Goal: Information Seeking & Learning: Learn about a topic

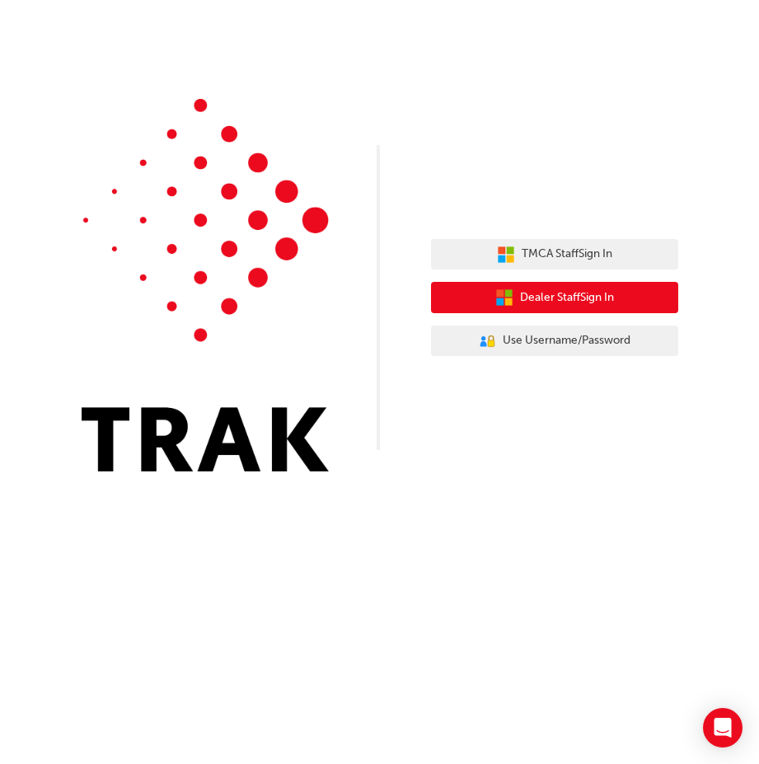
click at [529, 303] on span "Dealer Staff Sign In" at bounding box center [567, 297] width 94 height 19
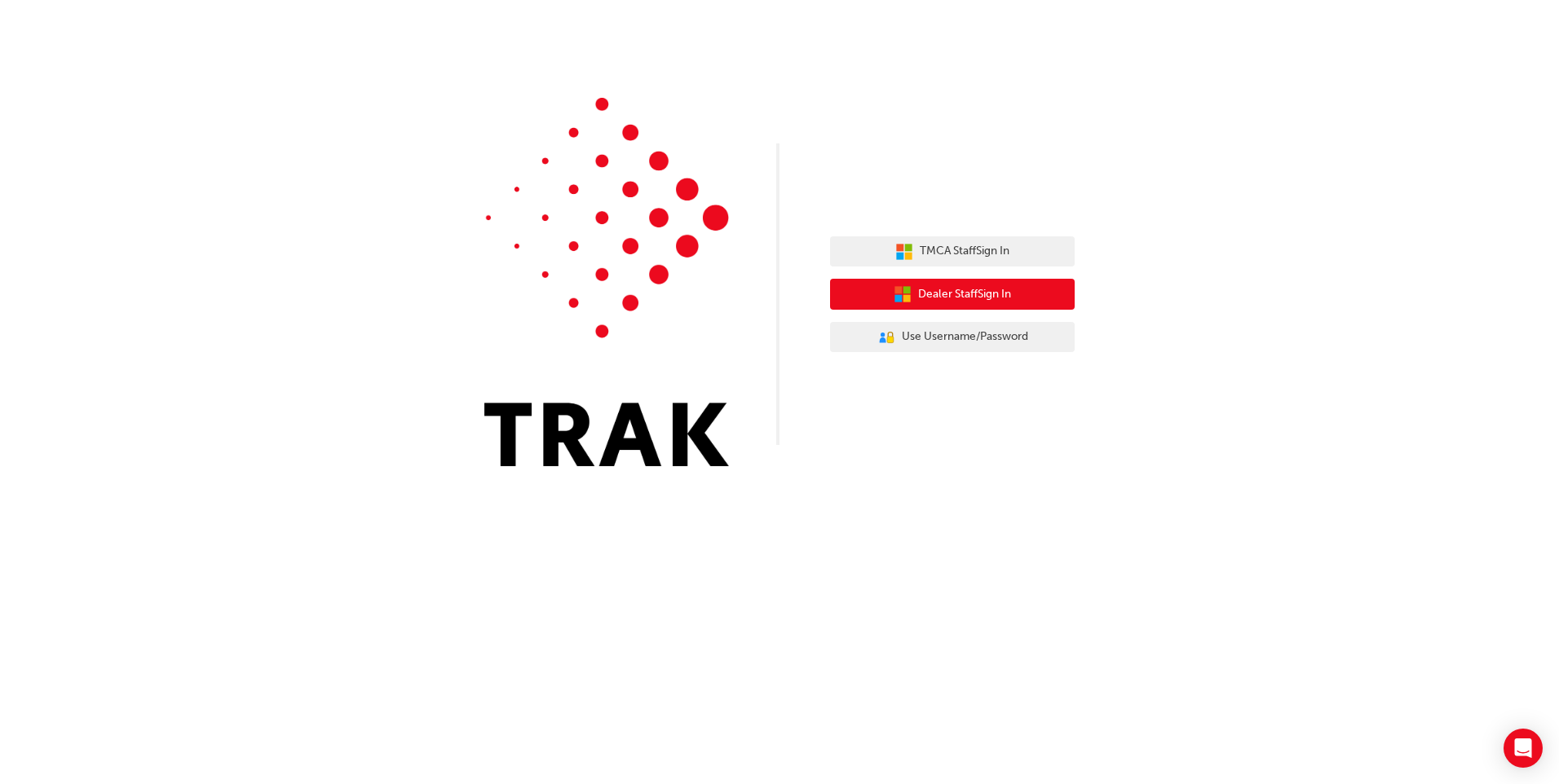
click at [951, 291] on span "Dealer Staff Sign In" at bounding box center [964, 294] width 93 height 19
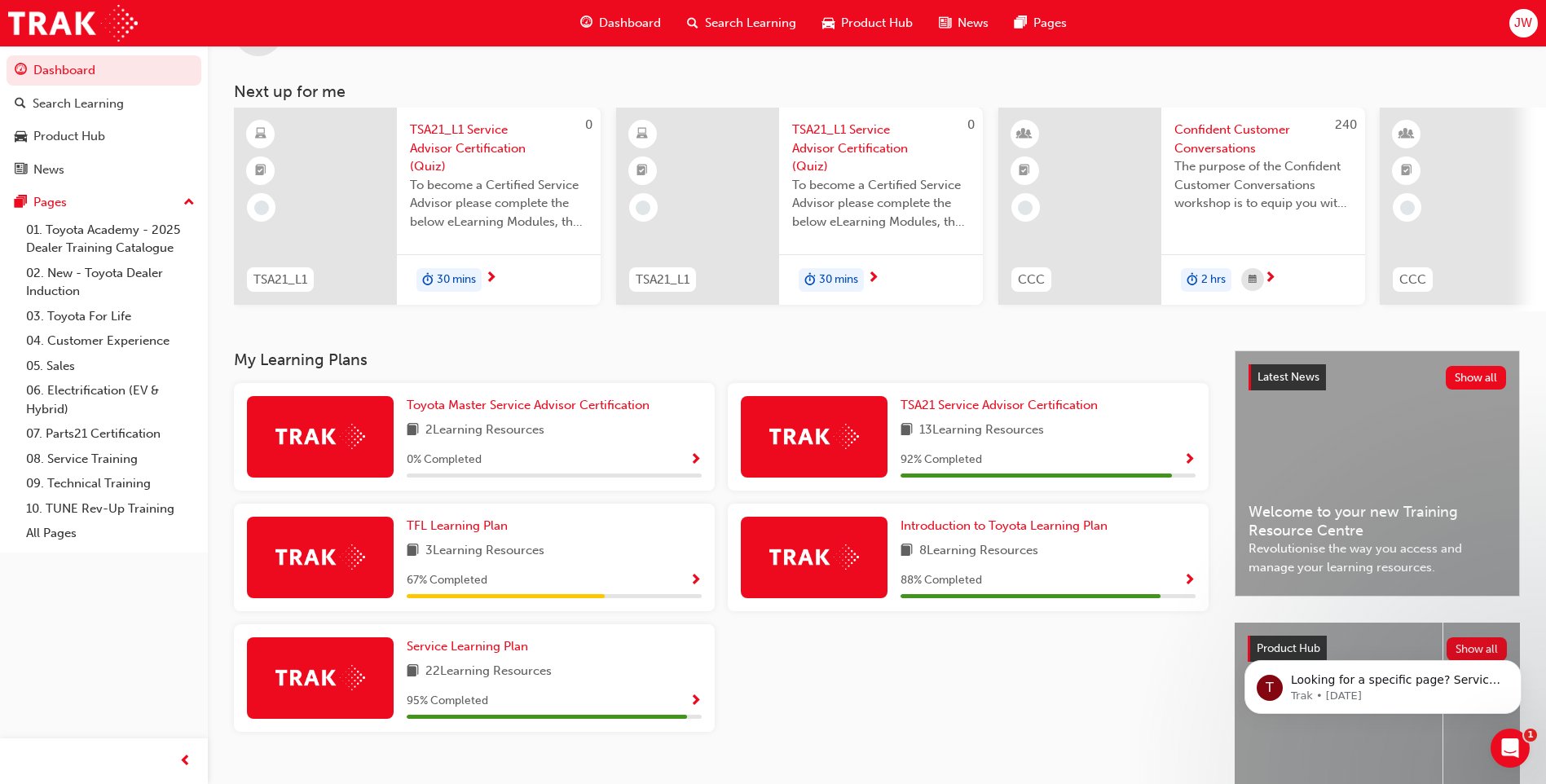
scroll to position [163, 0]
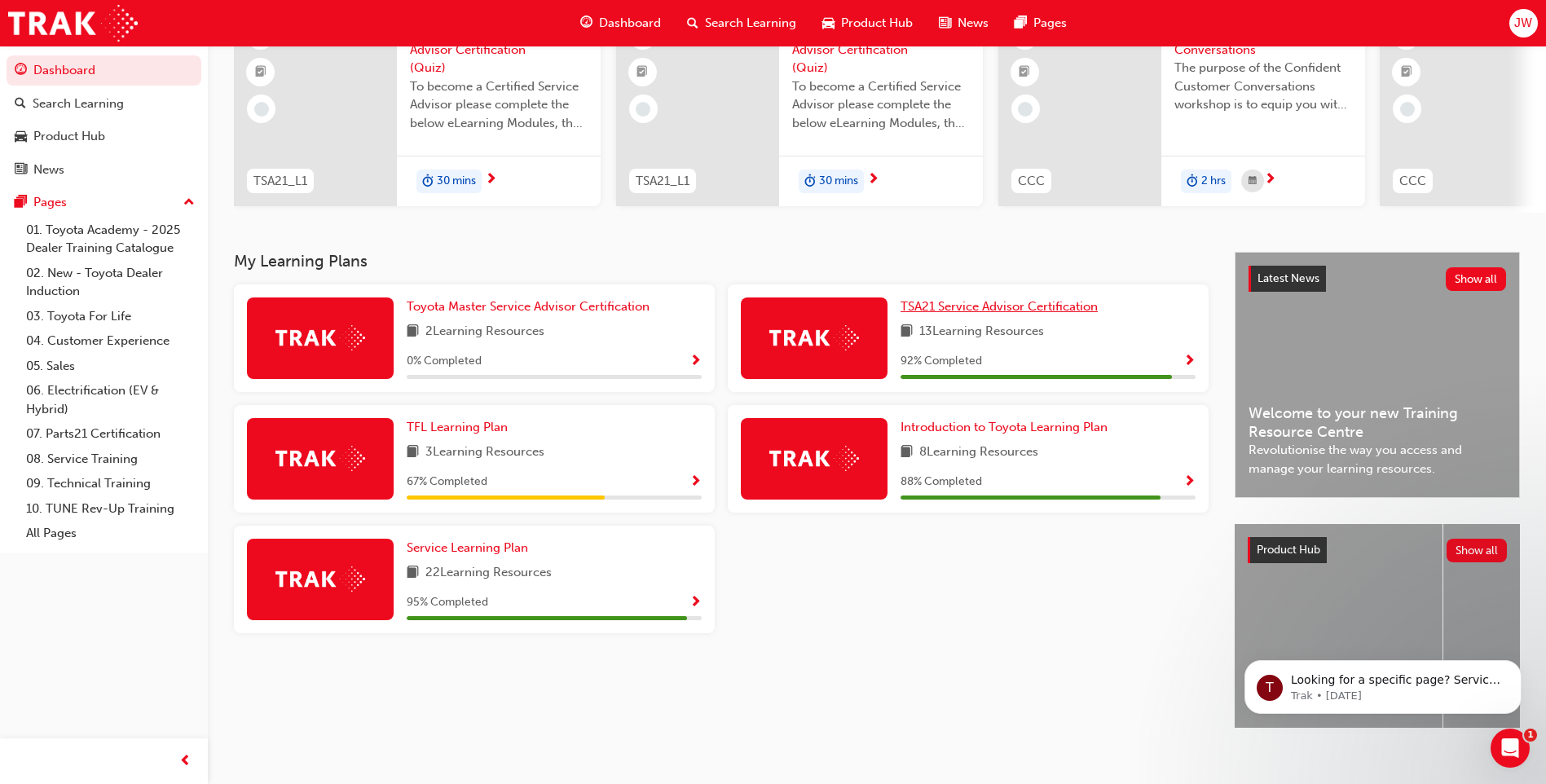
click at [975, 310] on span "TSA21 Service Advisor Certification" at bounding box center [999, 305] width 197 height 15
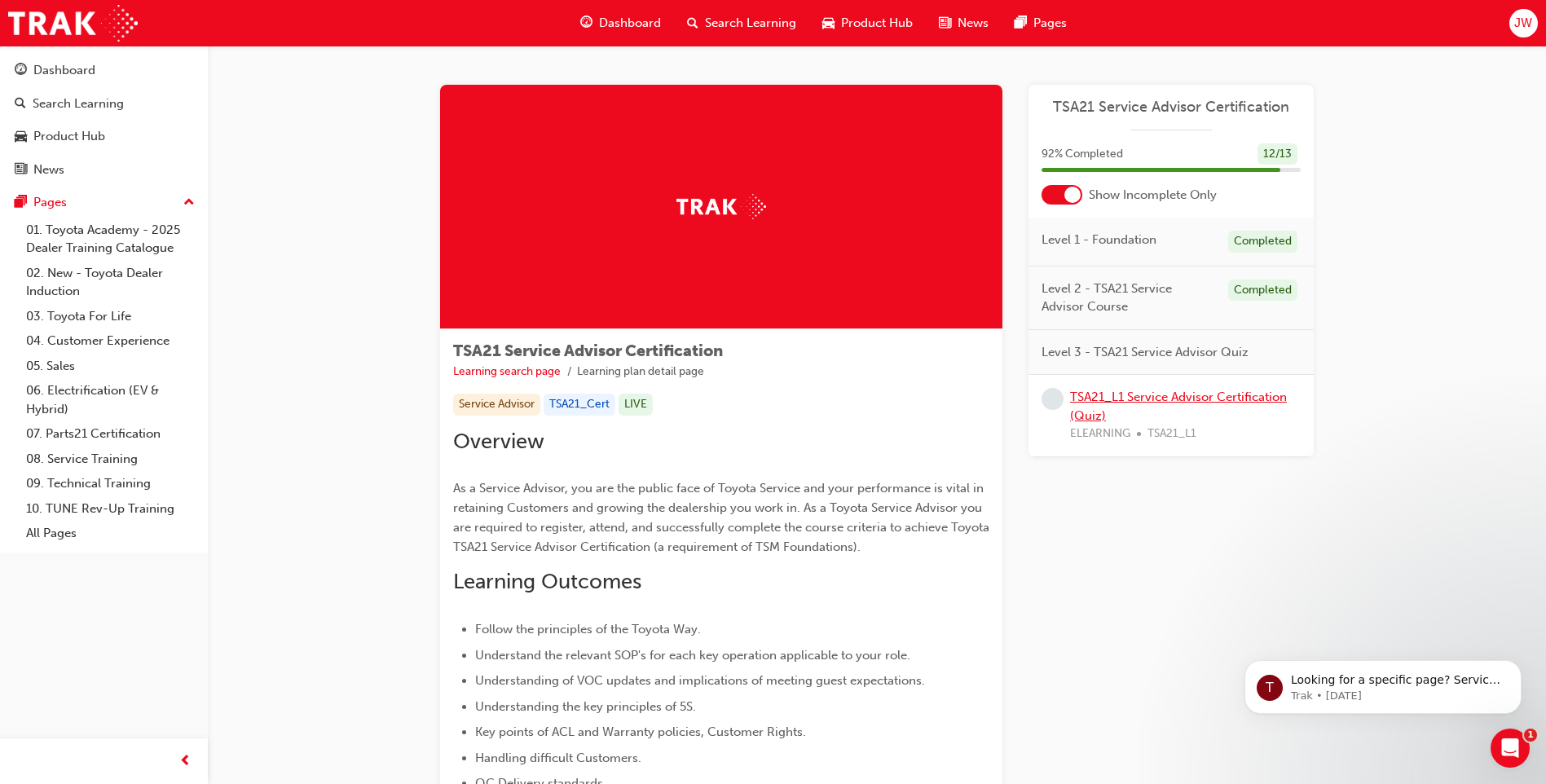
click at [1137, 396] on link "TSA21_L1 Service Advisor Certification (Quiz)" at bounding box center [1178, 406] width 217 height 34
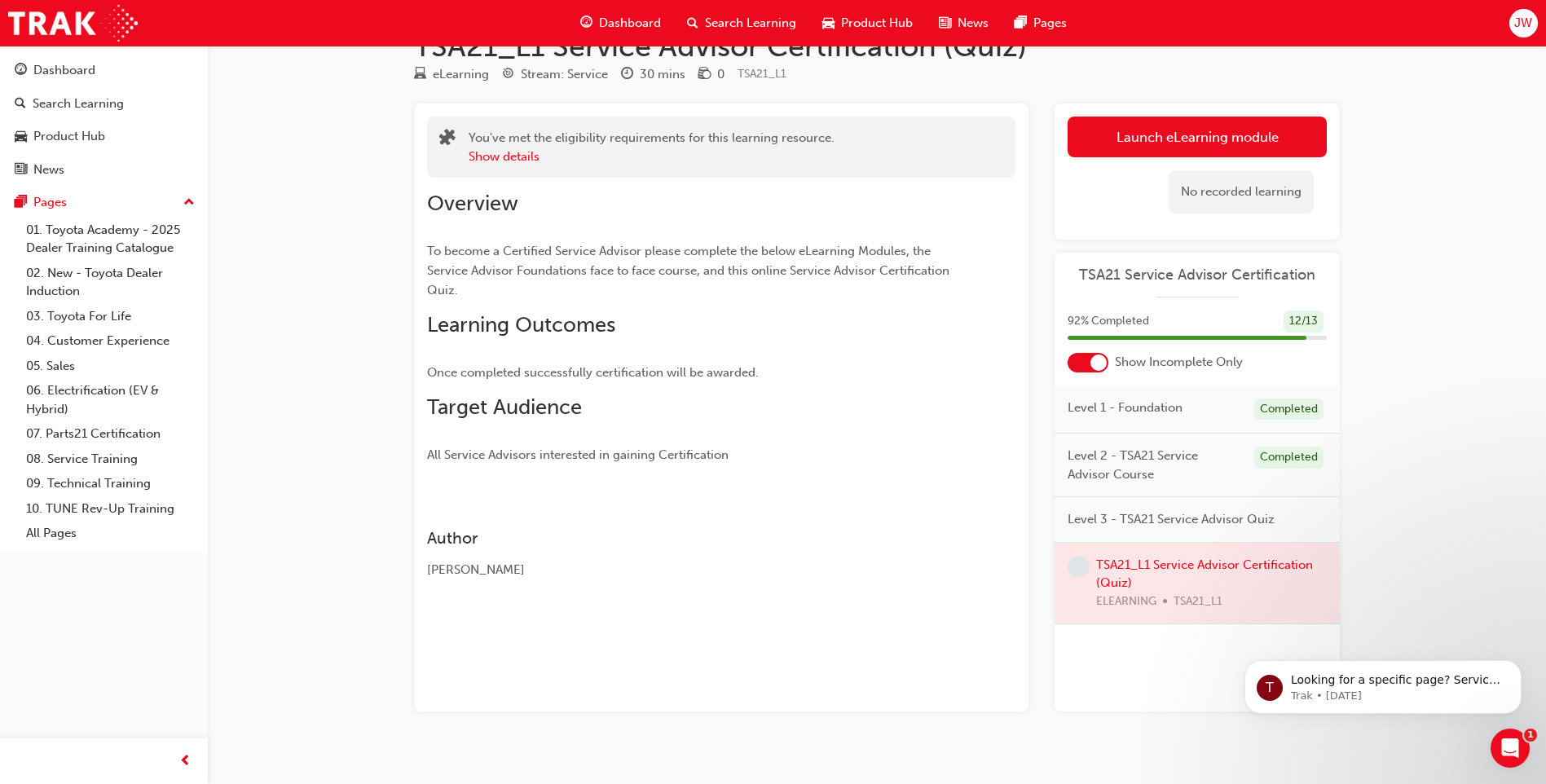
scroll to position [63, 0]
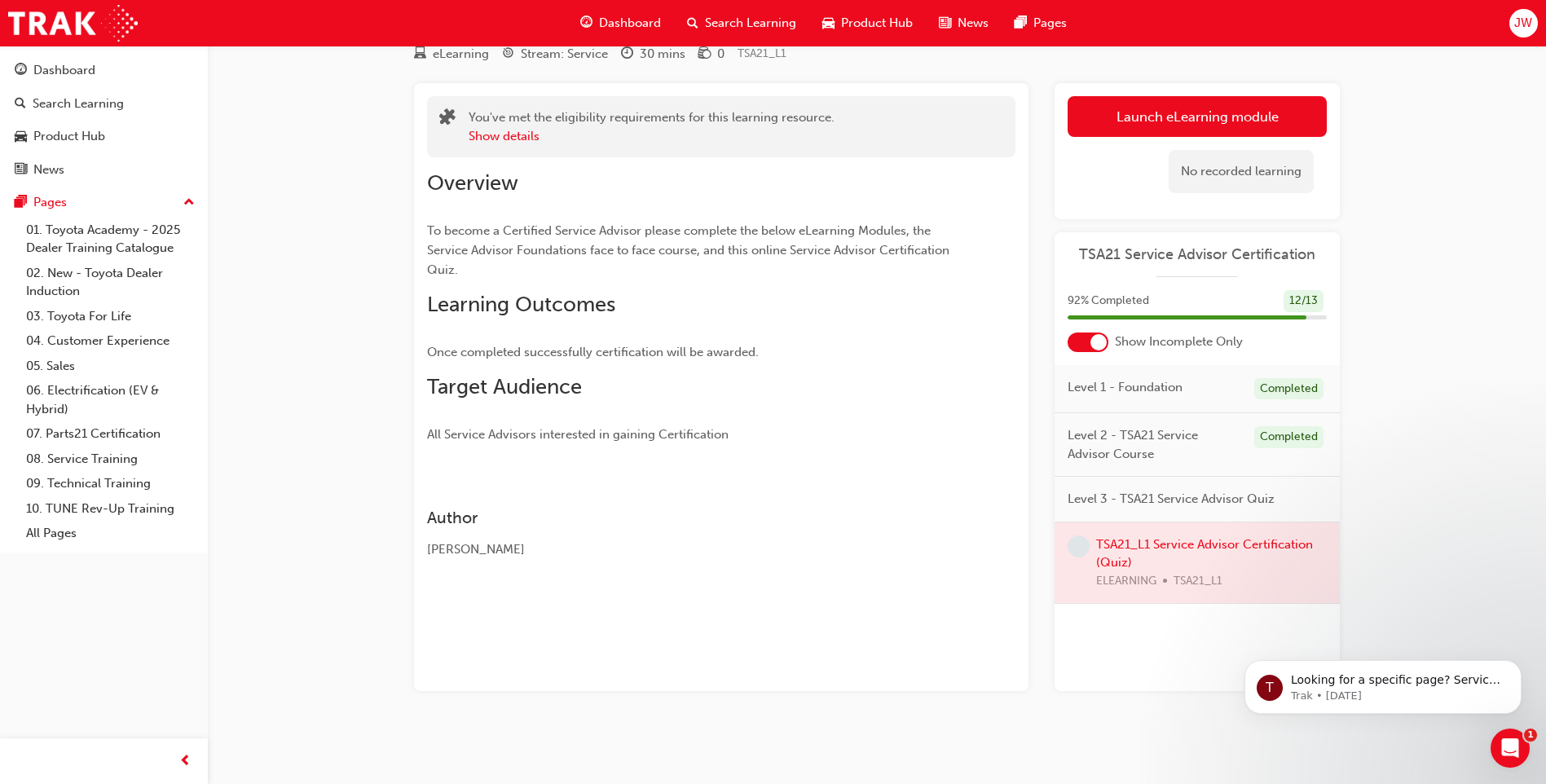
click at [1186, 545] on div at bounding box center [1197, 563] width 285 height 81
click at [1165, 543] on div at bounding box center [1197, 563] width 285 height 81
click at [1082, 550] on span "learningRecordVerb_NONE-icon" at bounding box center [1079, 546] width 22 height 22
click at [1149, 115] on link "Launch eLearning module" at bounding box center [1198, 116] width 259 height 41
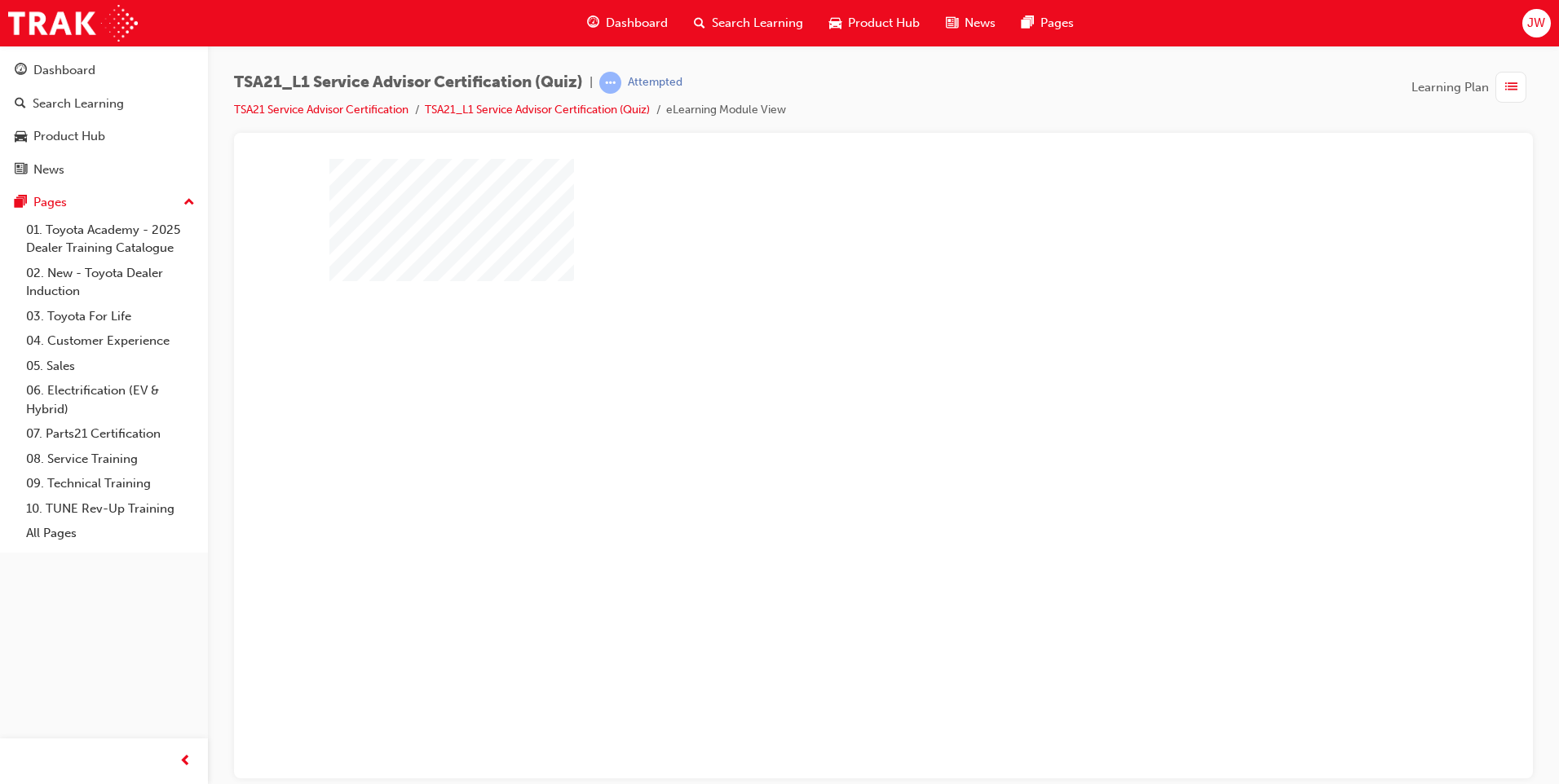
click at [837, 404] on div "play" at bounding box center [837, 404] width 0 height 0
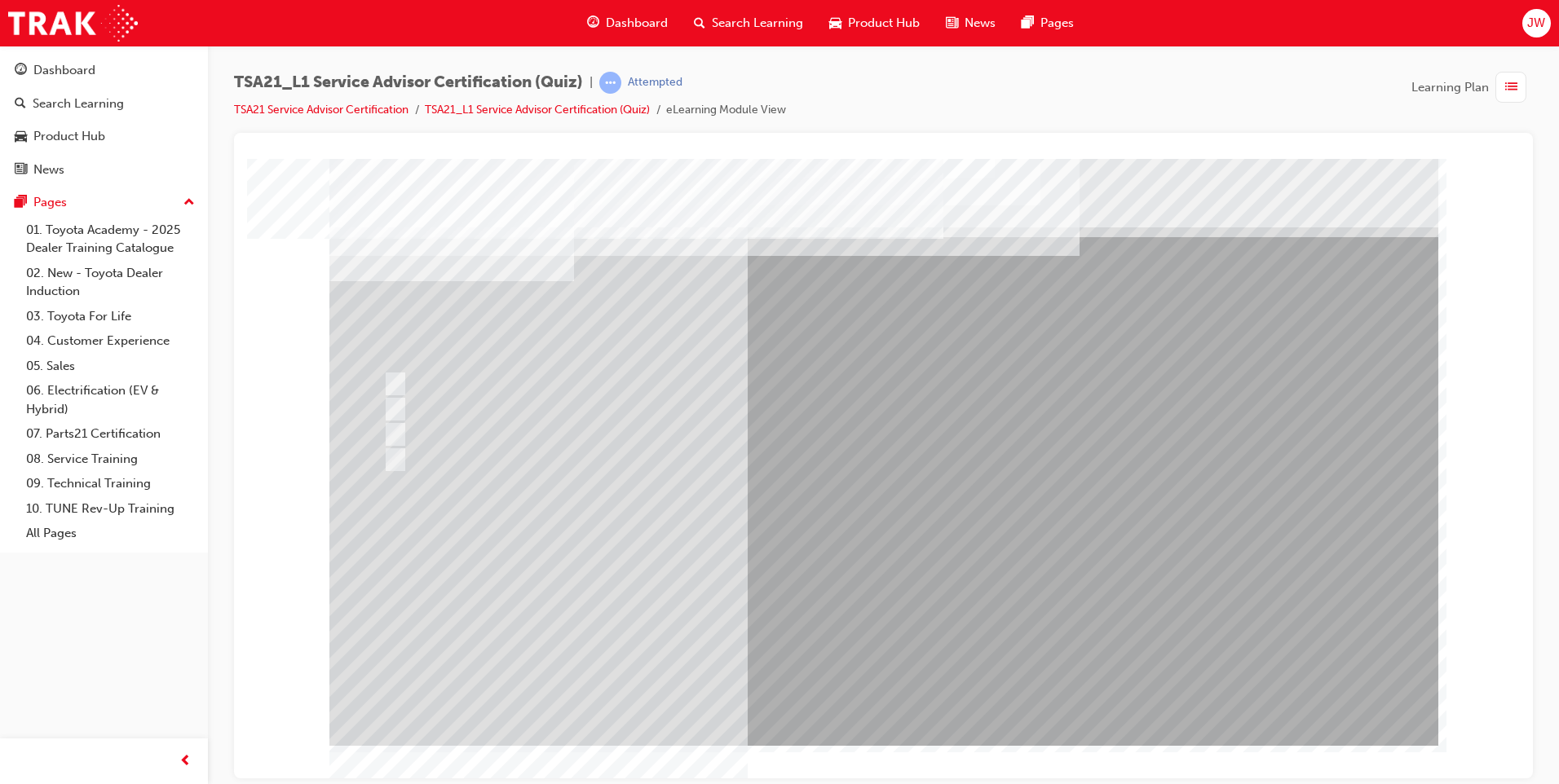
click at [900, 680] on div at bounding box center [883, 451] width 1109 height 586
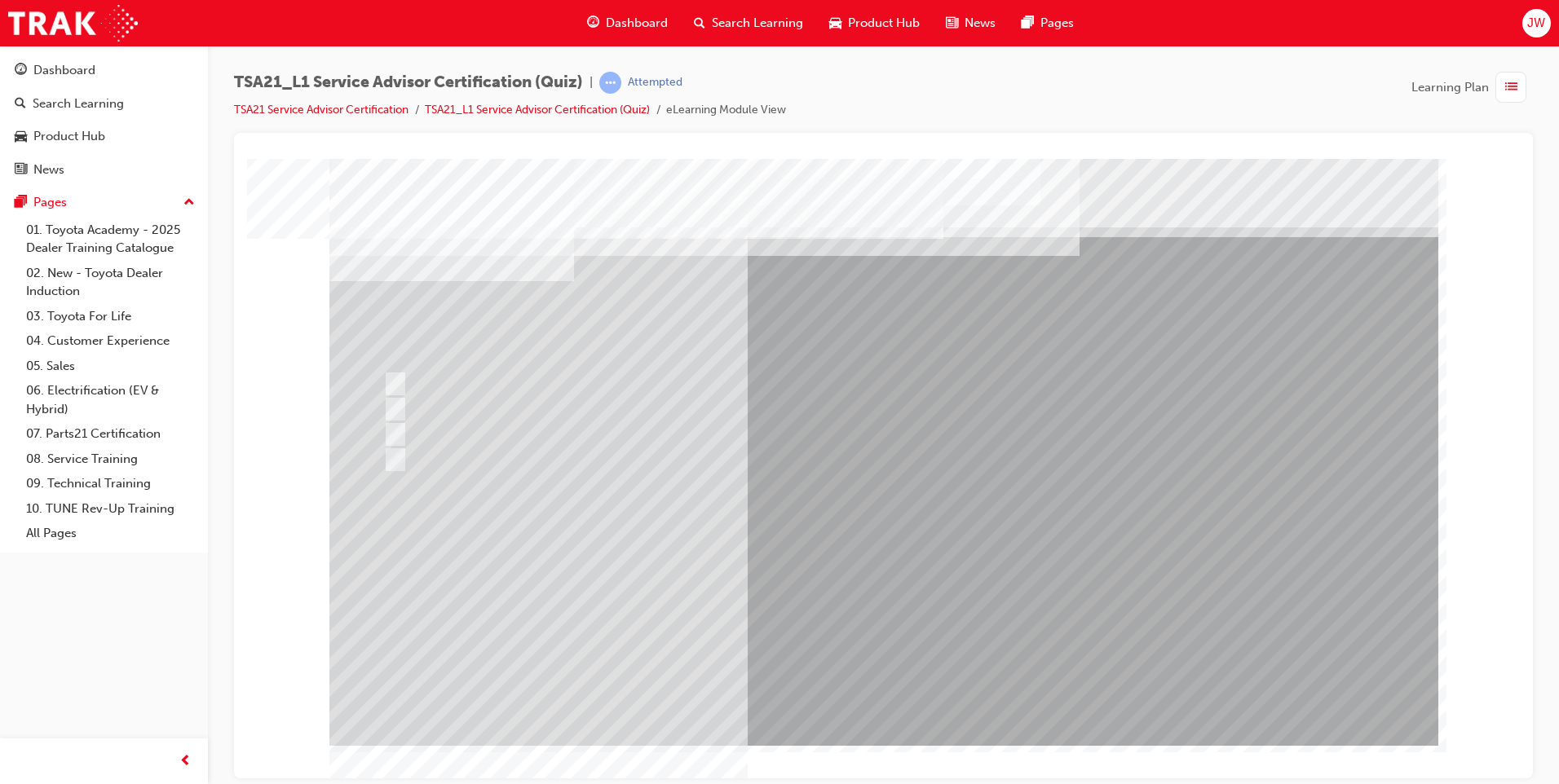
click at [889, 680] on div at bounding box center [883, 451] width 1109 height 586
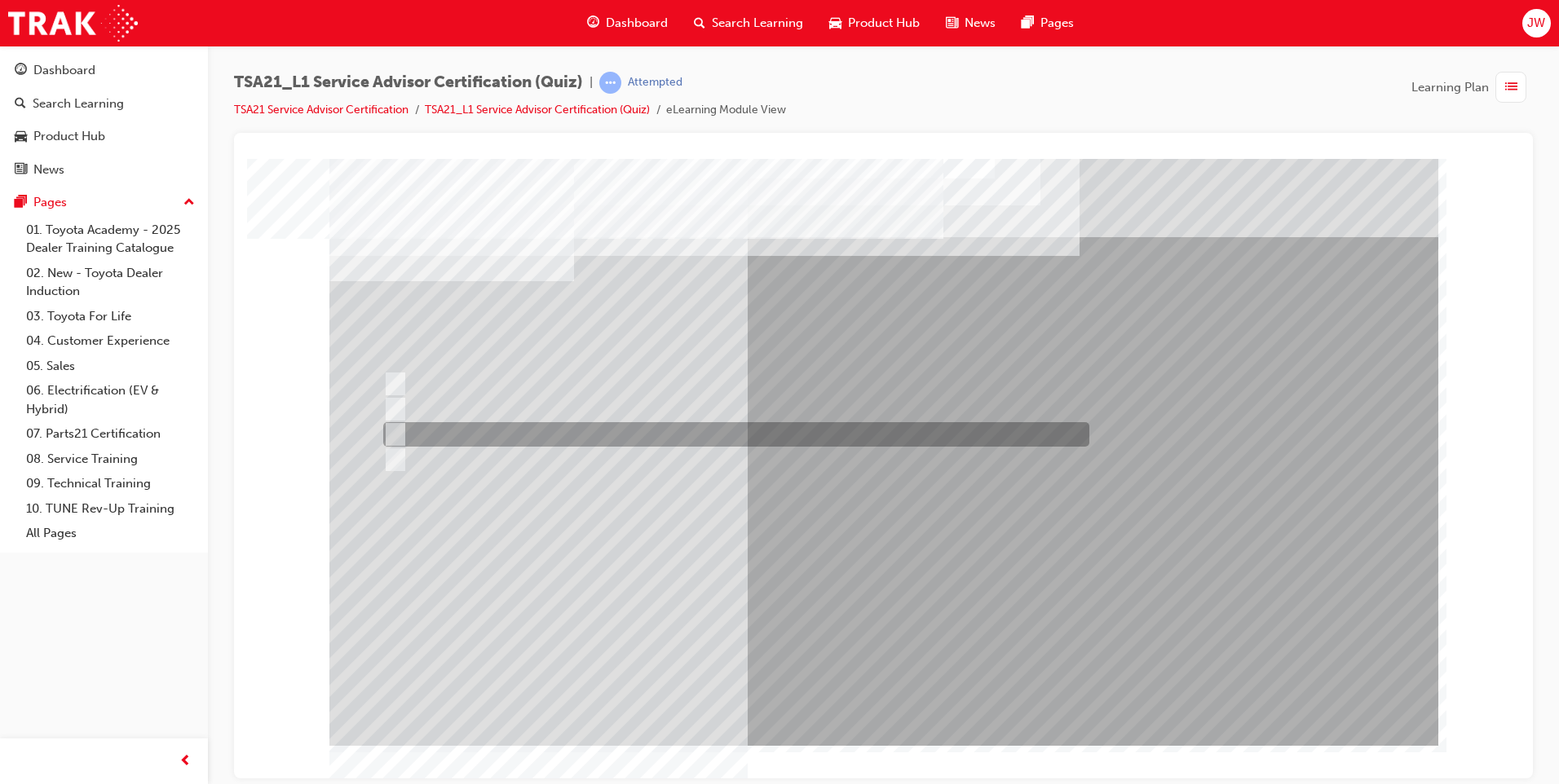
click at [398, 430] on input "To increase the number/rate of on-time arrivals." at bounding box center [392, 434] width 18 height 18
radio input "true"
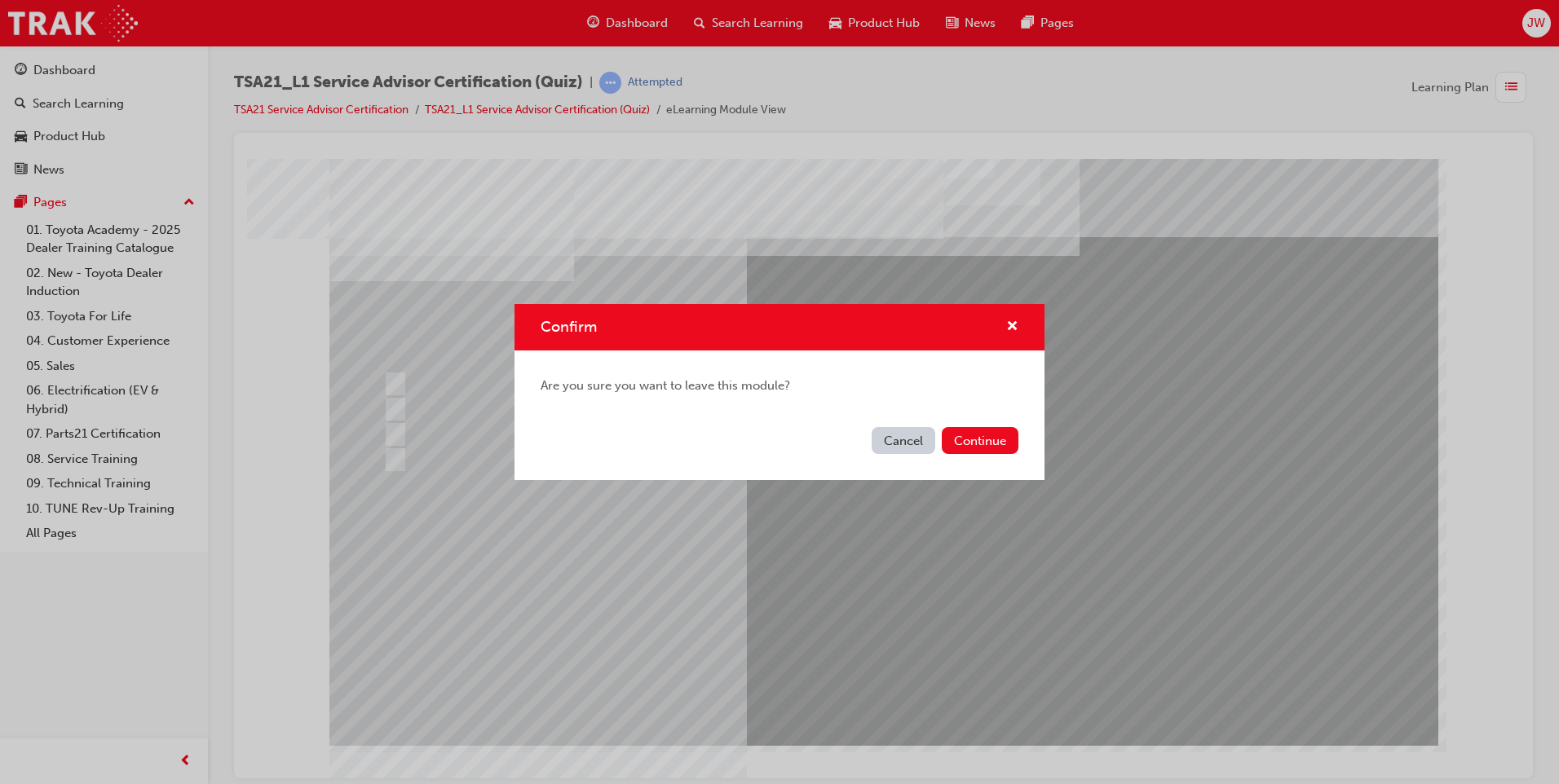
click at [912, 442] on button "Cancel" at bounding box center [903, 440] width 63 height 27
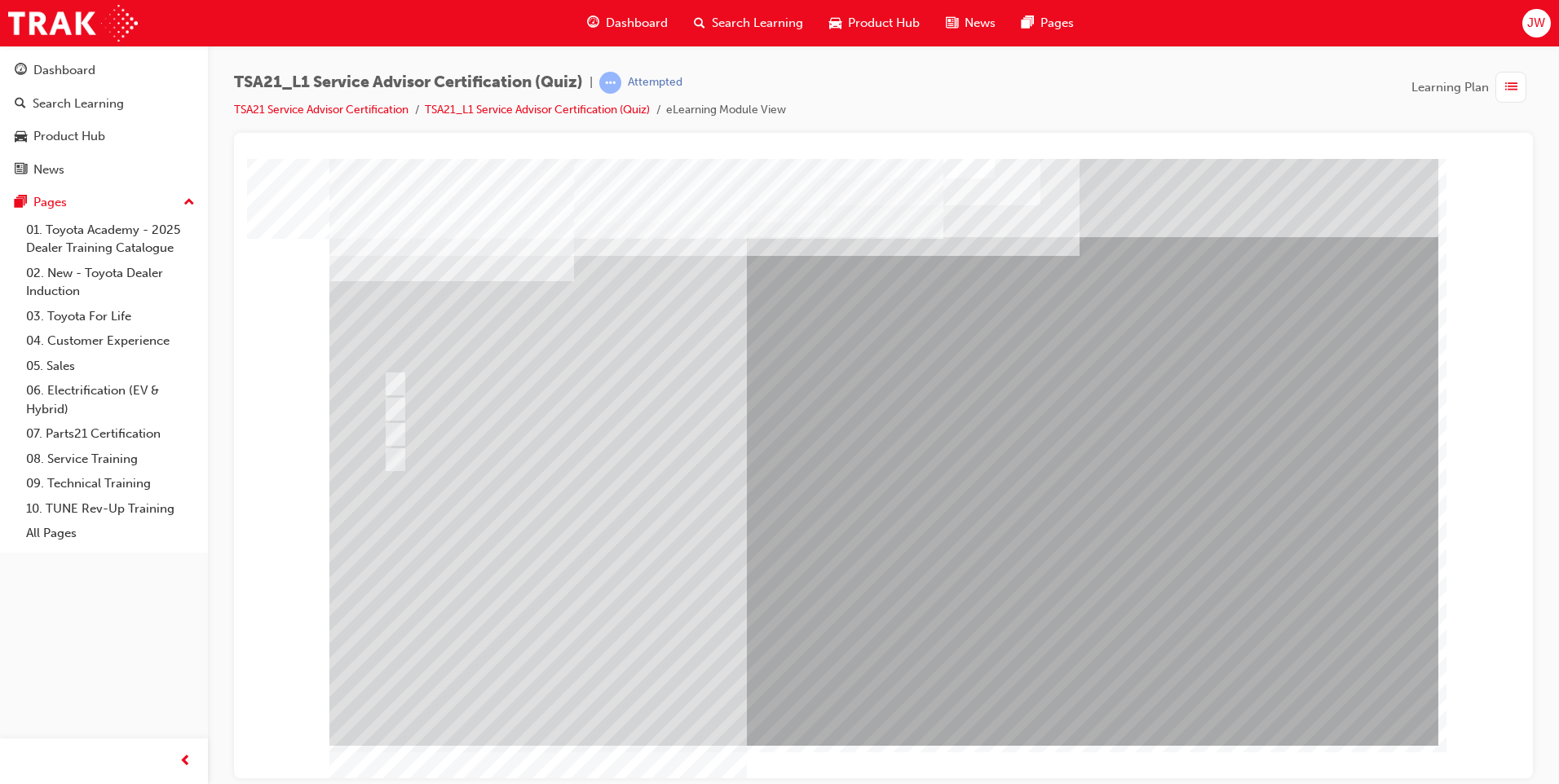
click at [551, 113] on link "TSA21_L1 Service Advisor Certification (Quiz)" at bounding box center [536, 110] width 225 height 14
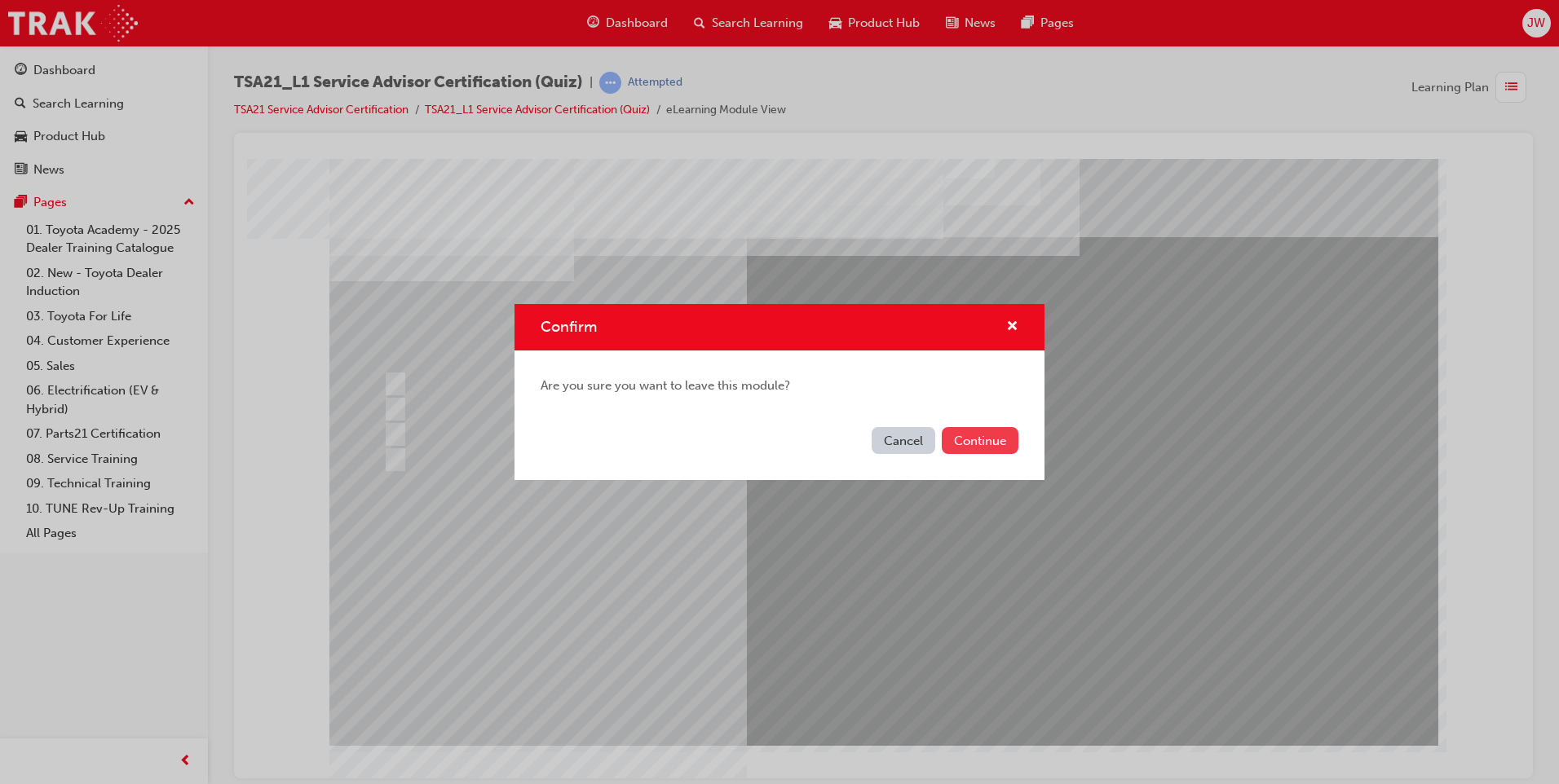
click at [989, 433] on button "Continue" at bounding box center [979, 440] width 76 height 27
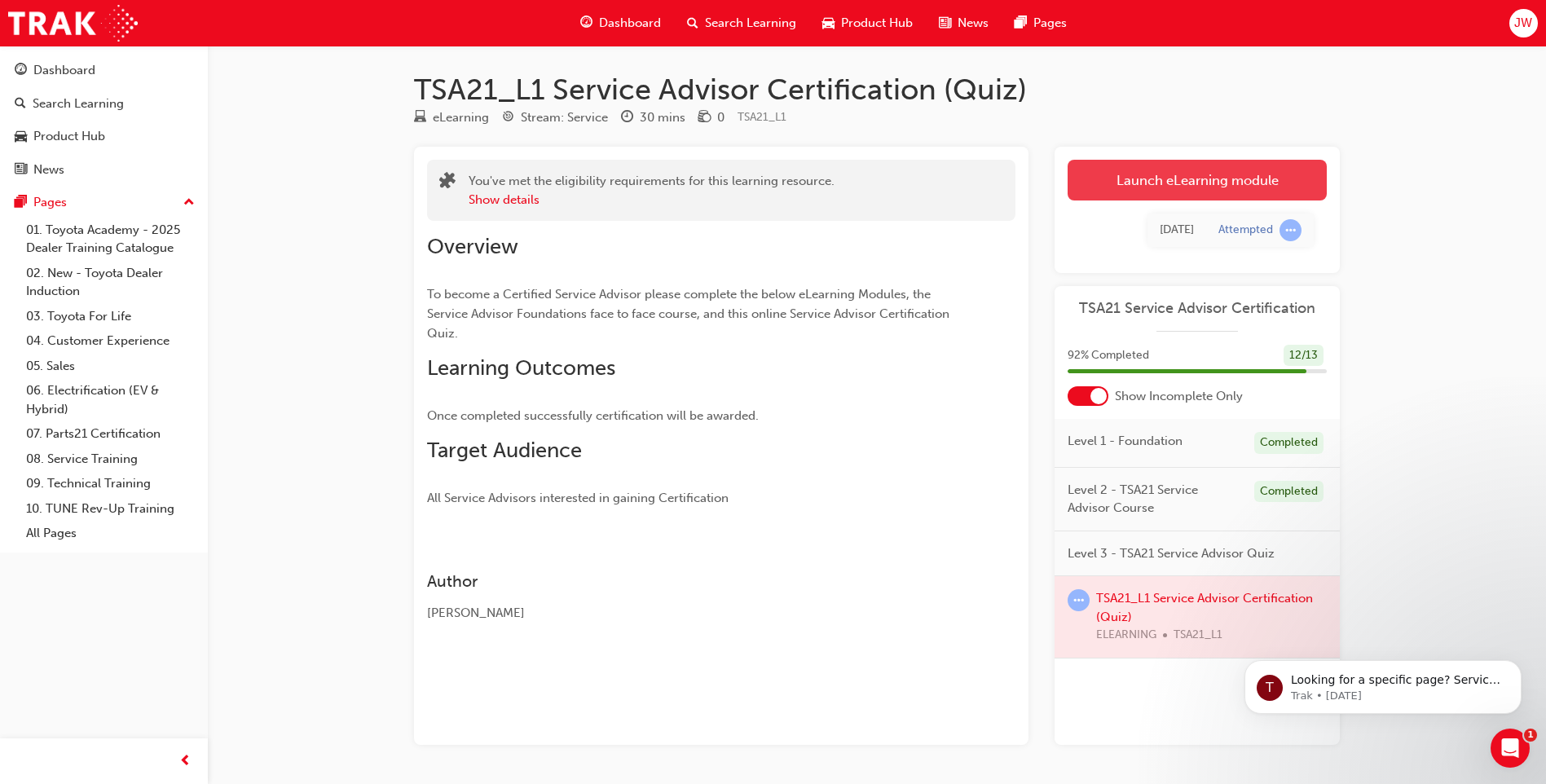
click at [1158, 188] on link "Launch eLearning module" at bounding box center [1198, 180] width 259 height 41
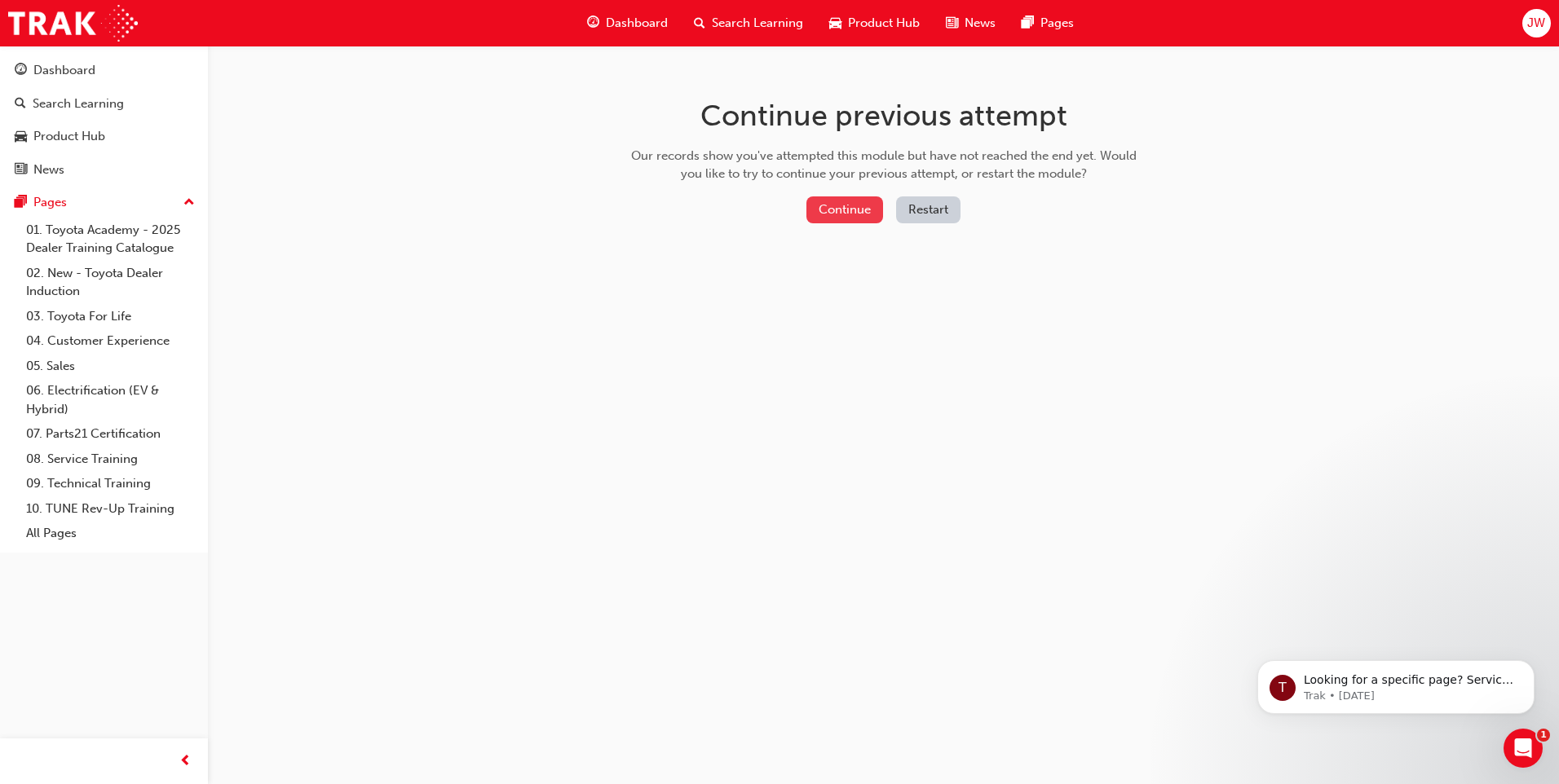
click at [861, 211] on button "Continue" at bounding box center [844, 210] width 76 height 27
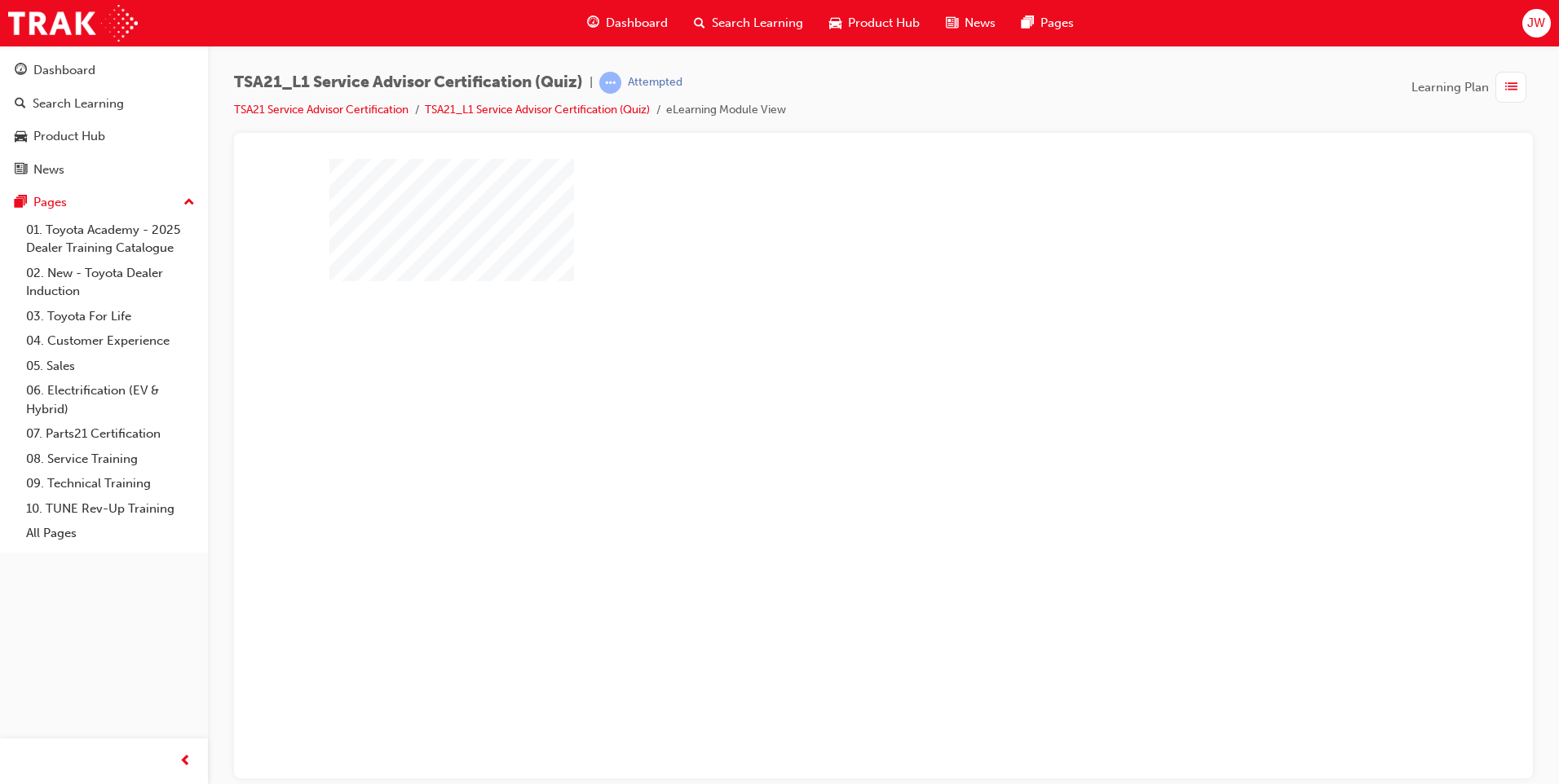
click at [837, 404] on div "play" at bounding box center [837, 404] width 0 height 0
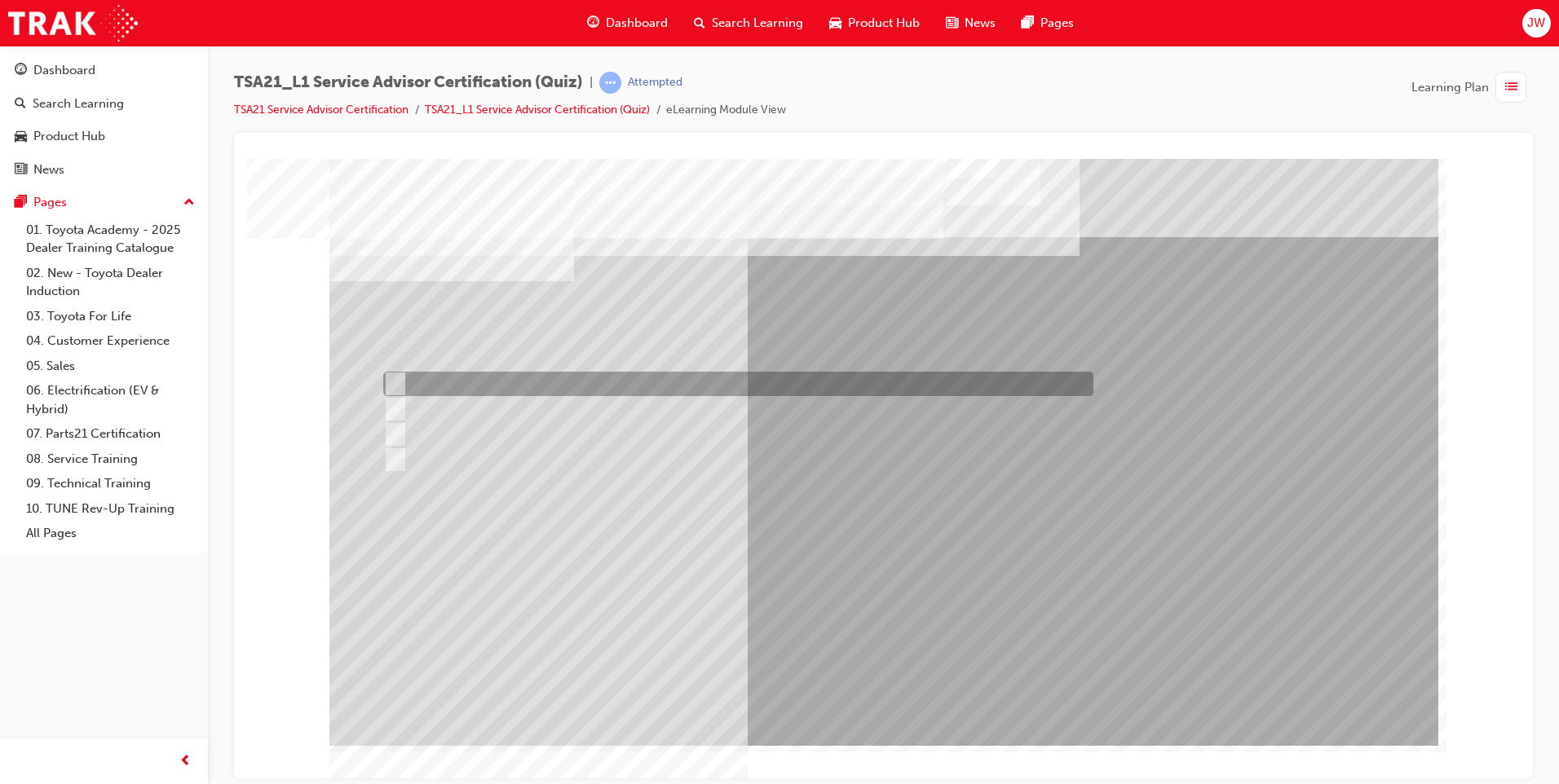
click at [398, 378] on input "Check the Guest’s phone number on the Maintenance Reminder card." at bounding box center [392, 384] width 18 height 18
radio input "true"
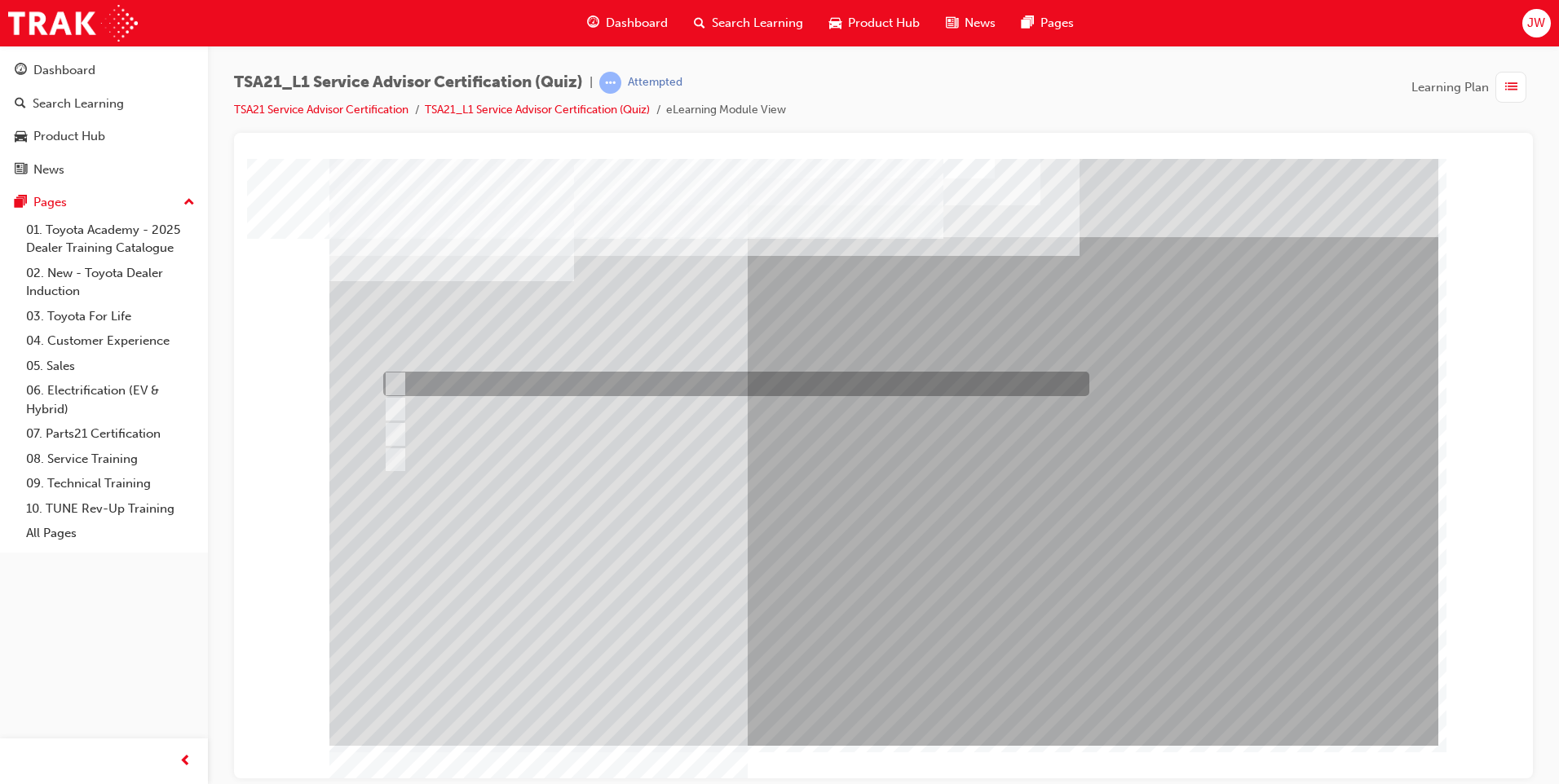
click at [394, 377] on input "Warranty and Service Book" at bounding box center [392, 384] width 18 height 18
radio input "true"
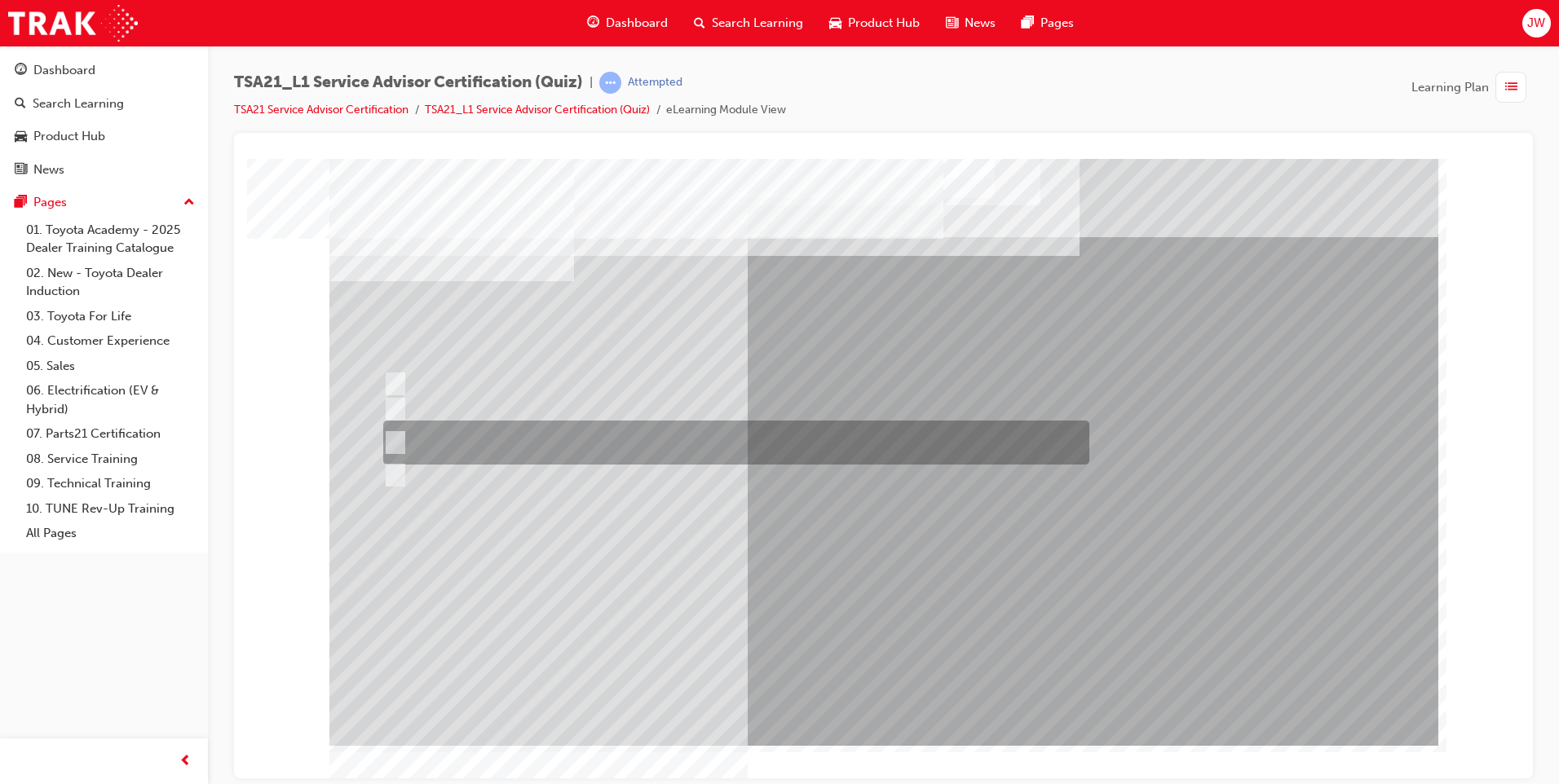
click at [397, 440] on input "Job details, appointment reception and delivery time, and who will be bringing\…" at bounding box center [392, 442] width 18 height 18
radio input "true"
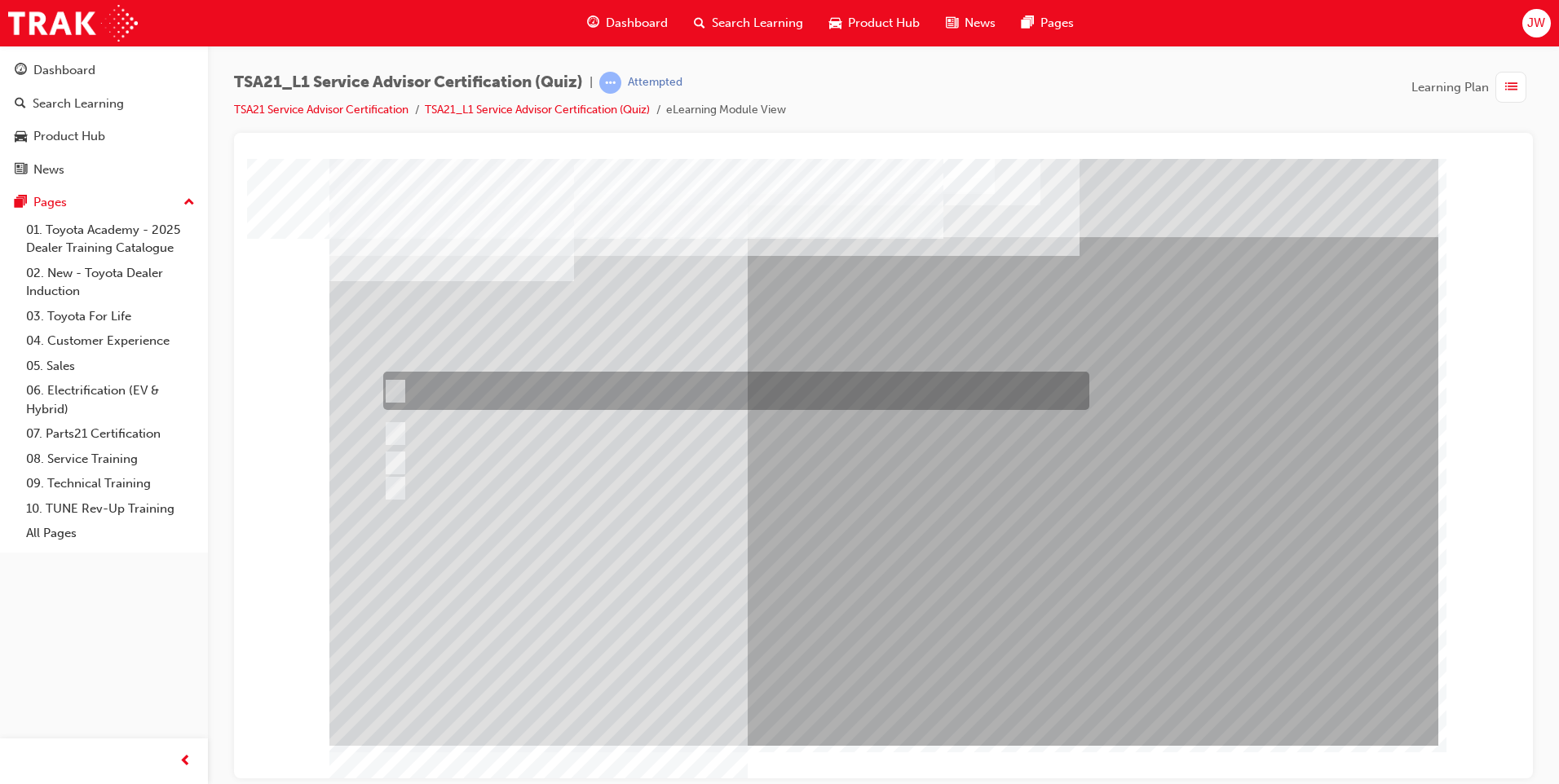
click at [393, 388] on input "If the concern is handled well in the initial stages the Guest is most likely t…" at bounding box center [392, 392] width 18 height 18
radio input "true"
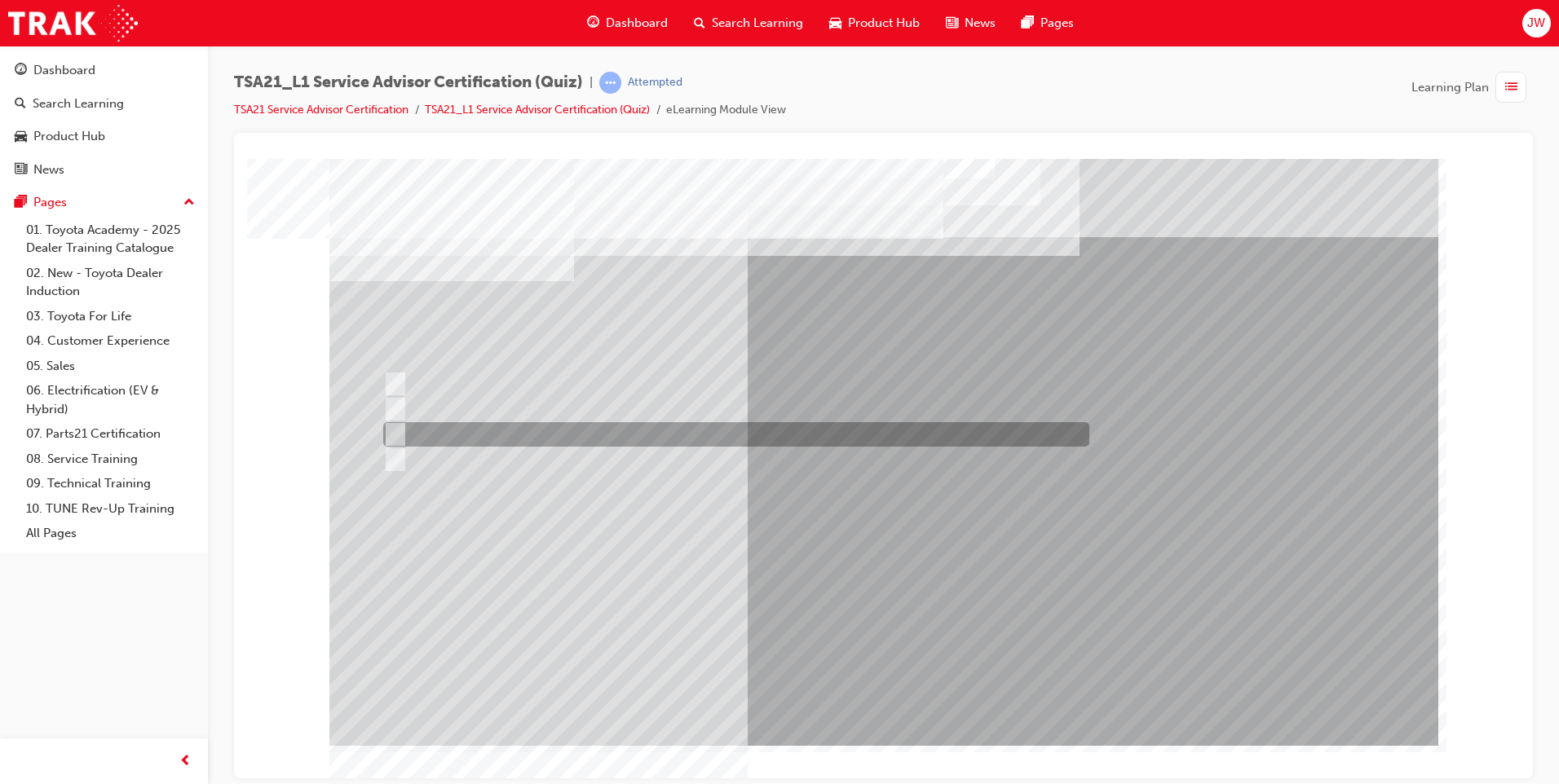
click at [397, 437] on input "Vehicle quality" at bounding box center [392, 434] width 18 height 18
radio input "true"
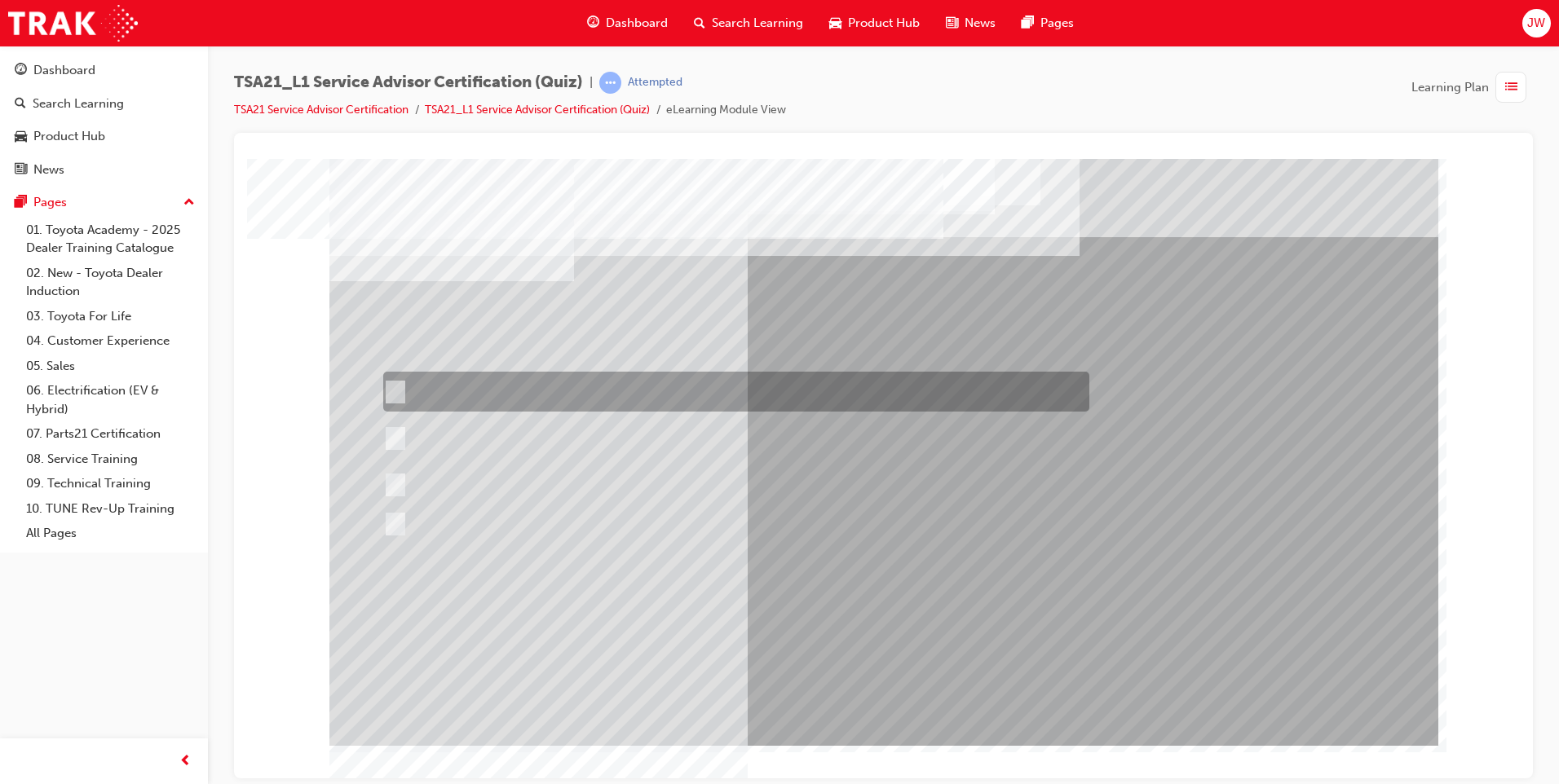
click at [402, 392] on div at bounding box center [732, 392] width 706 height 40
radio input "true"
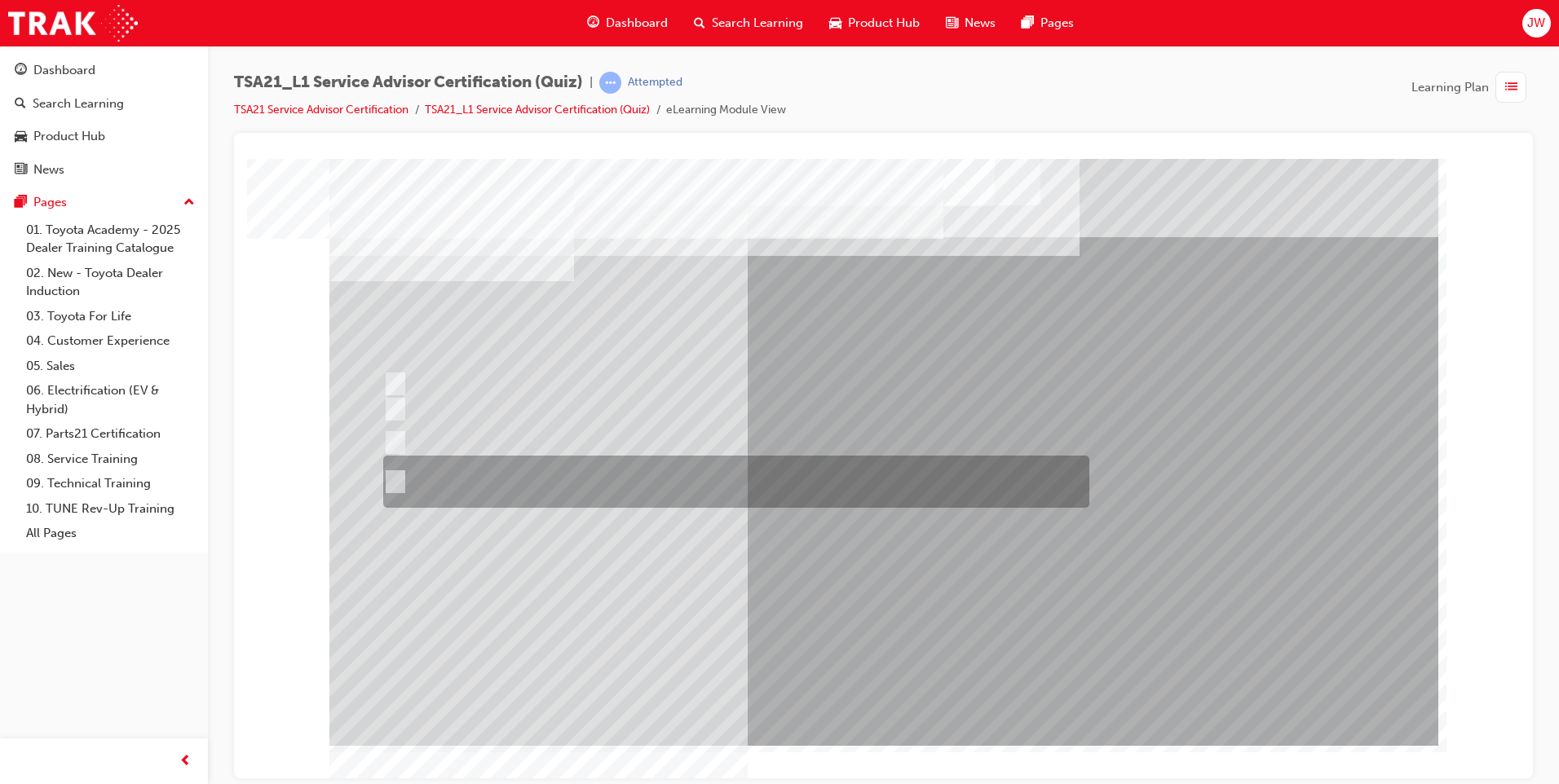
click at [392, 480] on input "Receive the concern, listen with your eyes and ears, establish the facts and\3f…" at bounding box center [392, 481] width 18 height 18
radio input "true"
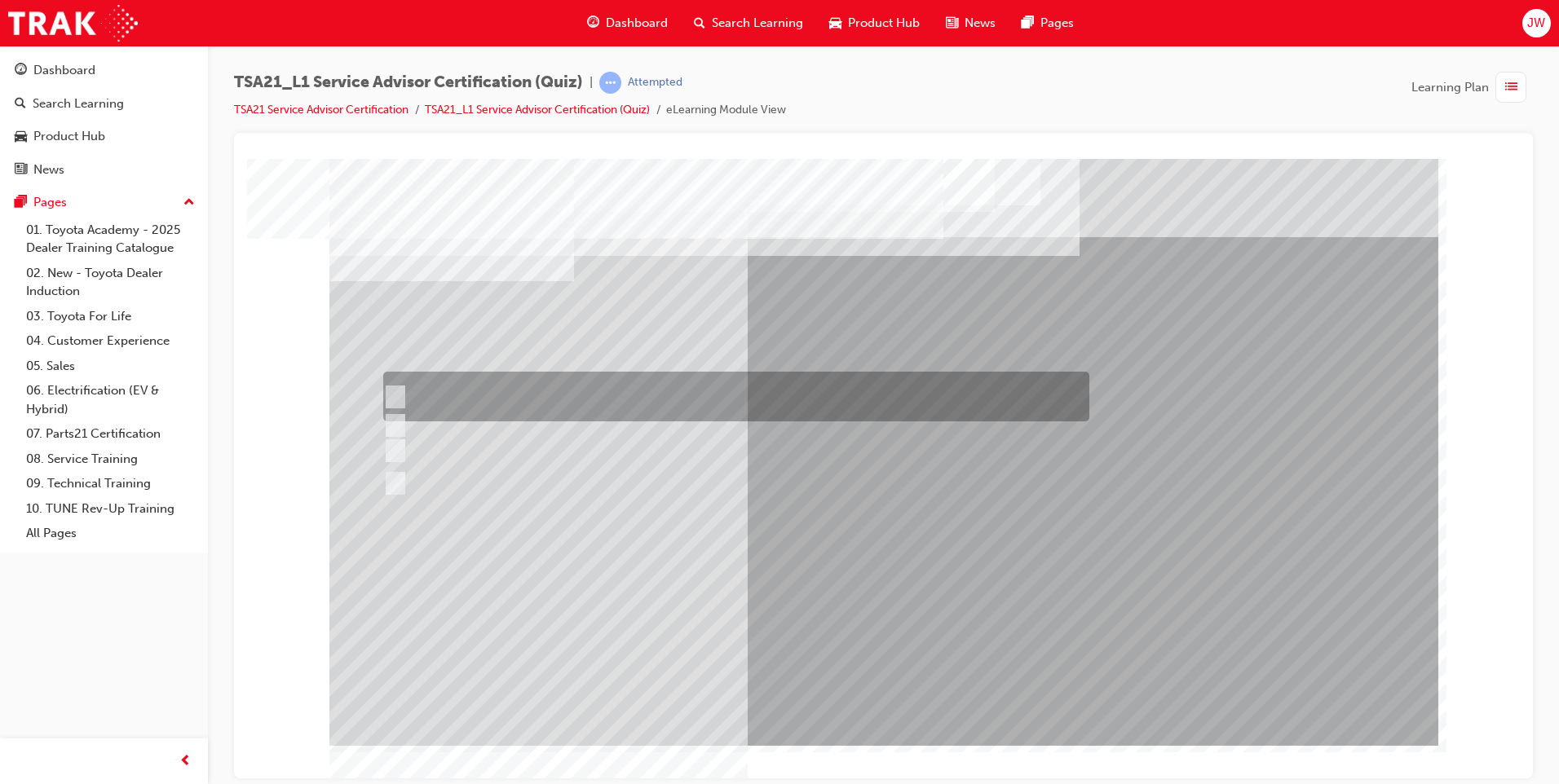
click at [398, 396] on input "Use a gesture such as smiling to acknowledge the other Guest and continue with …" at bounding box center [392, 396] width 18 height 18
radio input "true"
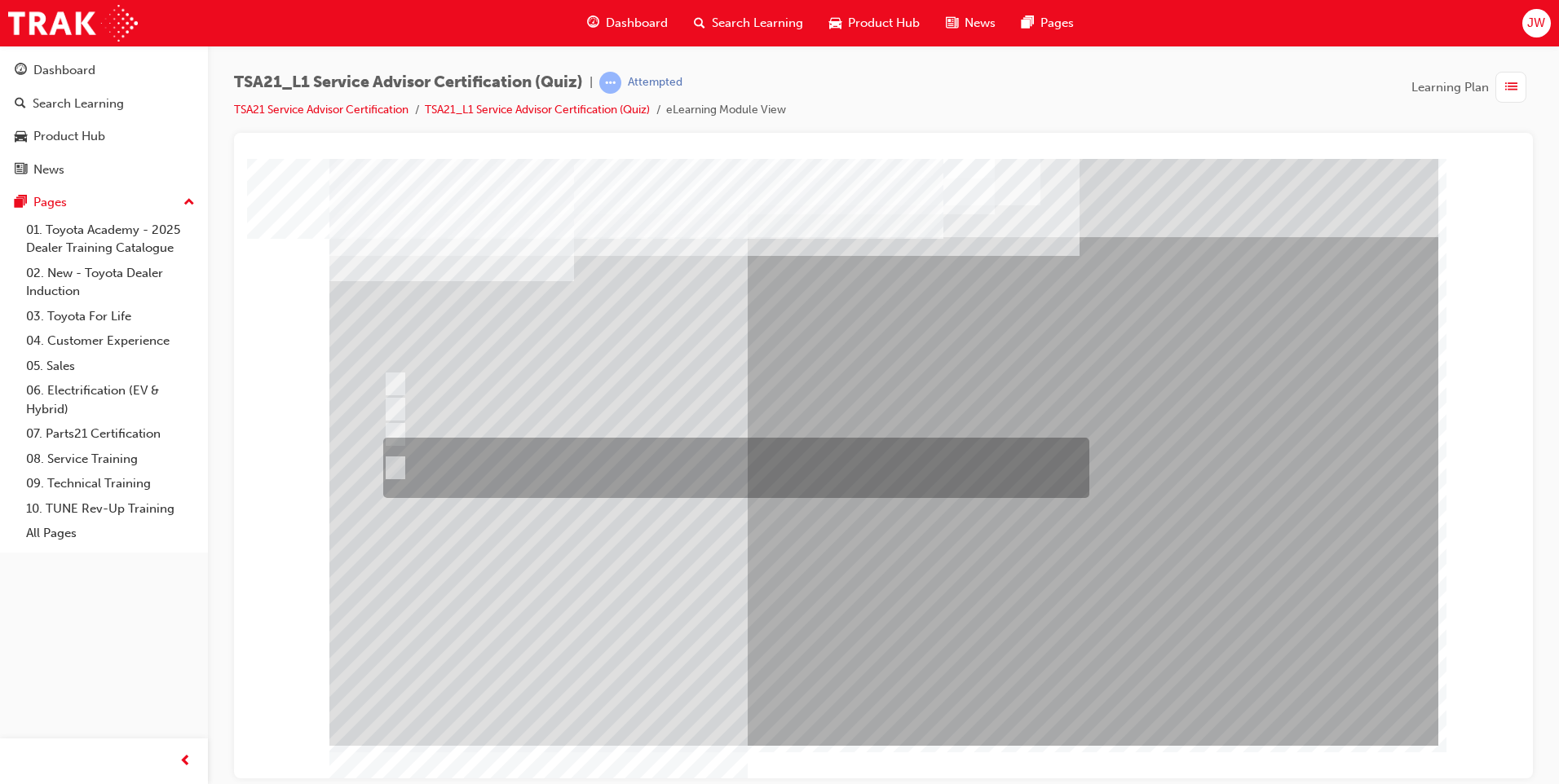
click at [398, 466] on input "The ability to speak quickly to Guests to shorten the reception waiting time\3f…" at bounding box center [392, 468] width 18 height 18
radio input "true"
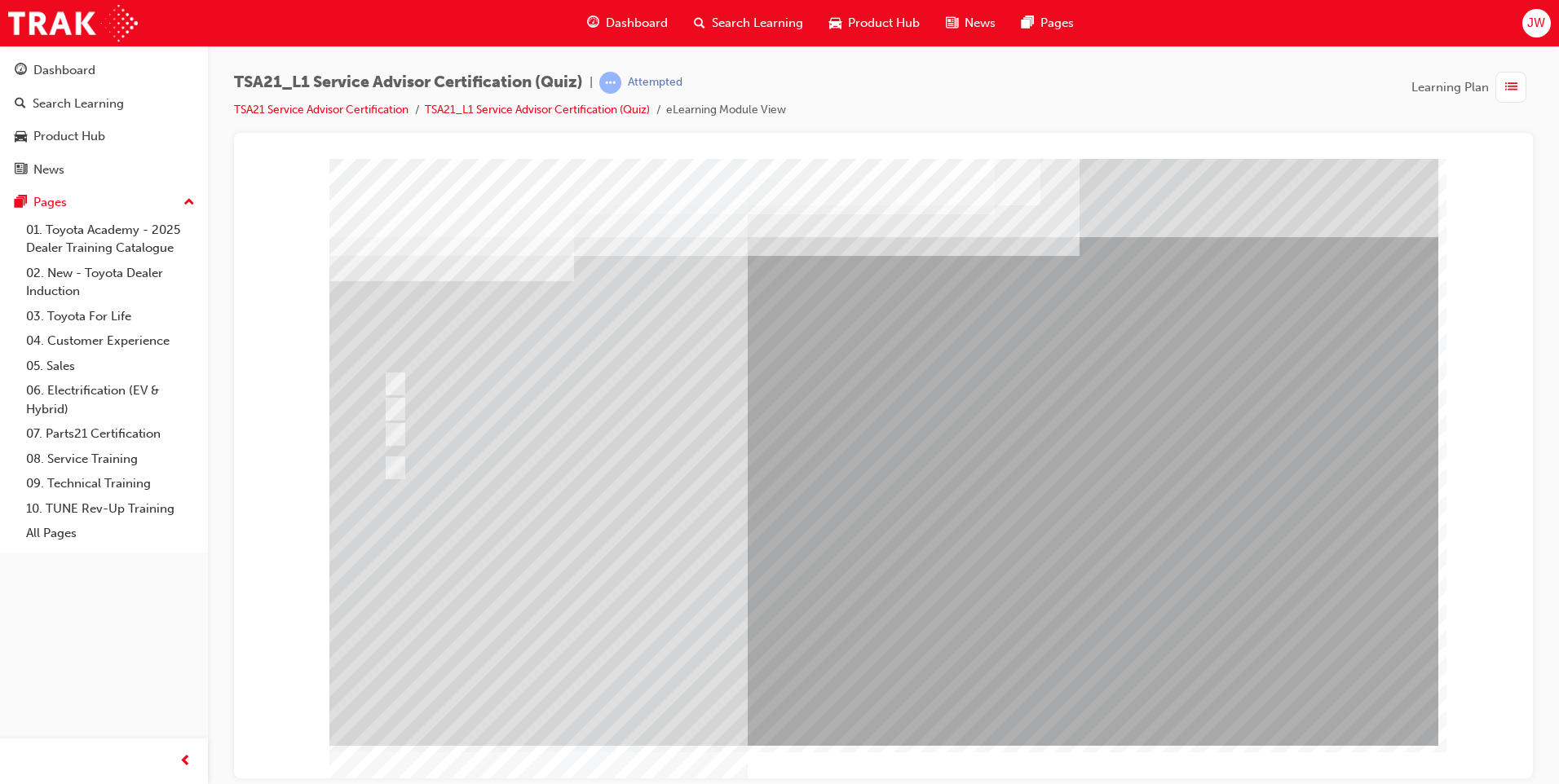
click at [632, 24] on span "Dashboard" at bounding box center [636, 23] width 62 height 19
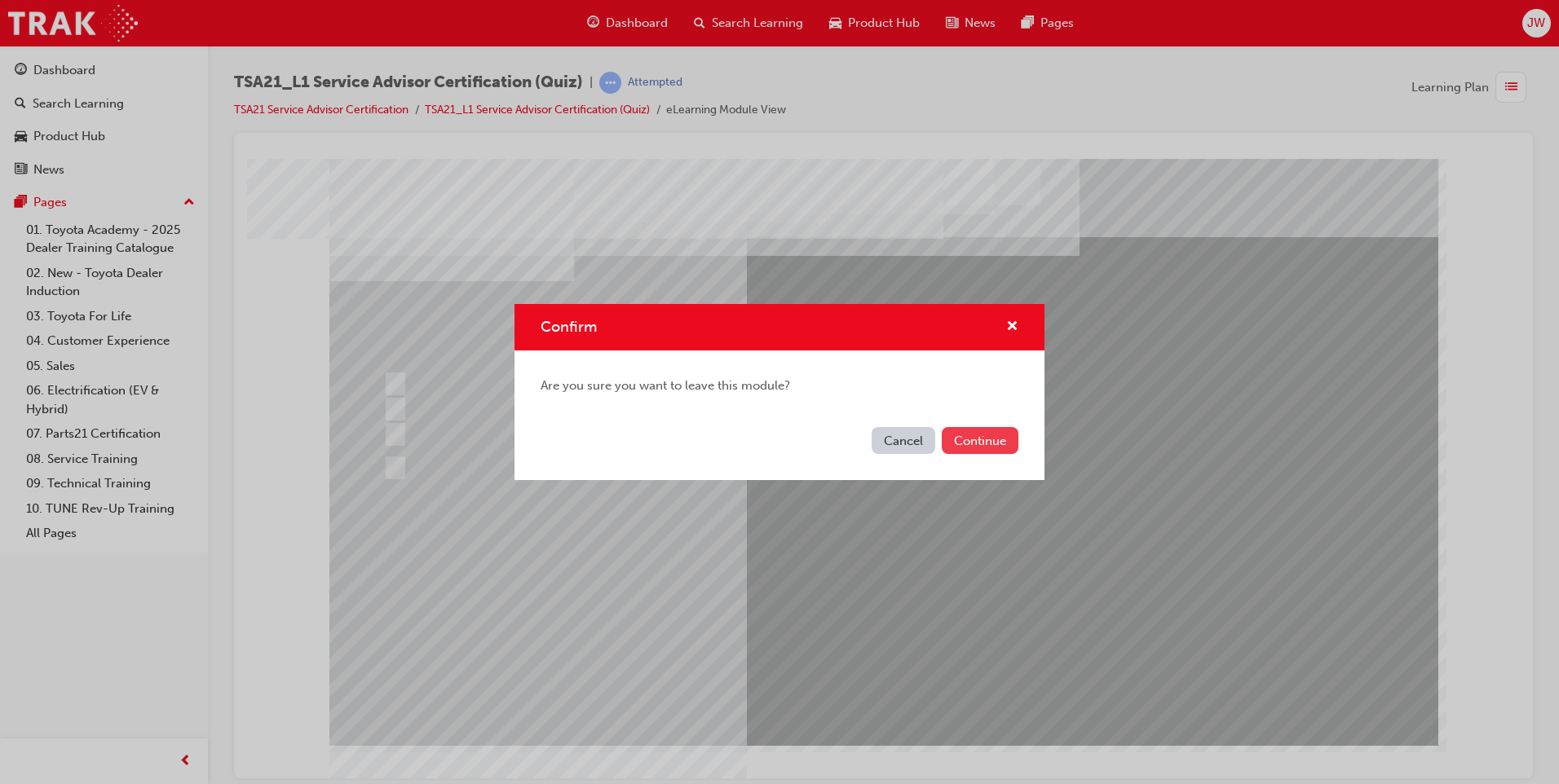
click at [974, 440] on button "Continue" at bounding box center [979, 440] width 76 height 27
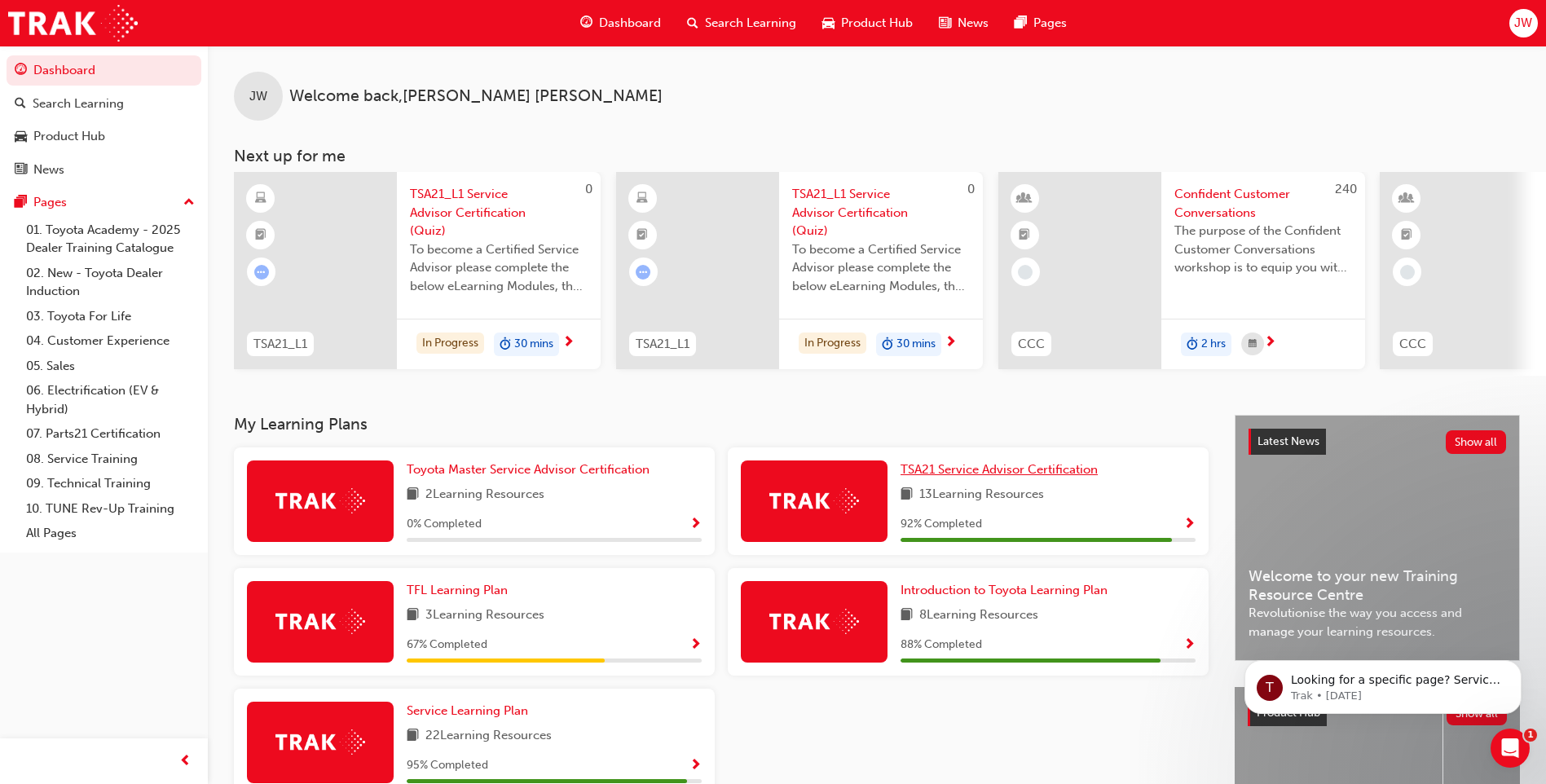
click at [976, 477] on span "TSA21 Service Advisor Certification" at bounding box center [999, 469] width 197 height 15
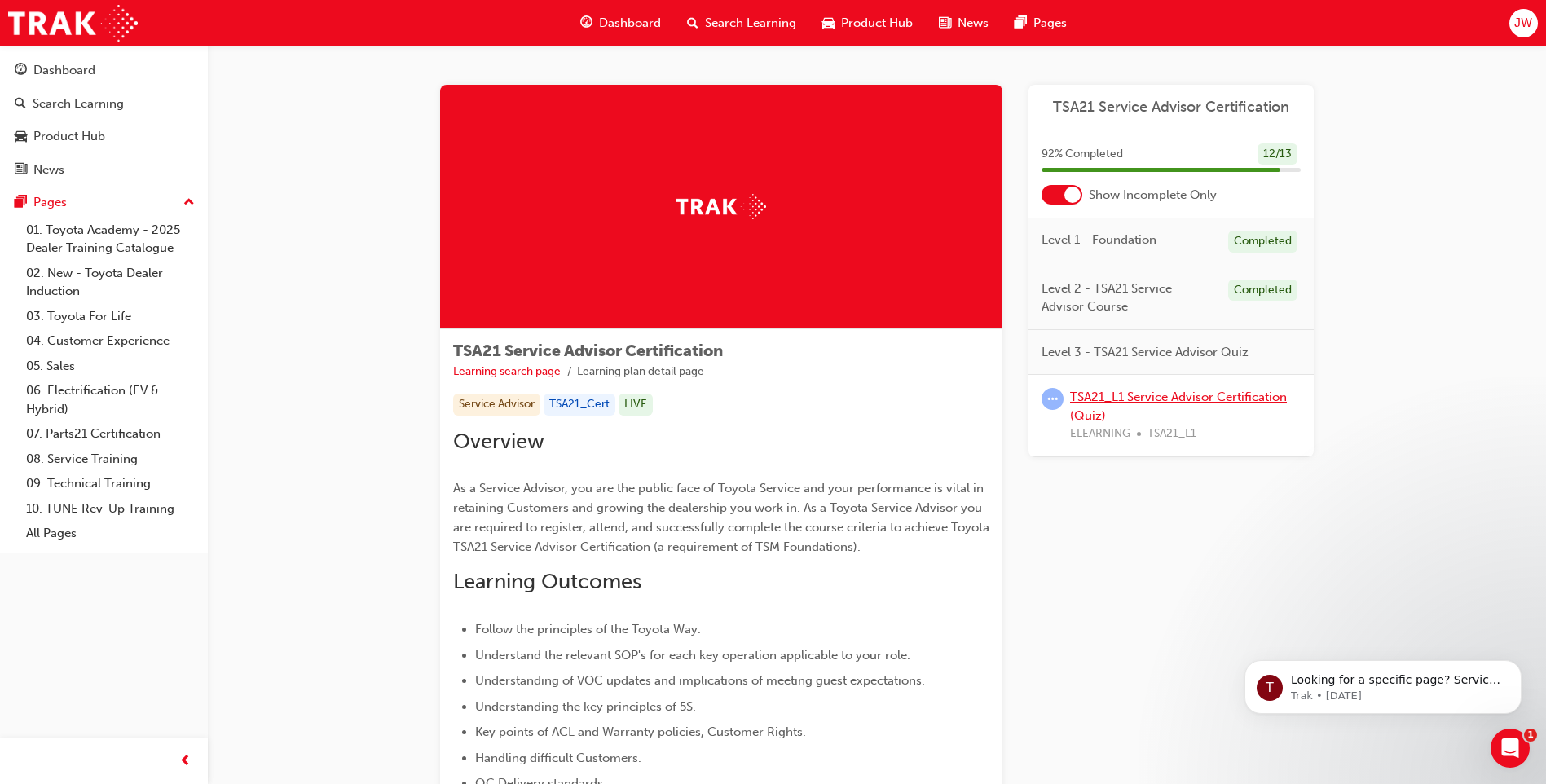
click at [1150, 396] on link "TSA21_L1 Service Advisor Certification (Quiz)" at bounding box center [1178, 406] width 217 height 34
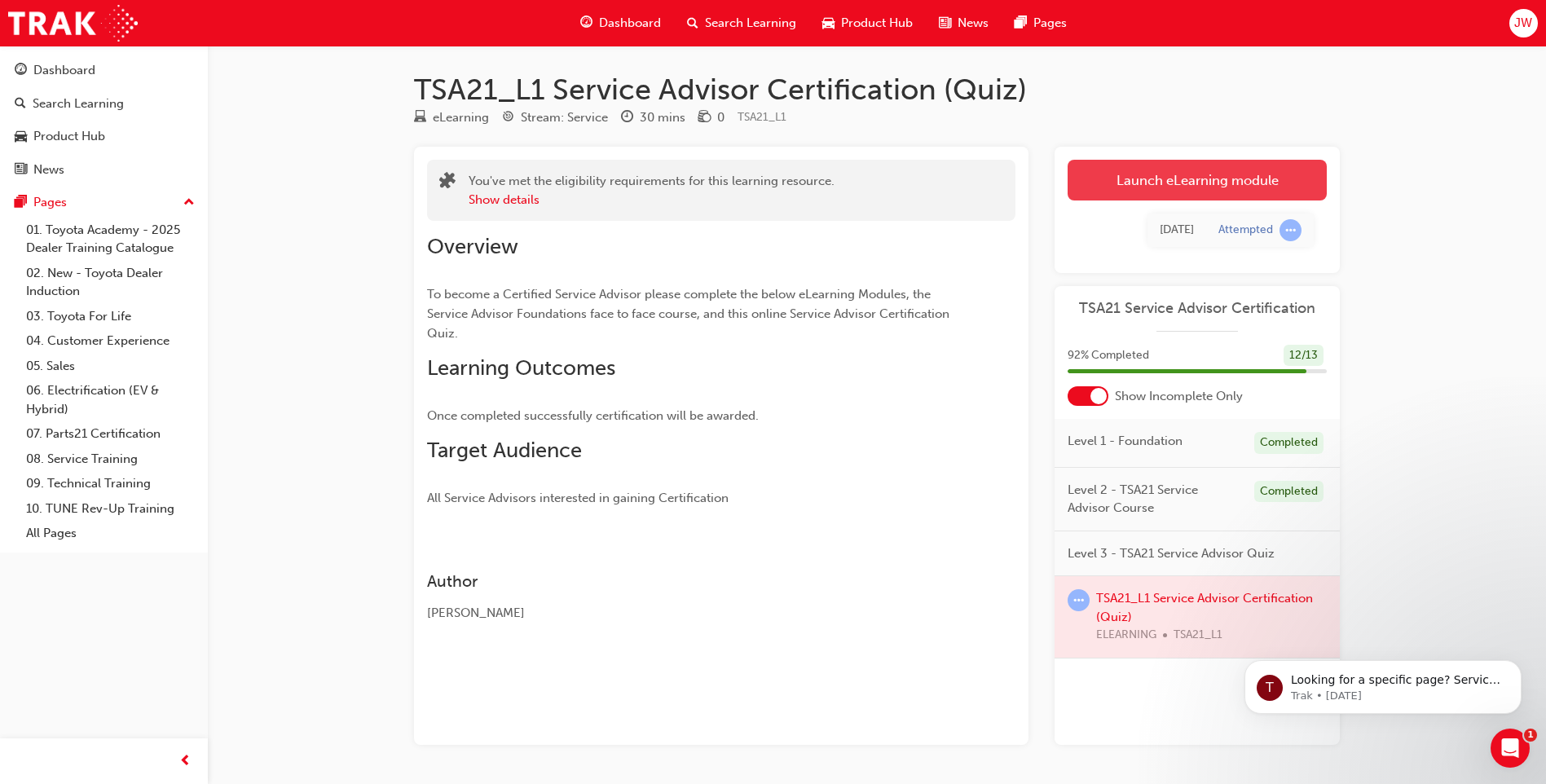
click at [1192, 177] on link "Launch eLearning module" at bounding box center [1198, 180] width 259 height 41
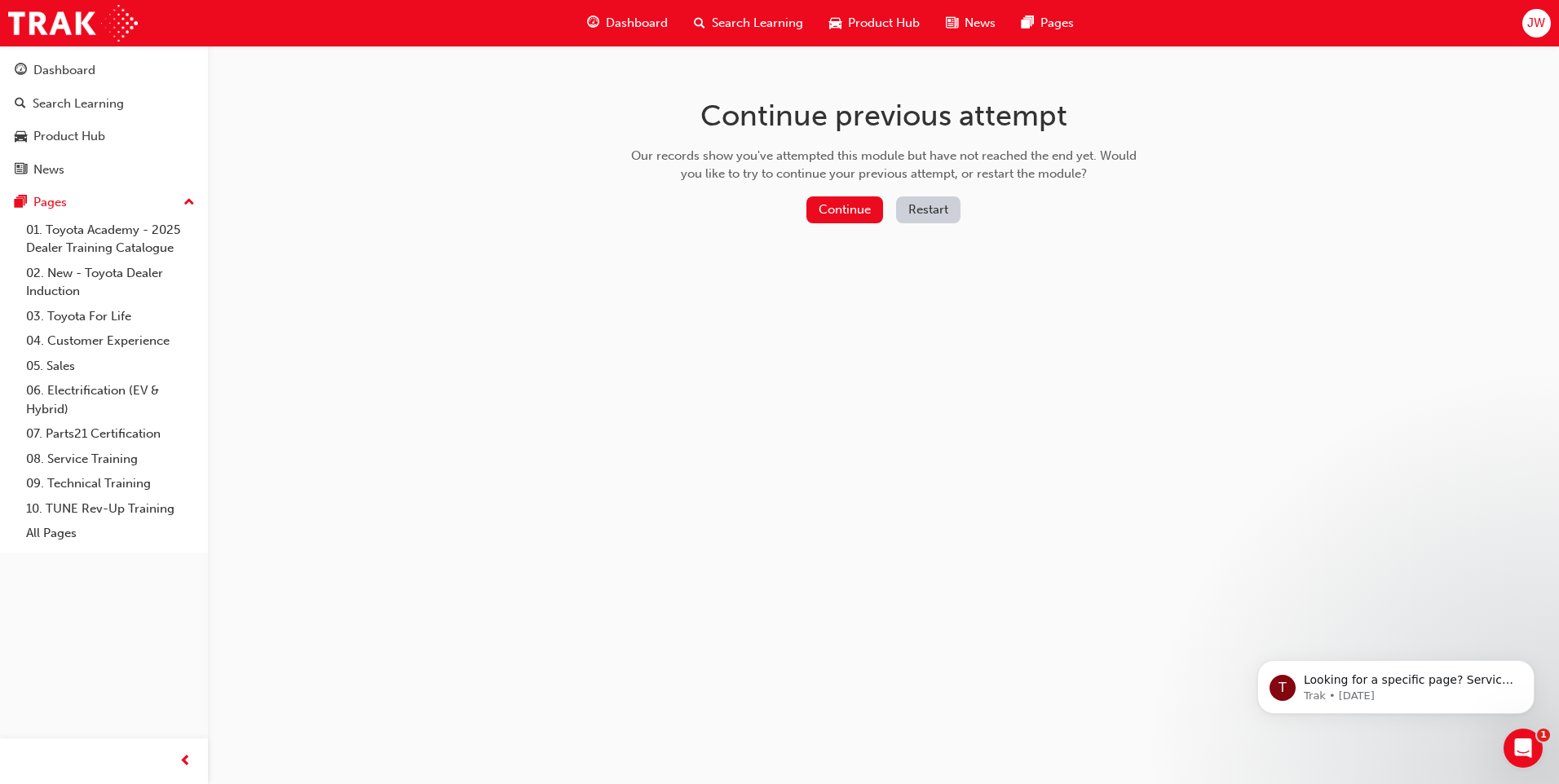
click at [940, 211] on button "Restart" at bounding box center [928, 210] width 64 height 27
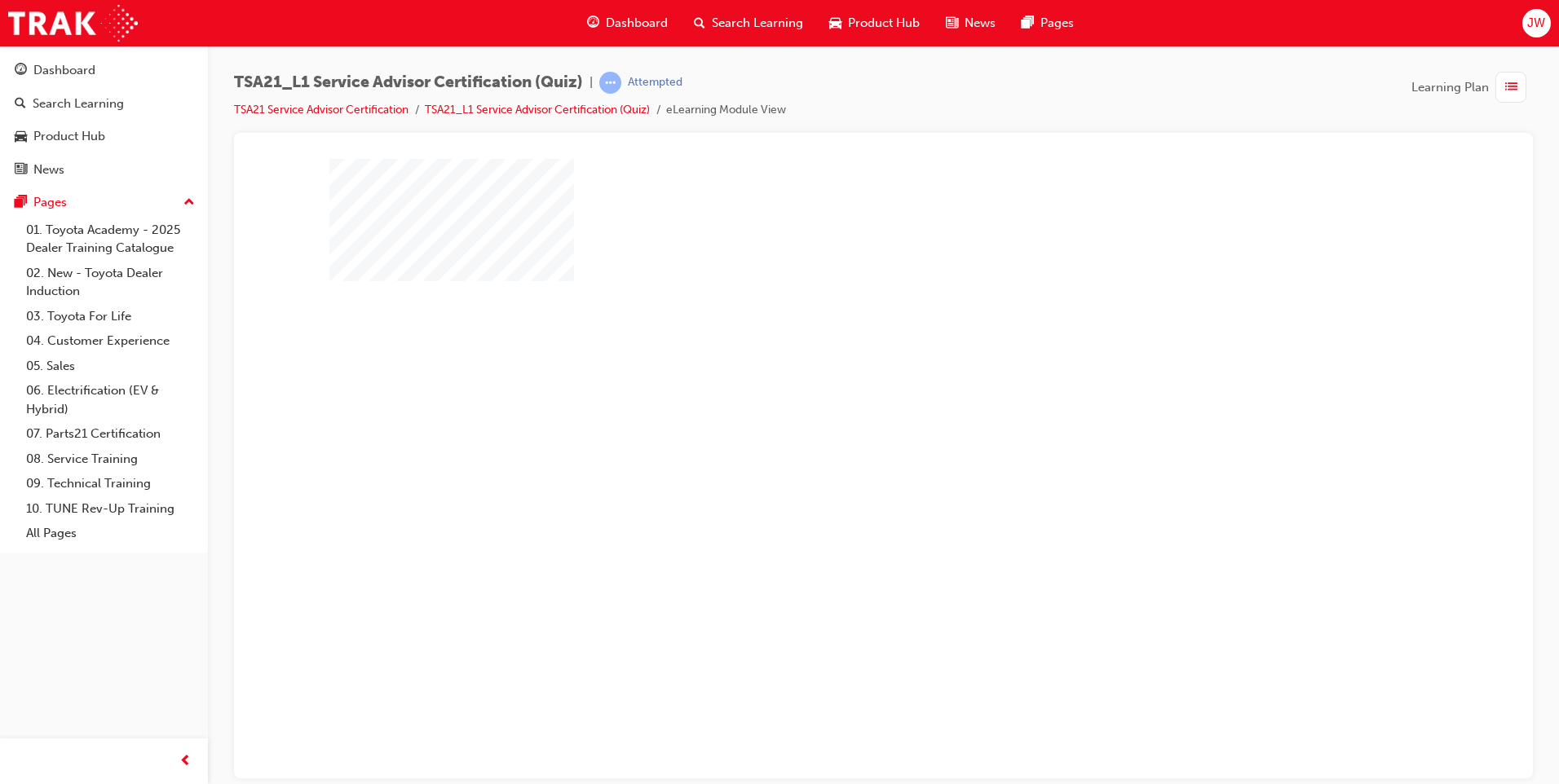
click at [837, 404] on div "play" at bounding box center [837, 404] width 0 height 0
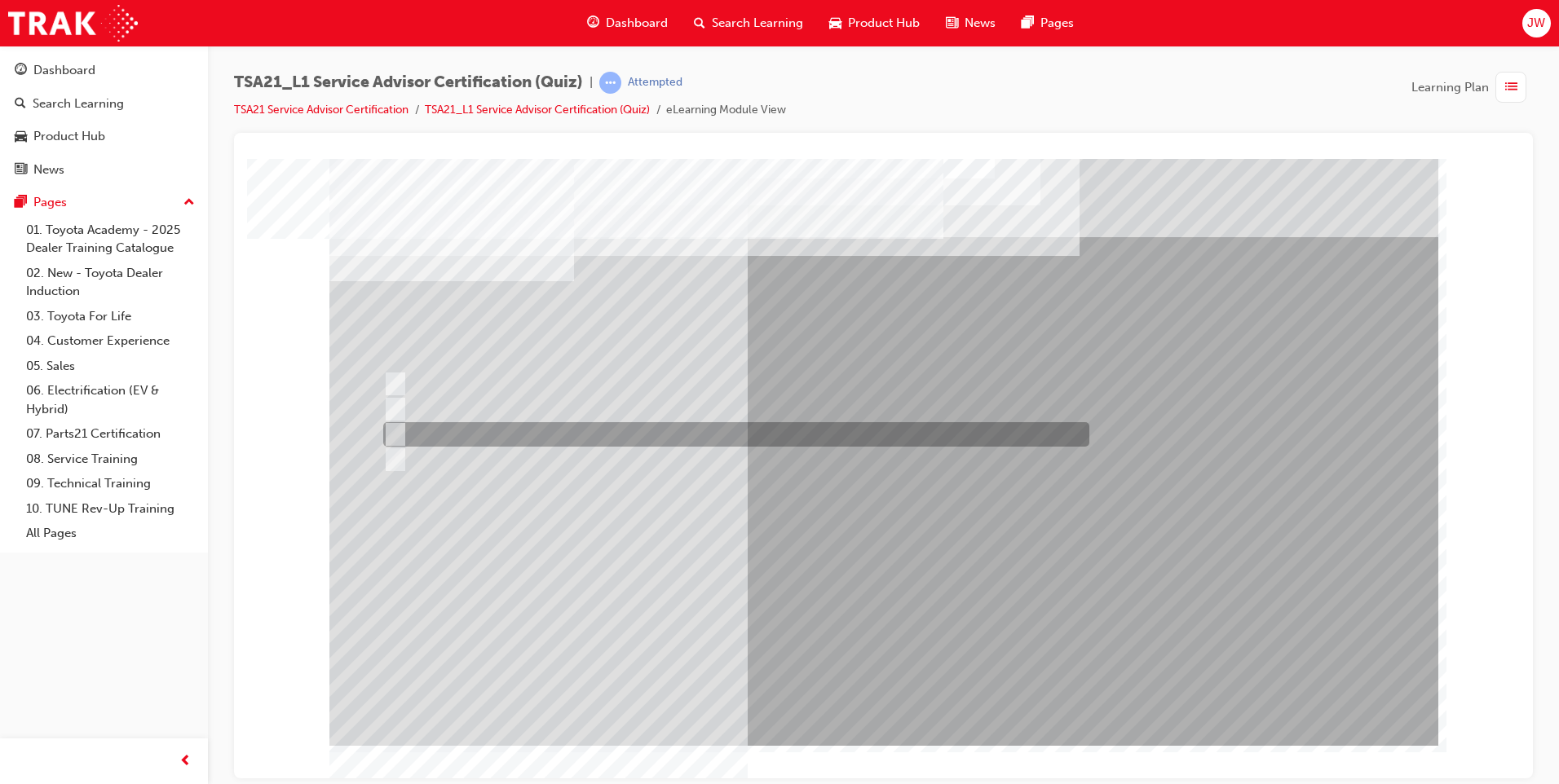
click at [397, 431] on input "To increase the number/rate of on-time arrivals." at bounding box center [392, 434] width 18 height 18
radio input "true"
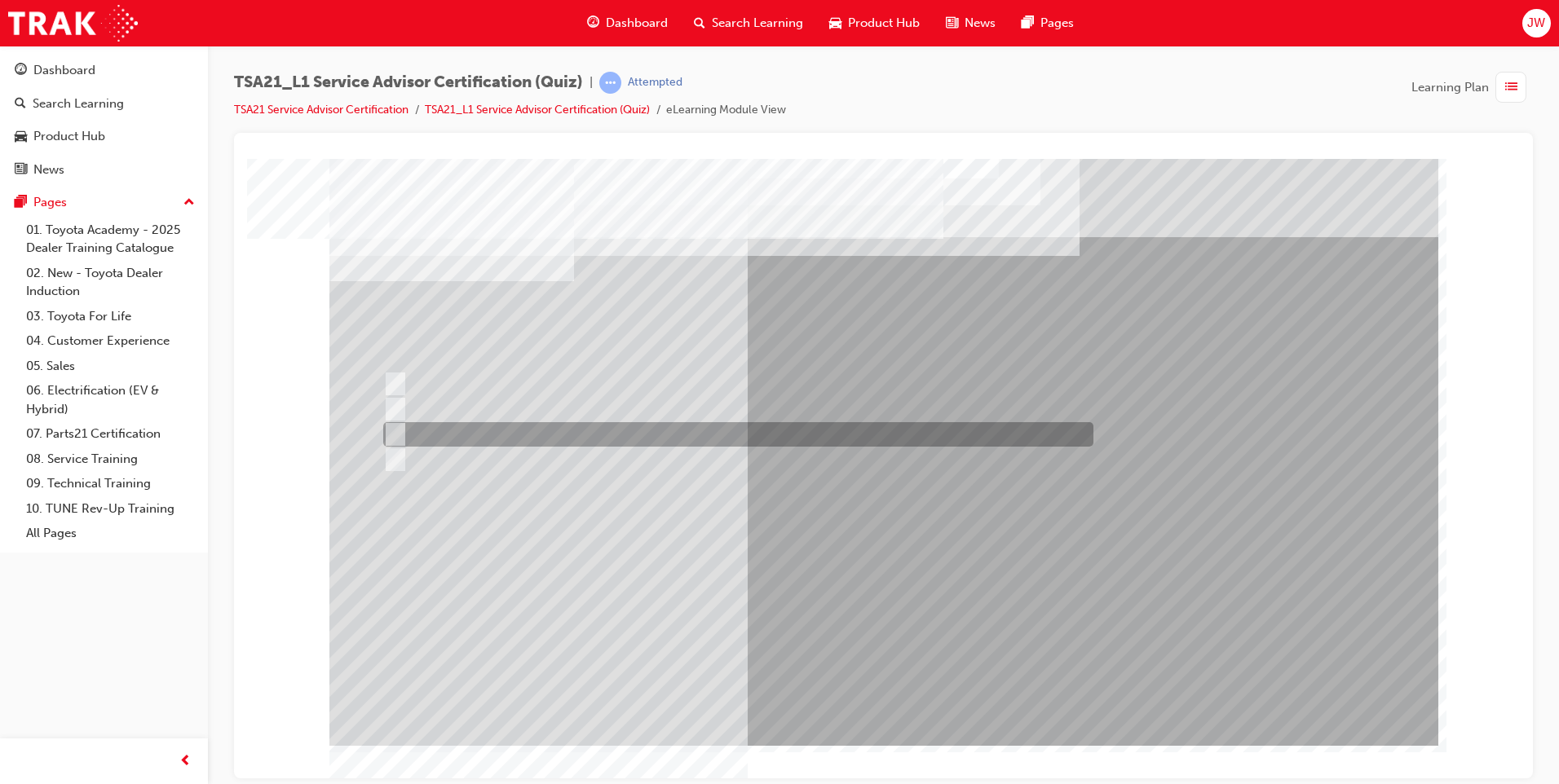
click at [400, 432] on input "Record the agreed appointment and delivery date/times." at bounding box center [392, 434] width 18 height 18
radio input "true"
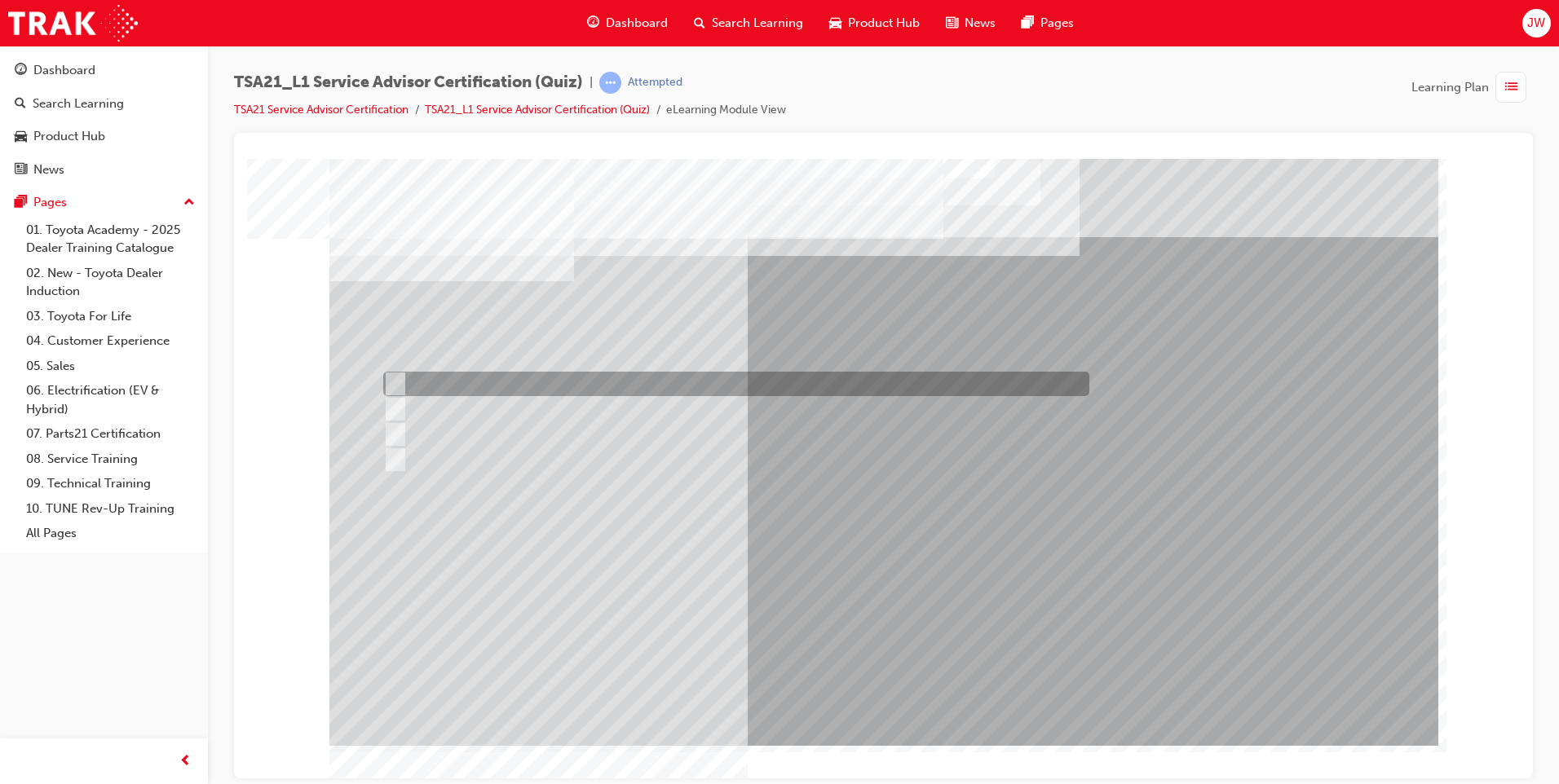
click at [387, 381] on input "Warranty and Service Book" at bounding box center [392, 384] width 18 height 18
radio input "true"
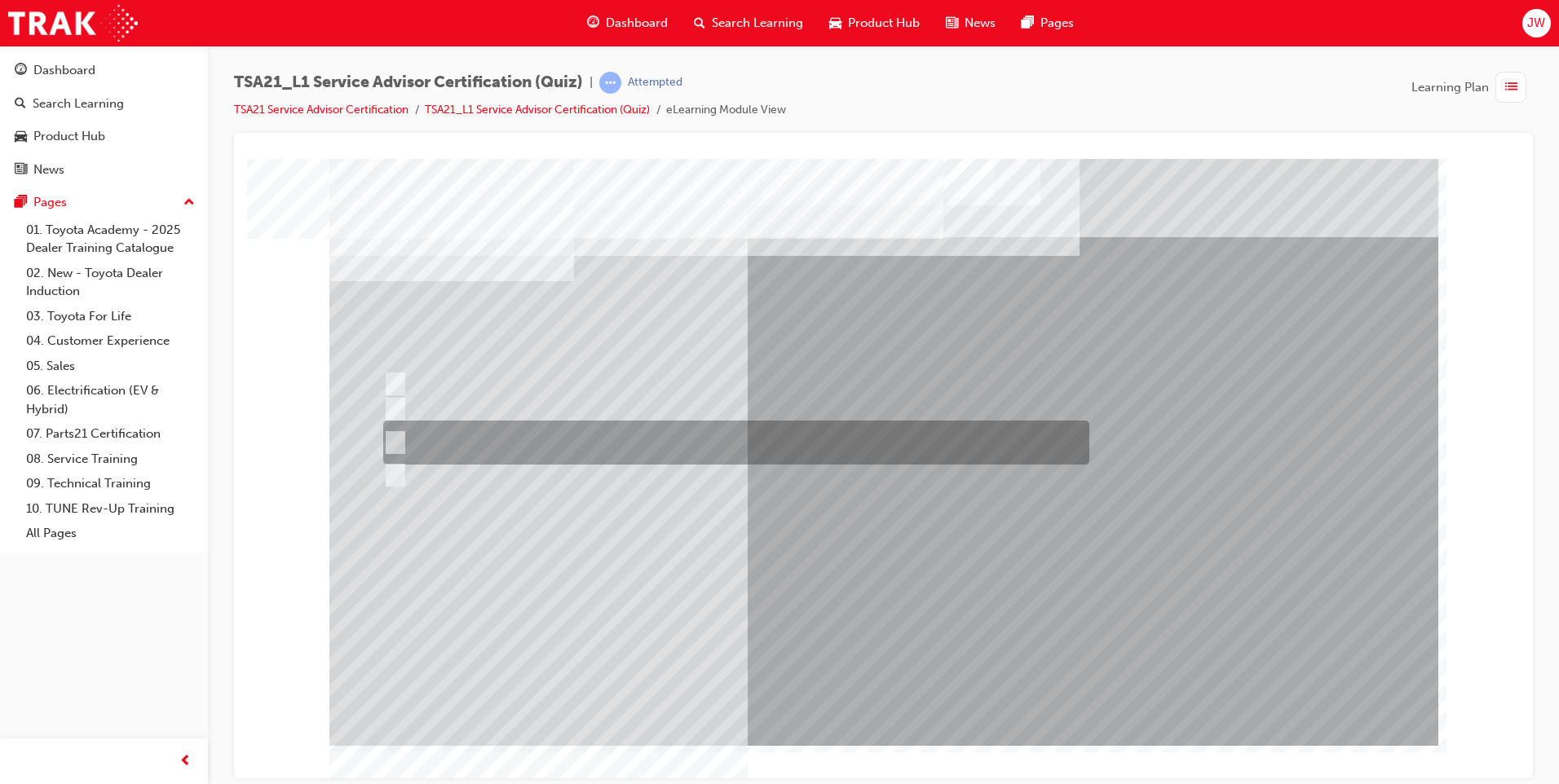
click at [397, 441] on input "Job details, appointment reception and delivery time, and who will be bringing\…" at bounding box center [392, 442] width 18 height 18
radio input "true"
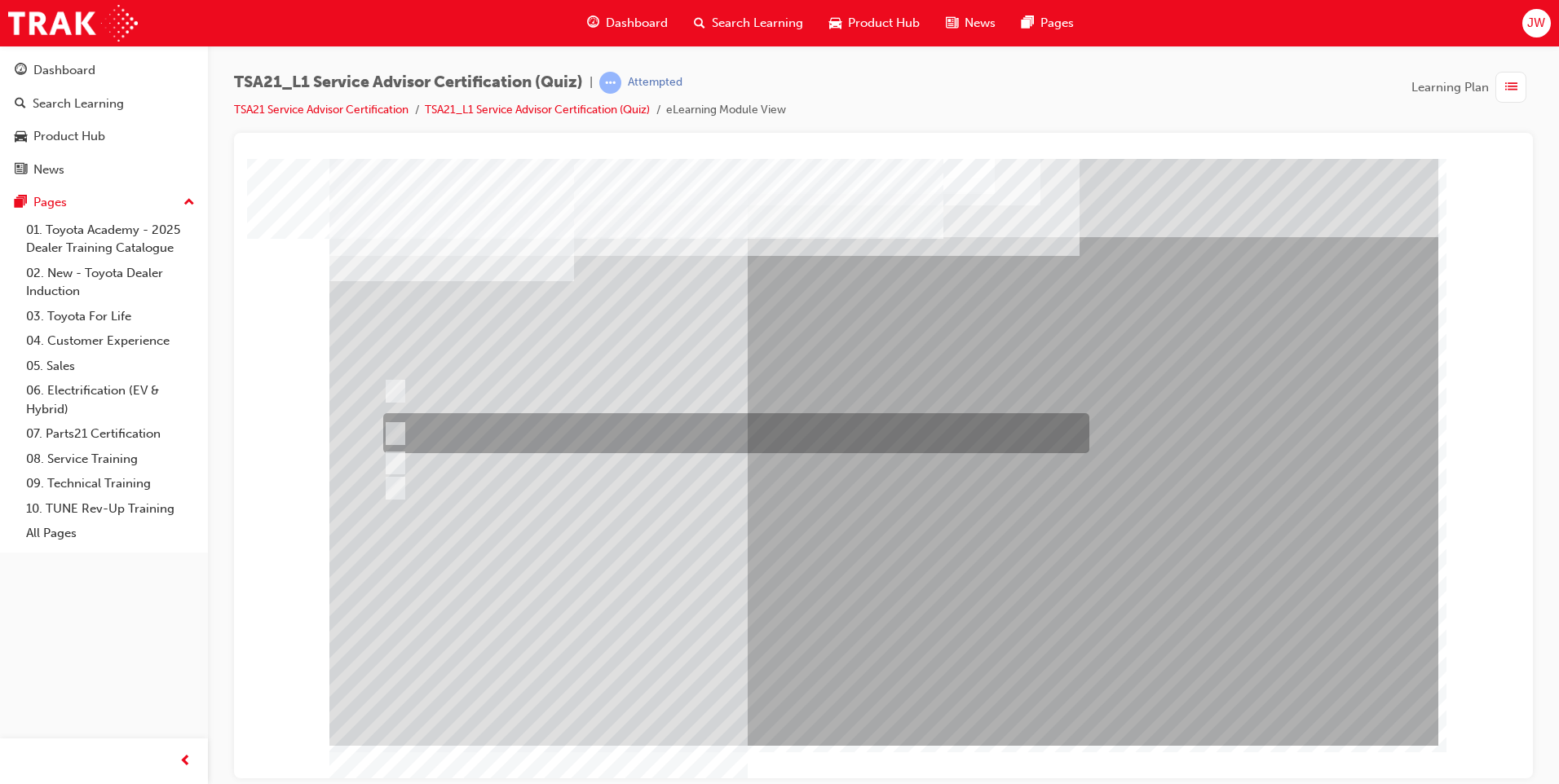
click at [397, 431] on input "Guests who have problems resolved under warranty are more likely to be loyal to…" at bounding box center [392, 433] width 18 height 18
radio input "true"
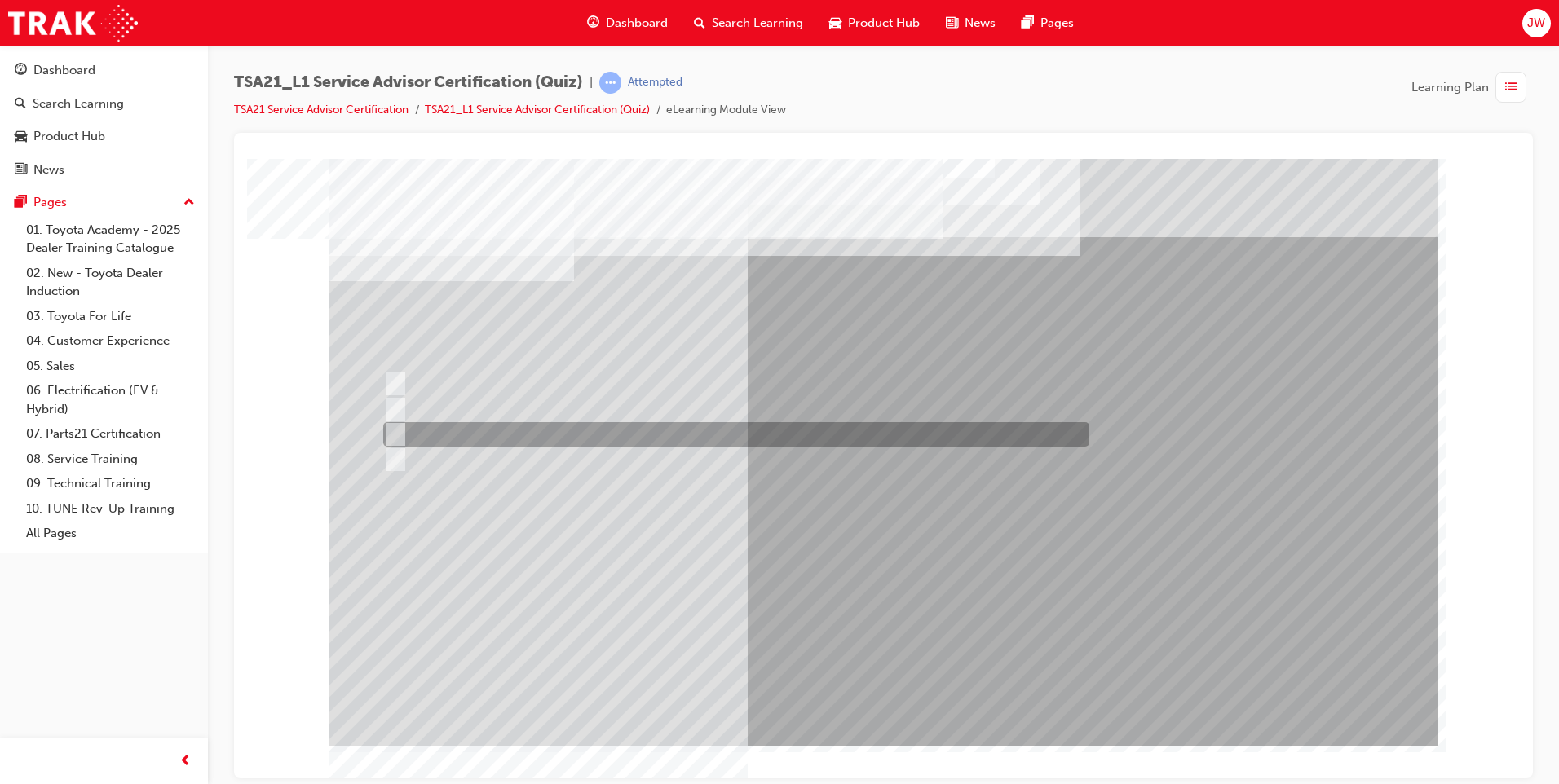
click at [398, 428] on input "Vehicle quality" at bounding box center [392, 434] width 18 height 18
radio input "true"
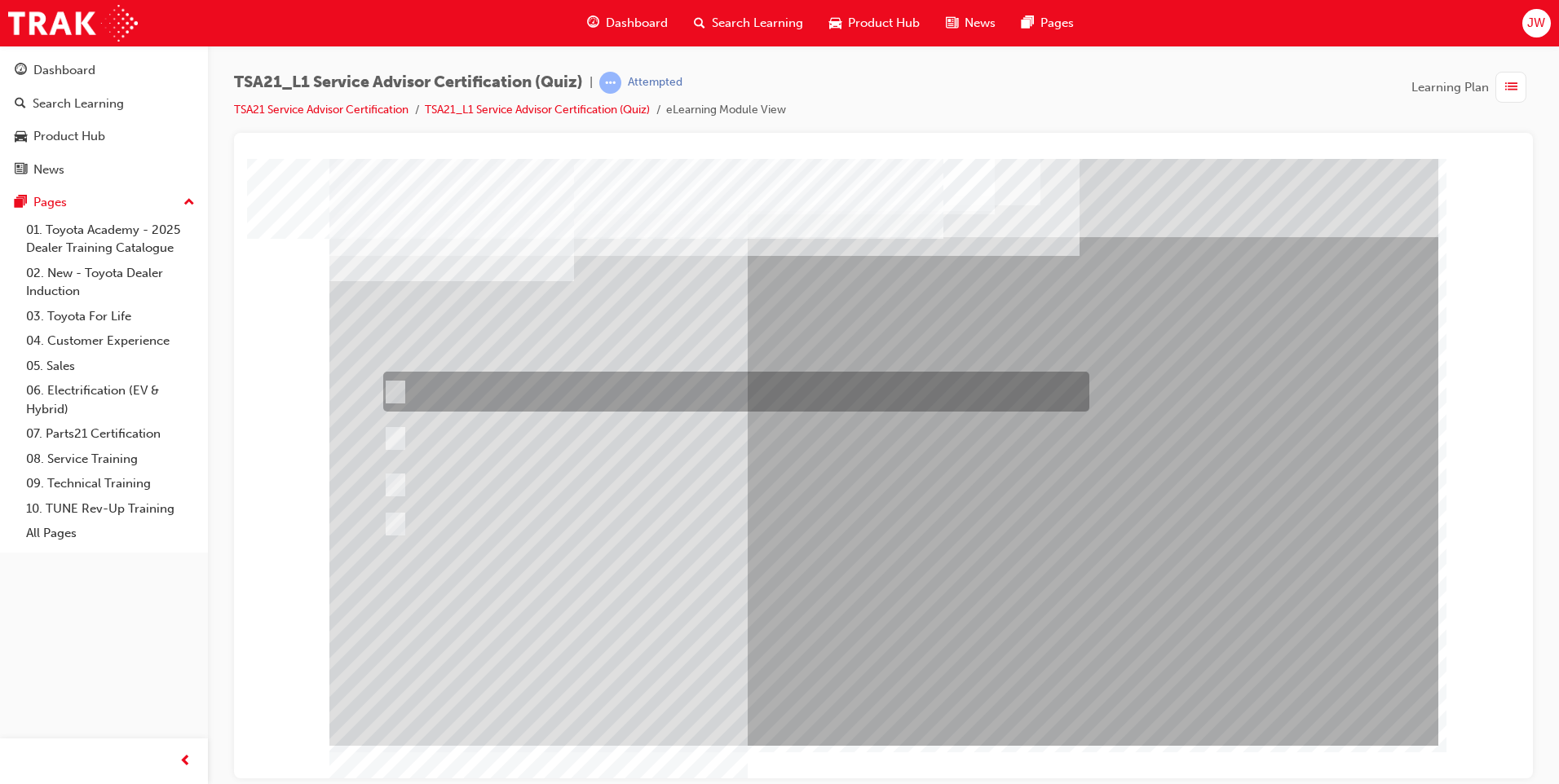
click at [395, 385] on input "Toyota Motor Corporation is responsible for setting the Guest concern handling …" at bounding box center [392, 392] width 18 height 18
radio input "true"
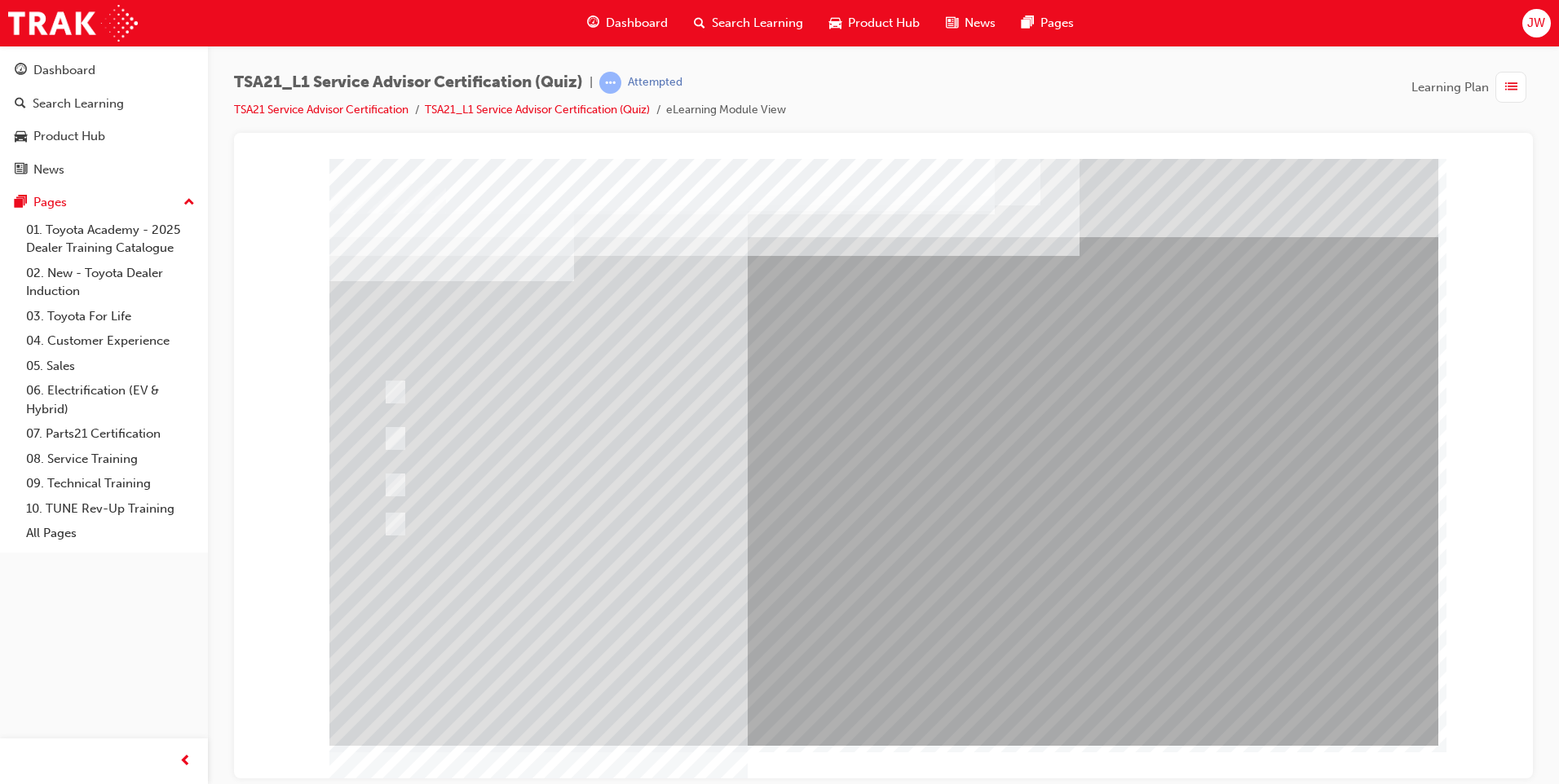
click at [613, 24] on span "Dashboard" at bounding box center [636, 23] width 62 height 19
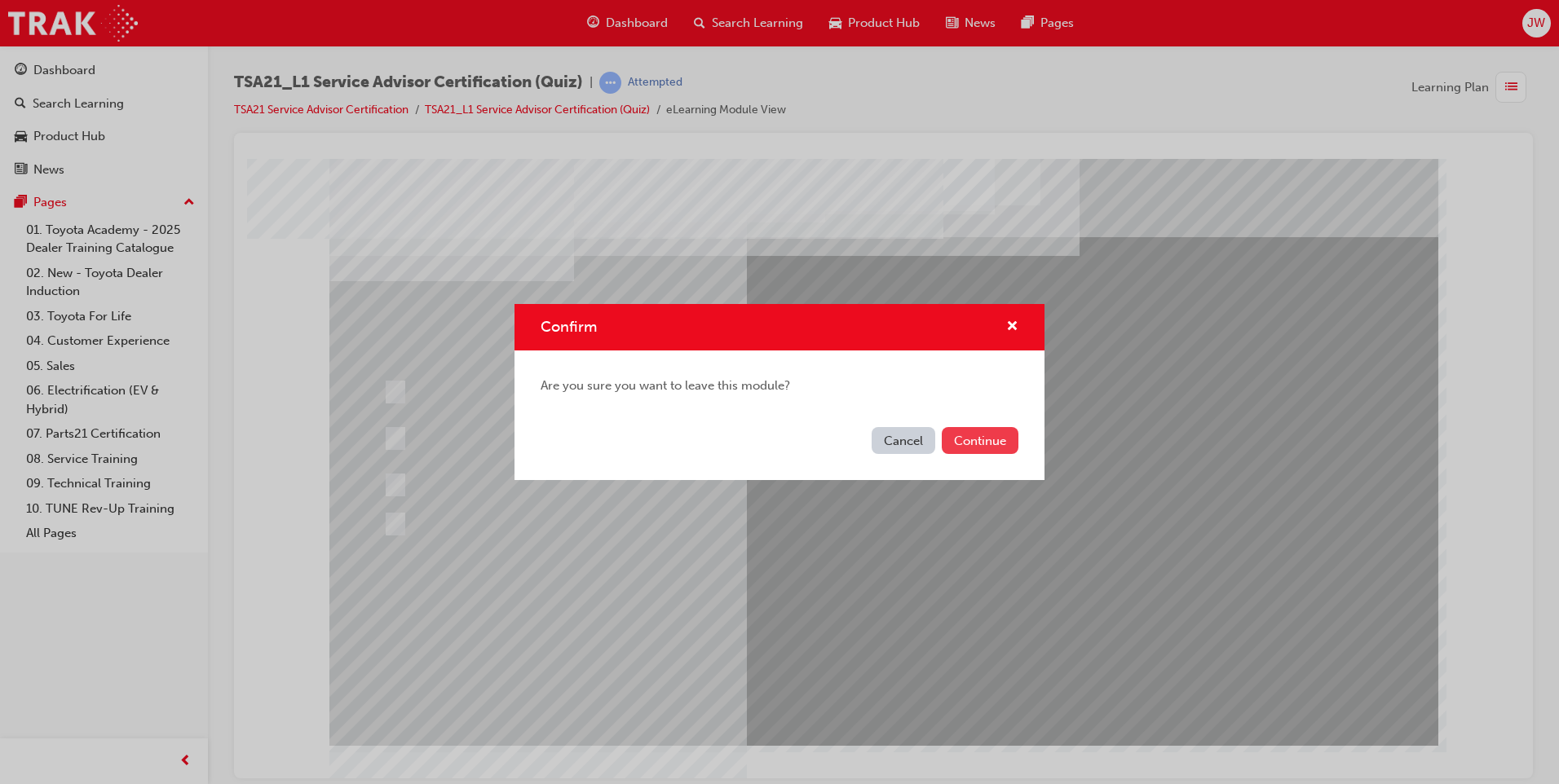
click at [978, 444] on button "Continue" at bounding box center [979, 440] width 76 height 27
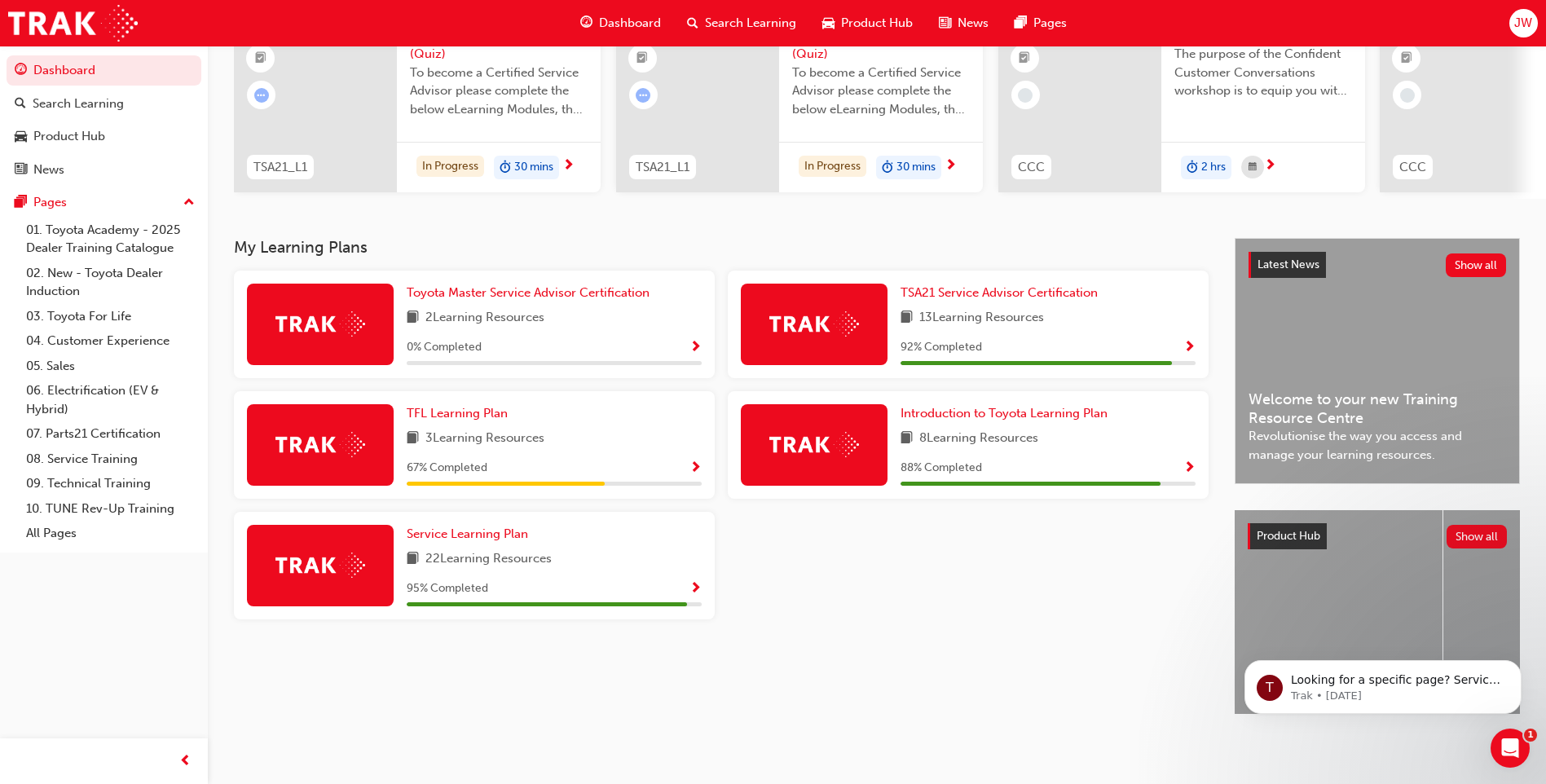
scroll to position [190, 0]
click at [977, 288] on span "TSA21 Service Advisor Certification" at bounding box center [999, 292] width 197 height 15
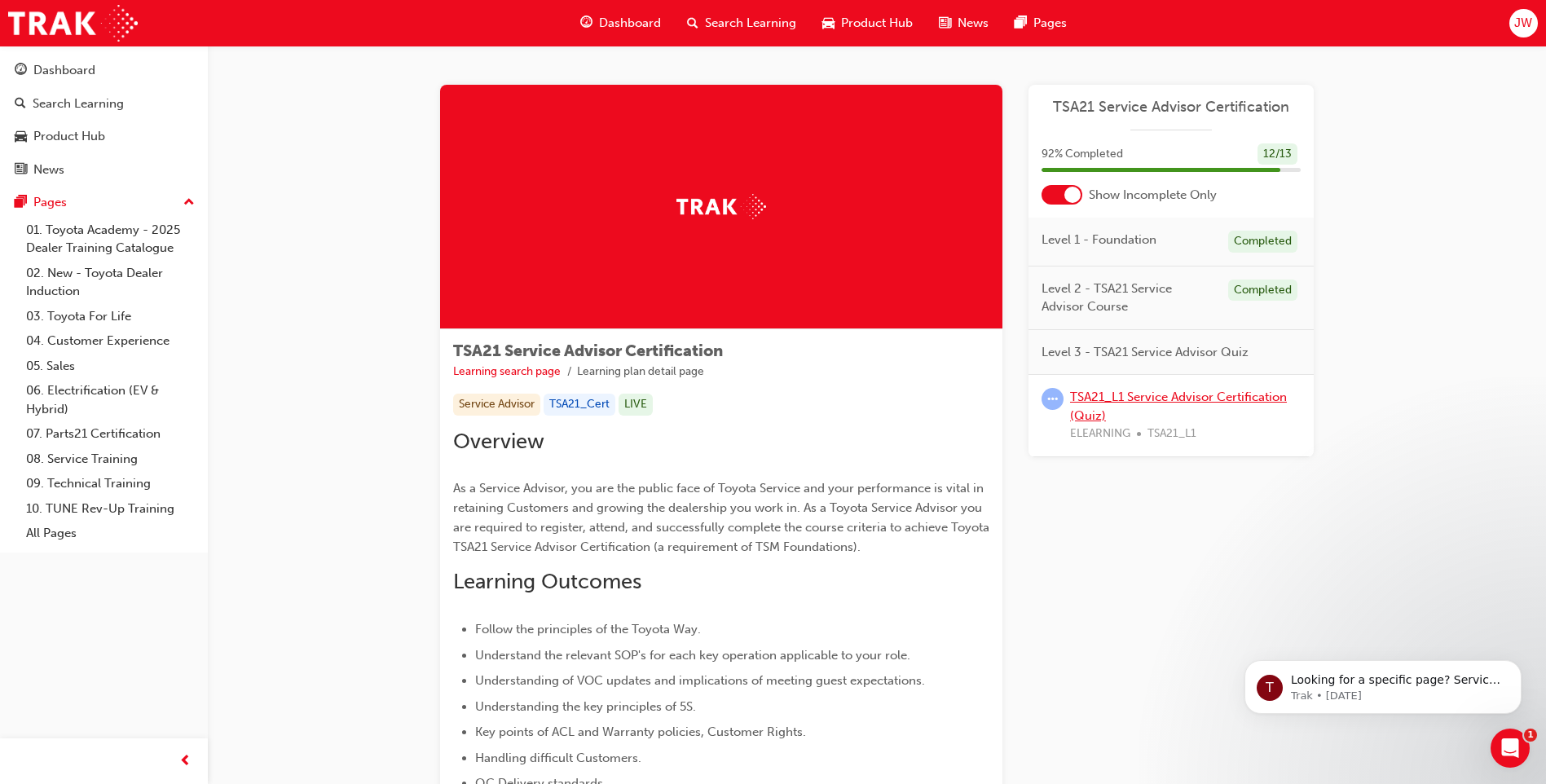
click at [1159, 395] on link "TSA21_L1 Service Advisor Certification (Quiz)" at bounding box center [1178, 406] width 217 height 34
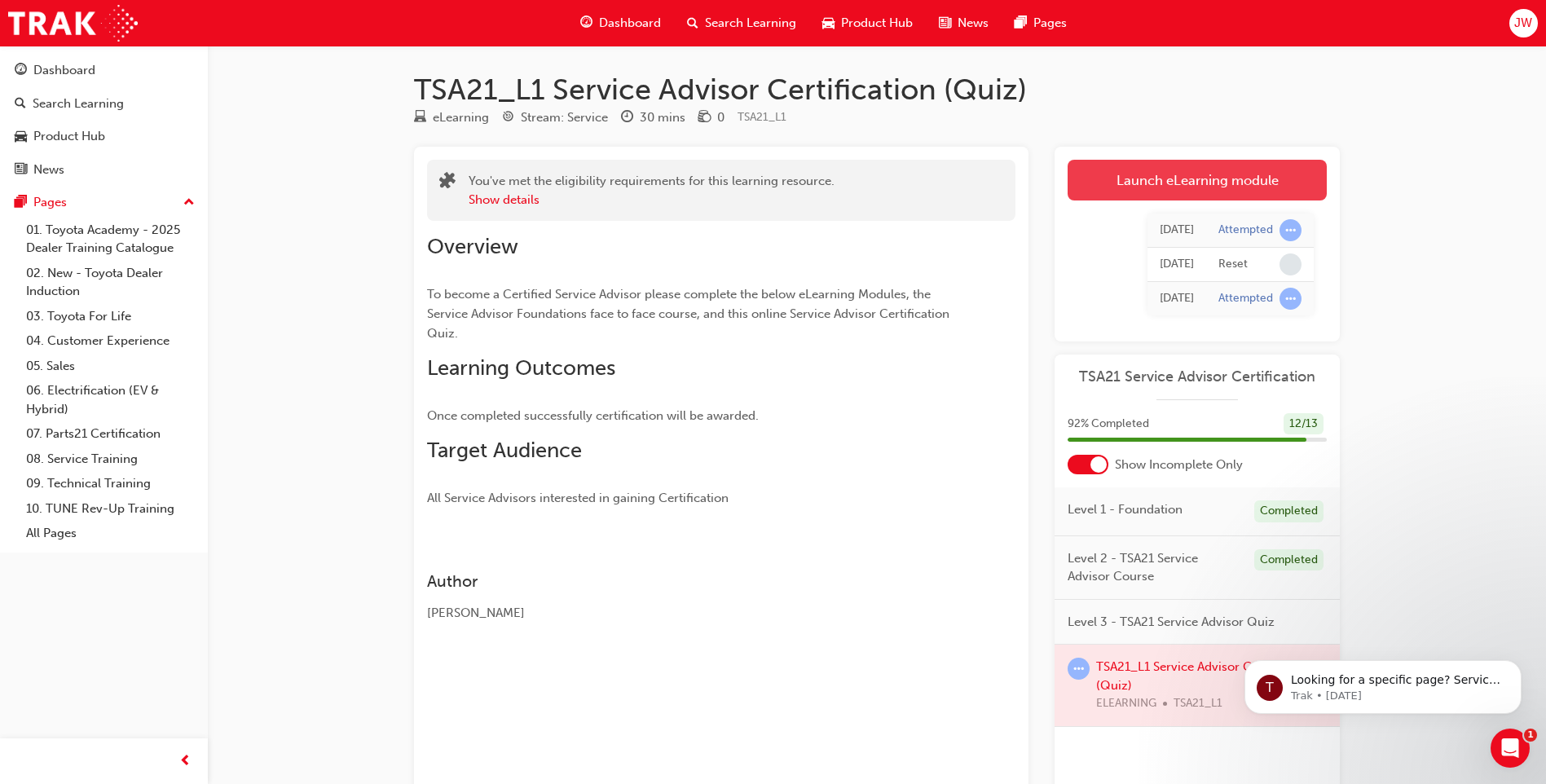
click at [1142, 194] on link "Launch eLearning module" at bounding box center [1198, 180] width 259 height 41
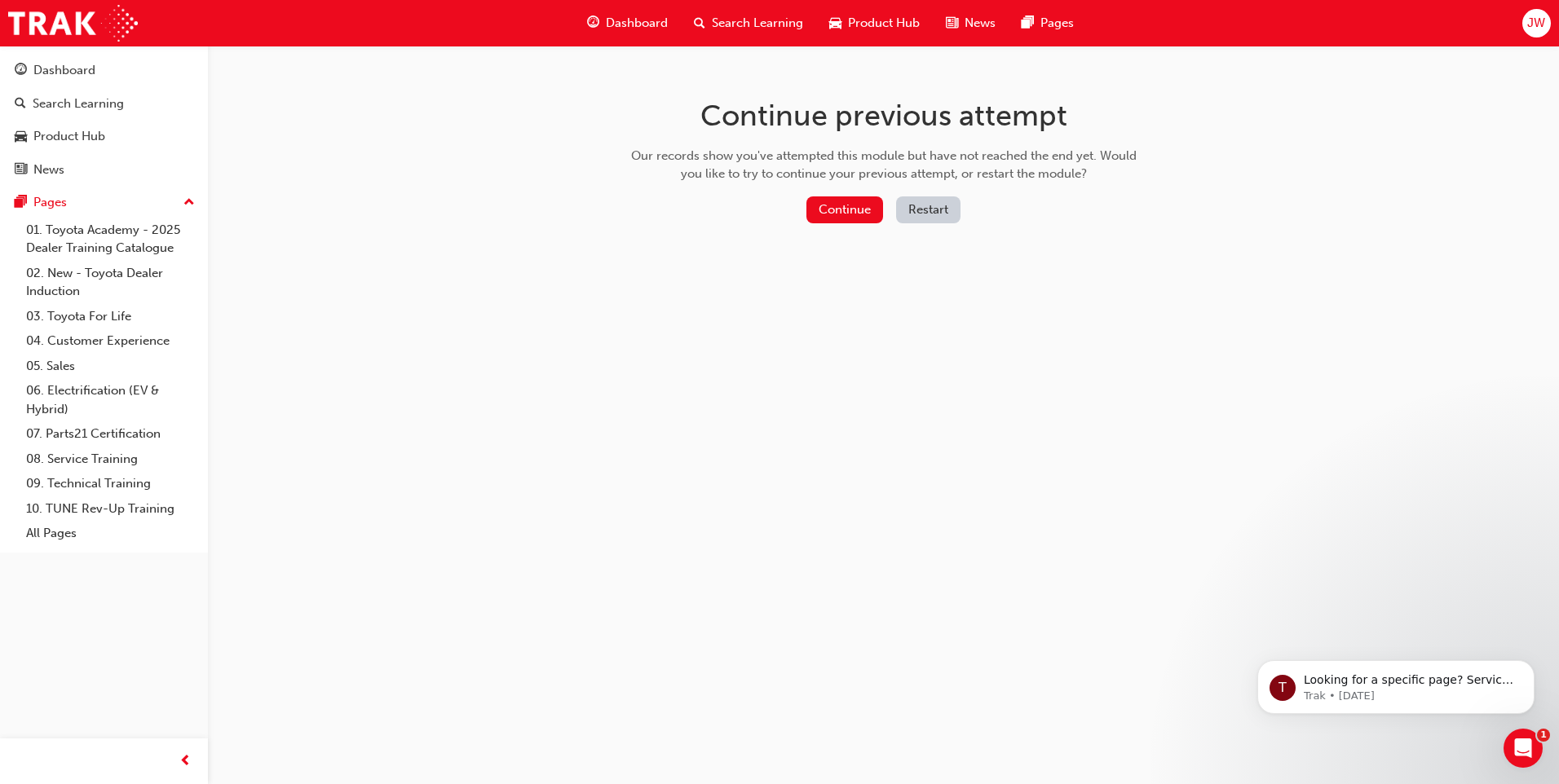
click at [927, 216] on button "Restart" at bounding box center [928, 210] width 64 height 27
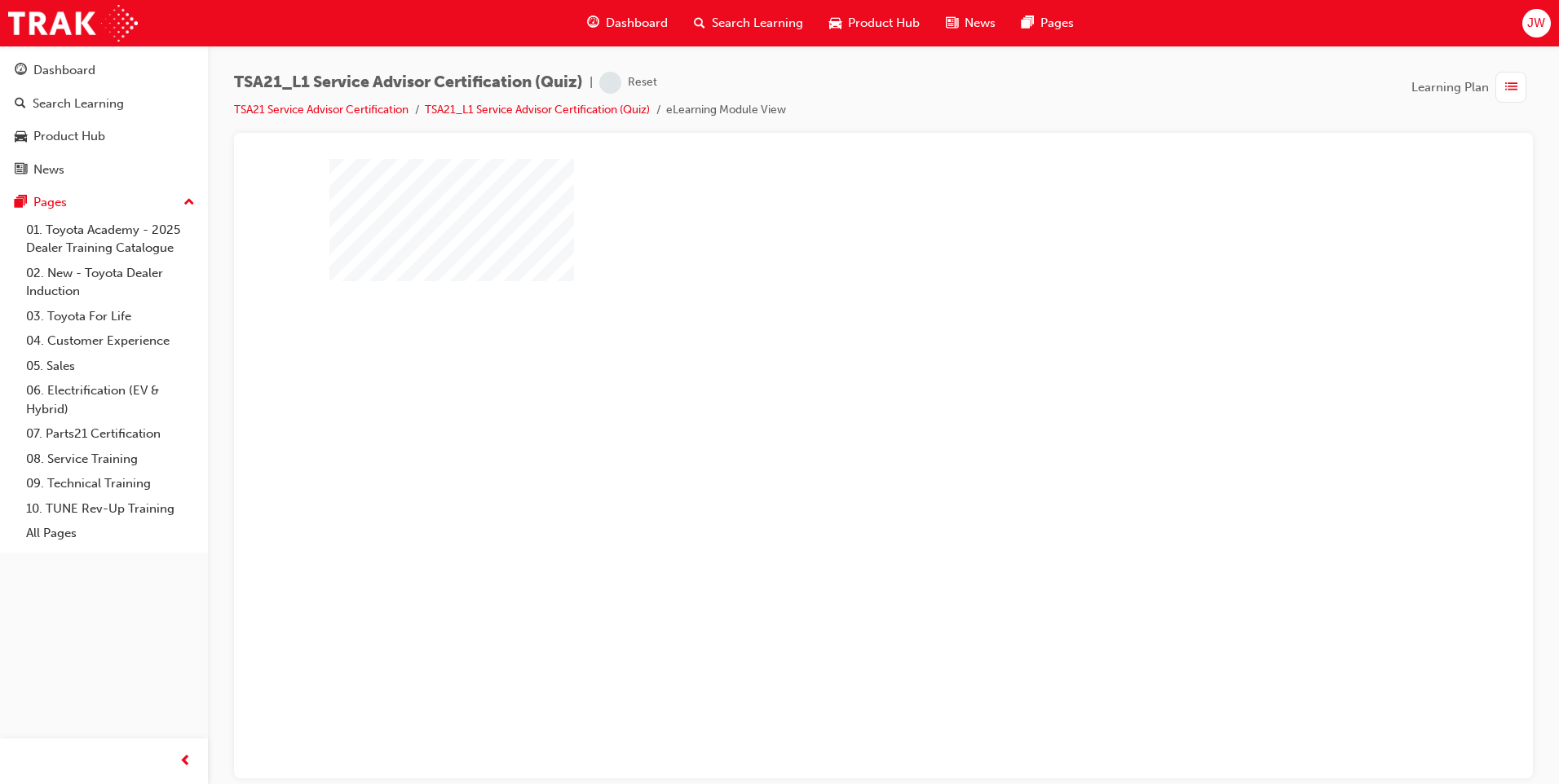
click at [837, 404] on div "play" at bounding box center [837, 404] width 0 height 0
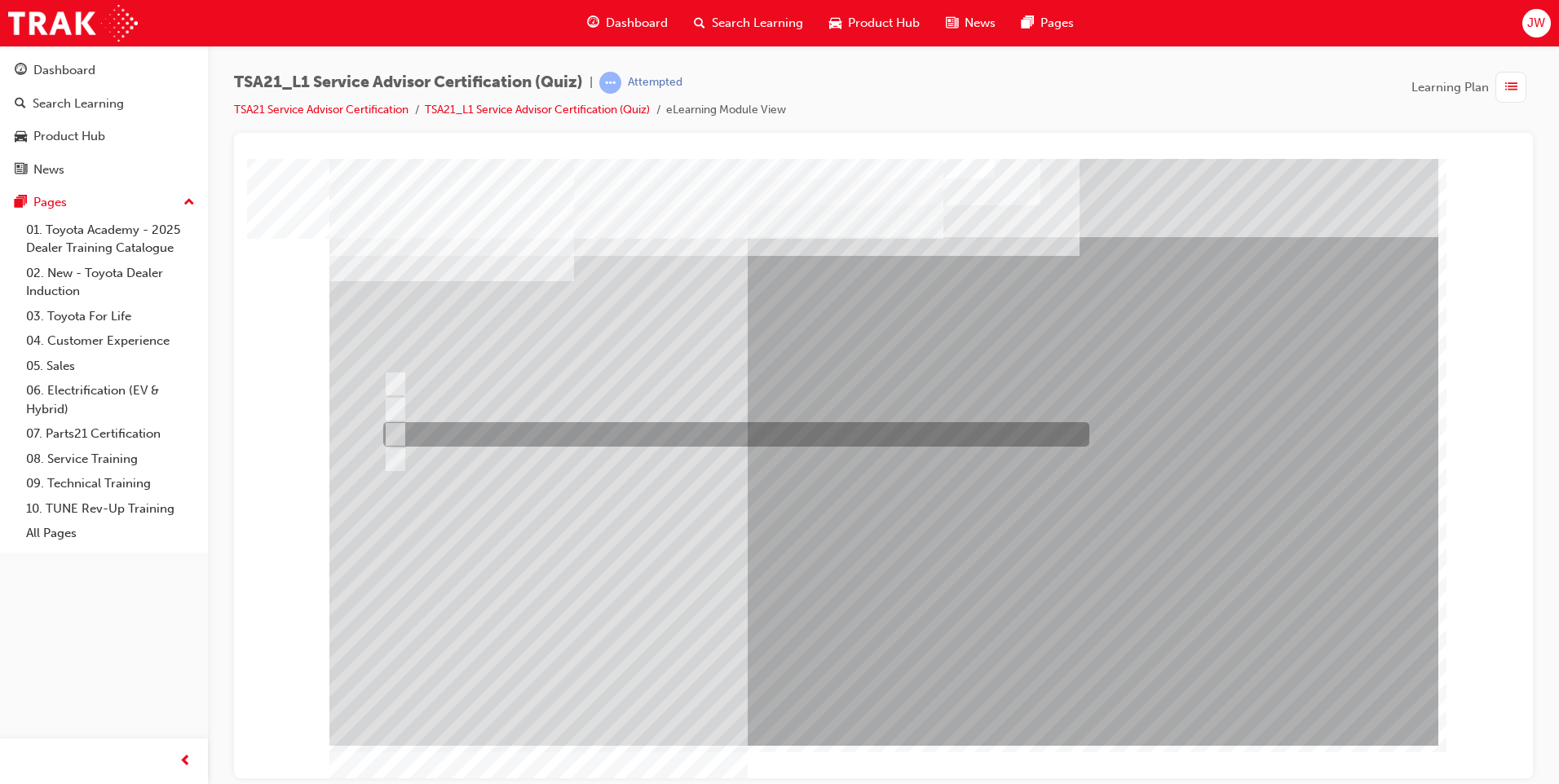
click at [389, 429] on input "To increase the number/rate of on-time arrivals." at bounding box center [392, 434] width 18 height 18
radio input "true"
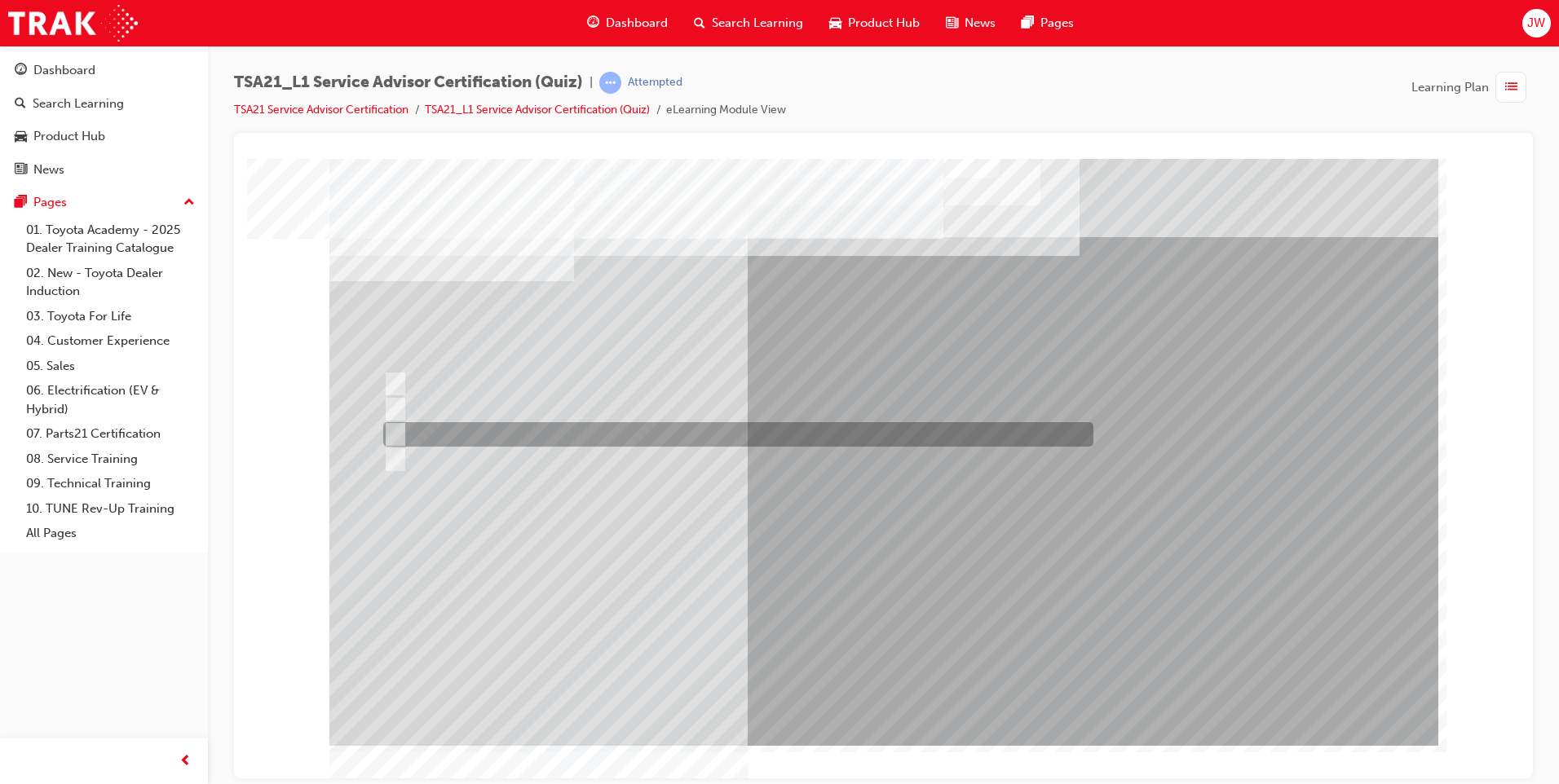
click at [396, 429] on input "Record the agreed appointment and delivery date/times." at bounding box center [392, 434] width 18 height 18
radio input "true"
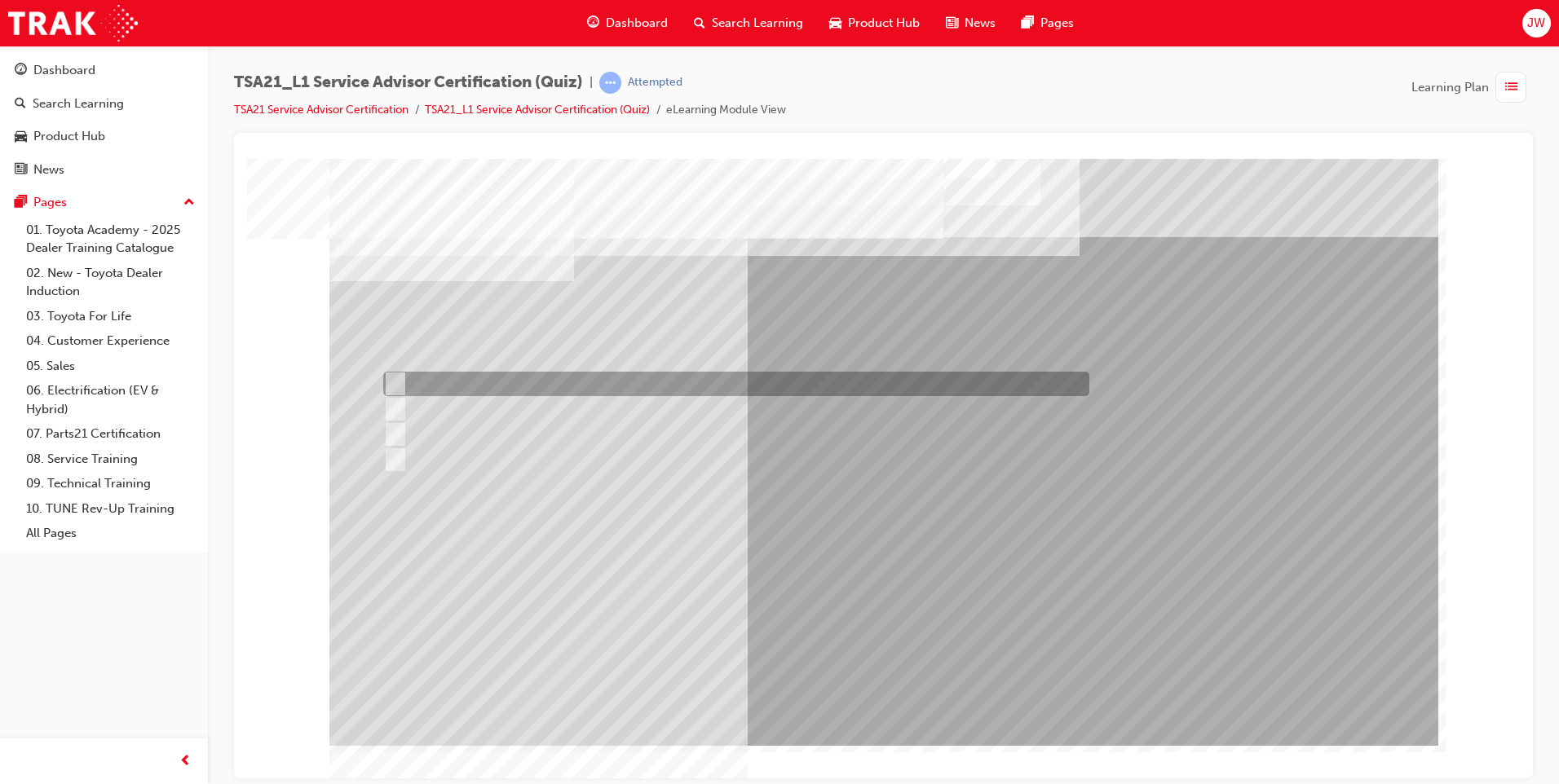
click at [396, 379] on input "Warranty and Service Book" at bounding box center [392, 384] width 18 height 18
radio input "true"
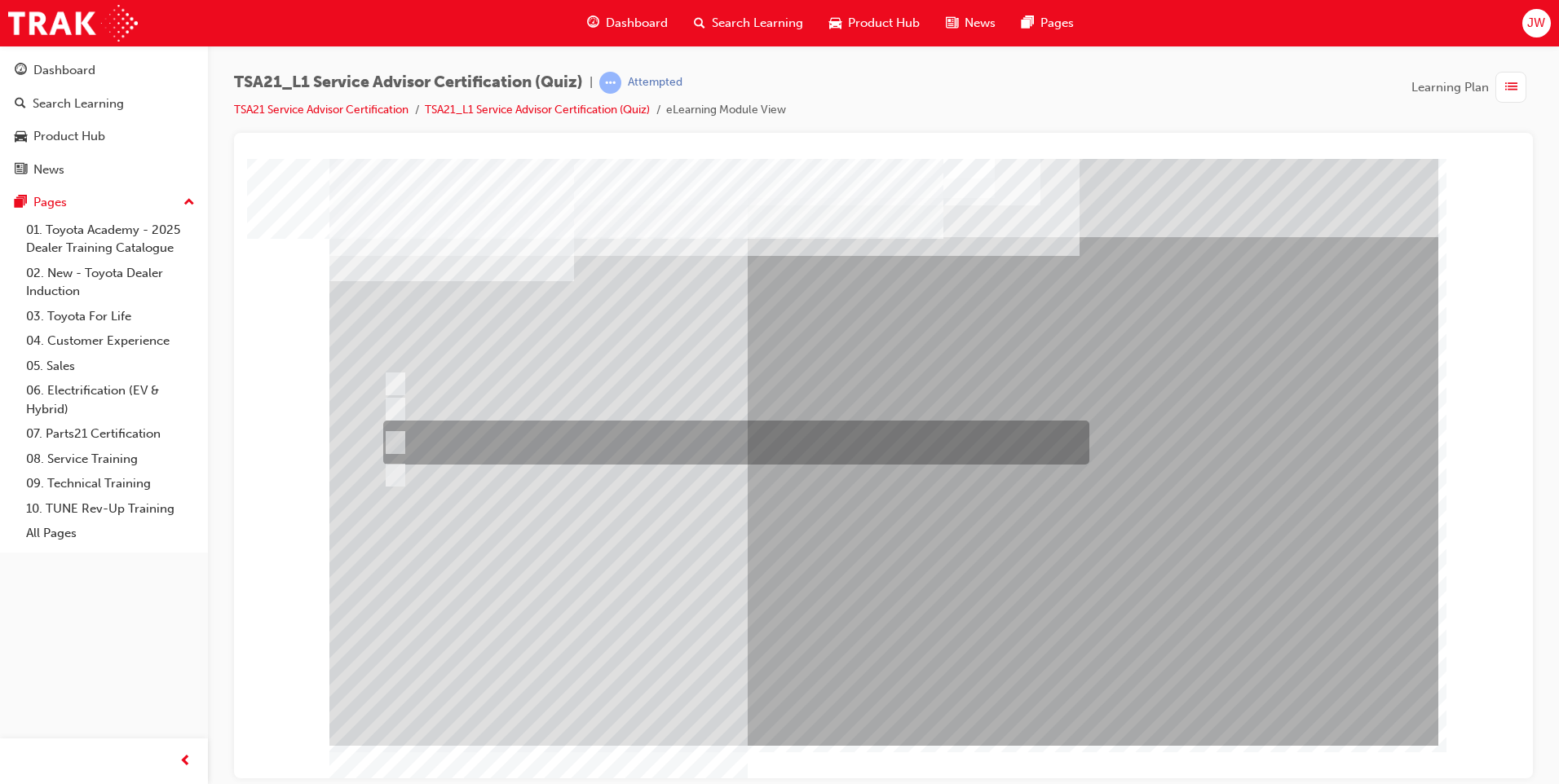
click at [398, 441] on input "Job details, appointment reception and delivery time, and who will be bringing\…" at bounding box center [392, 442] width 18 height 18
radio input "true"
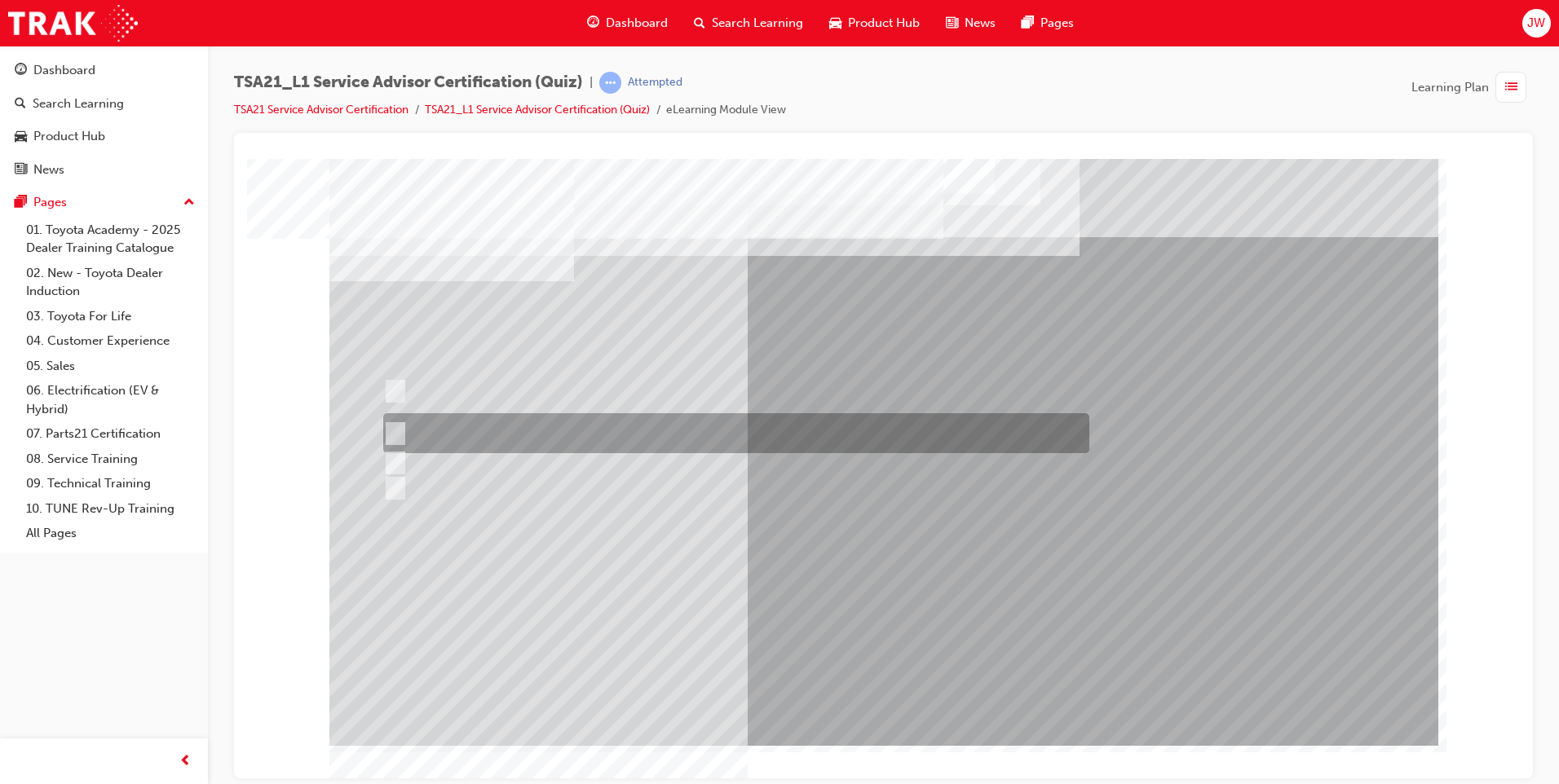
click at [396, 427] on input "Guests who have problems resolved under warranty are more likely to be loyal to…" at bounding box center [392, 433] width 18 height 18
radio input "true"
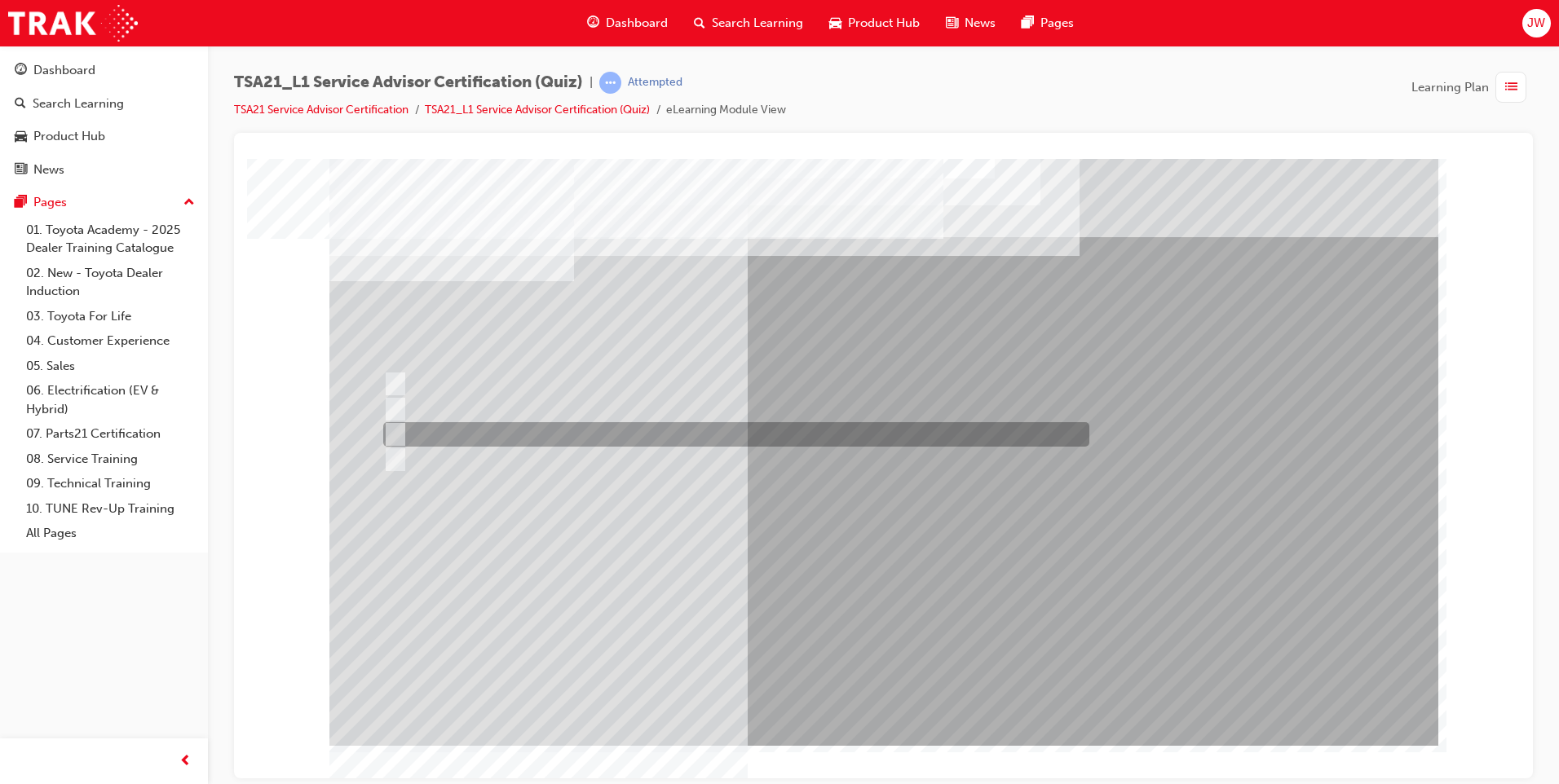
click at [399, 434] on input "Vehicle quality" at bounding box center [392, 434] width 18 height 18
radio input "true"
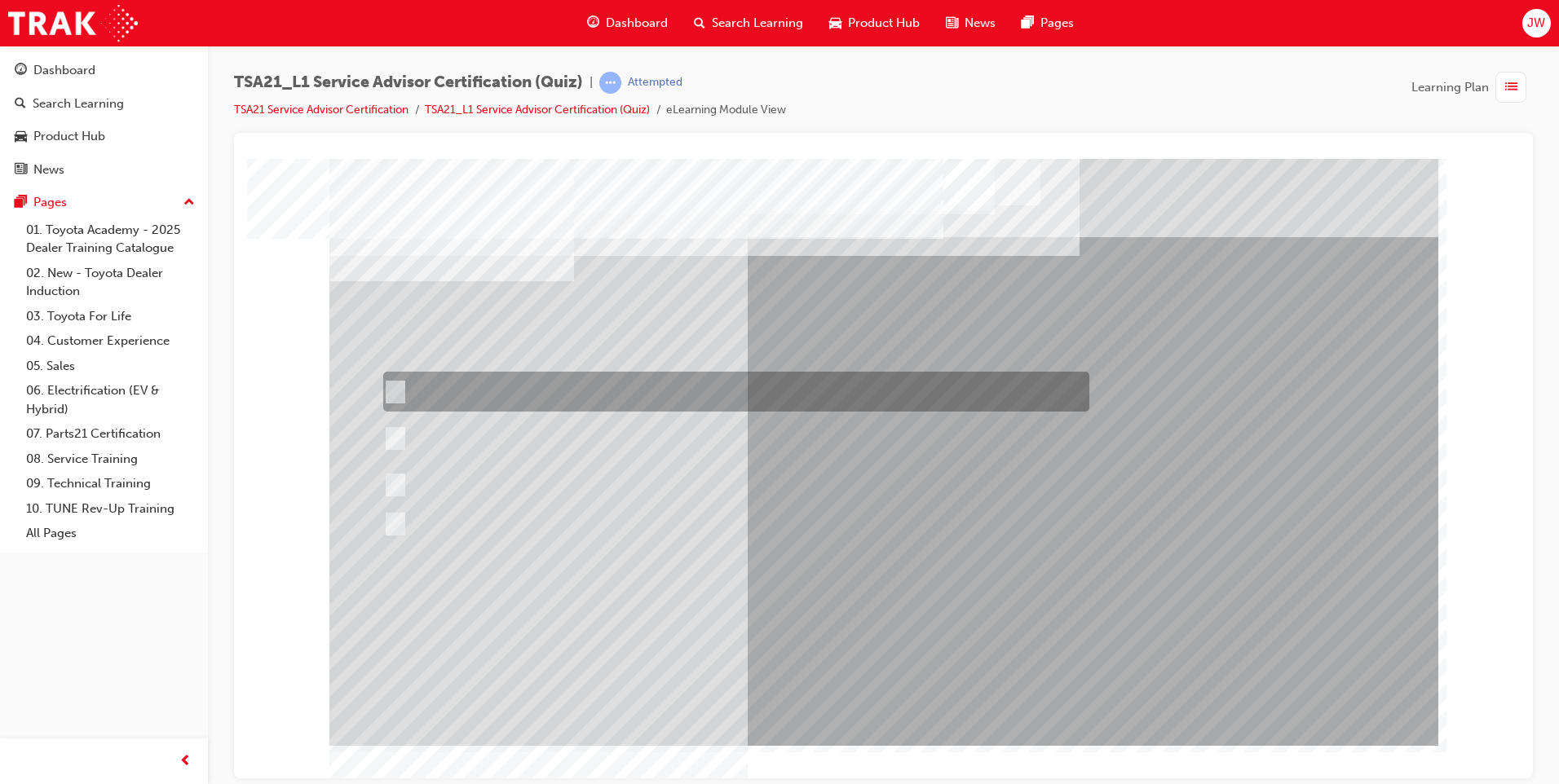
click at [395, 387] on input "Toyota Motor Corporation is responsible for setting the Guest concern handling …" at bounding box center [392, 392] width 18 height 18
radio input "true"
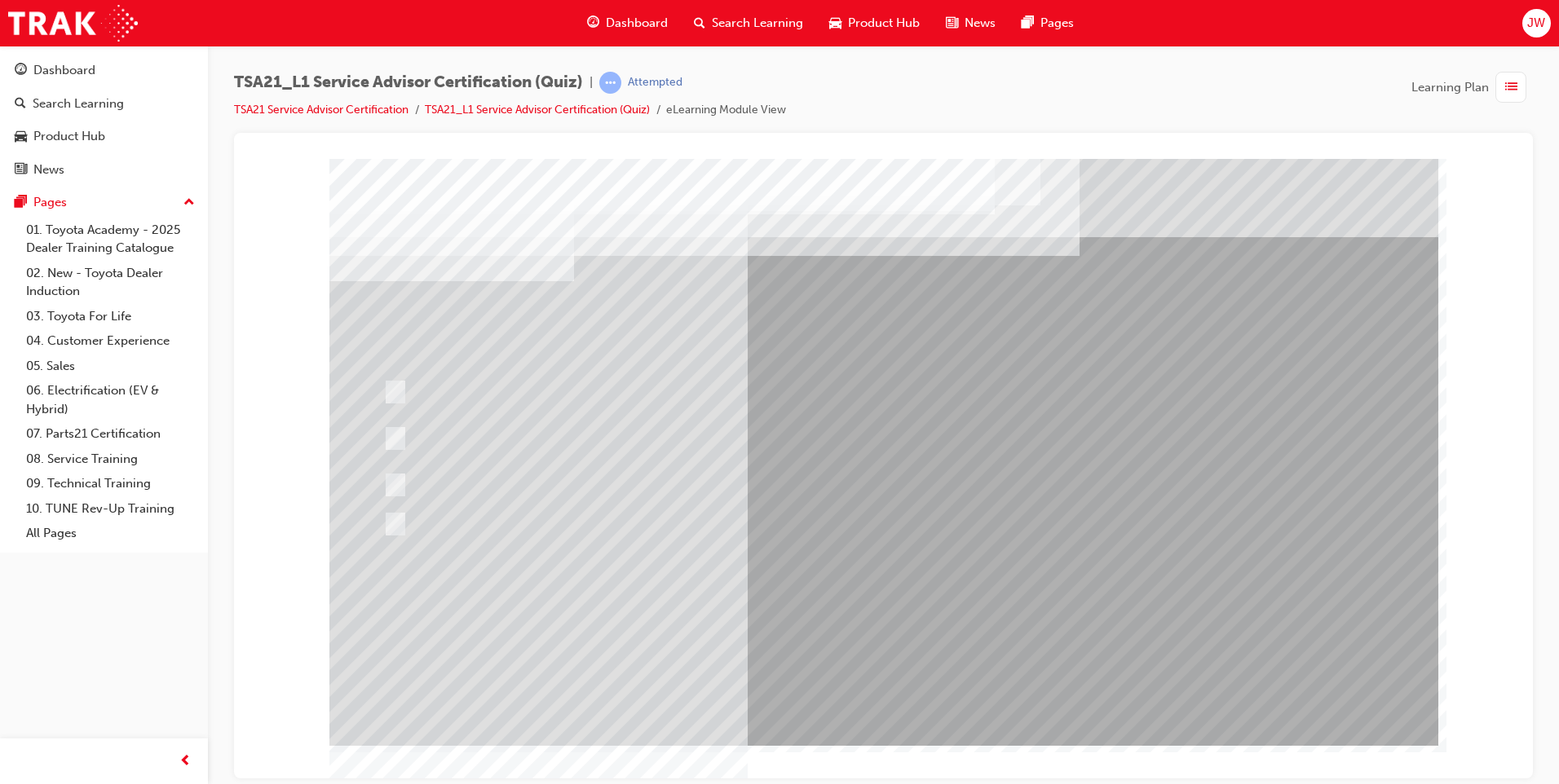
click at [623, 21] on span "Dashboard" at bounding box center [636, 23] width 62 height 19
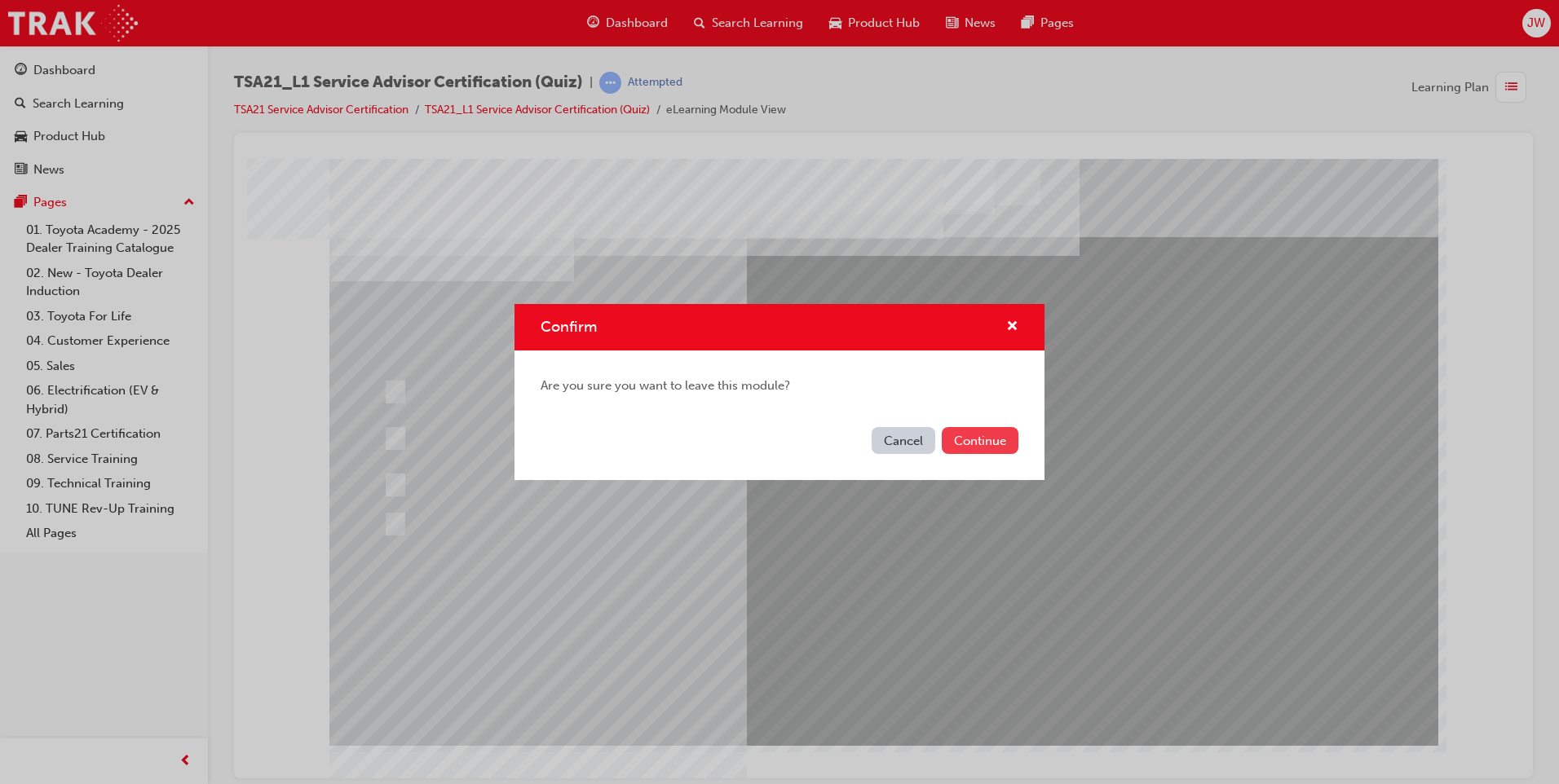
click at [970, 439] on button "Continue" at bounding box center [979, 440] width 76 height 27
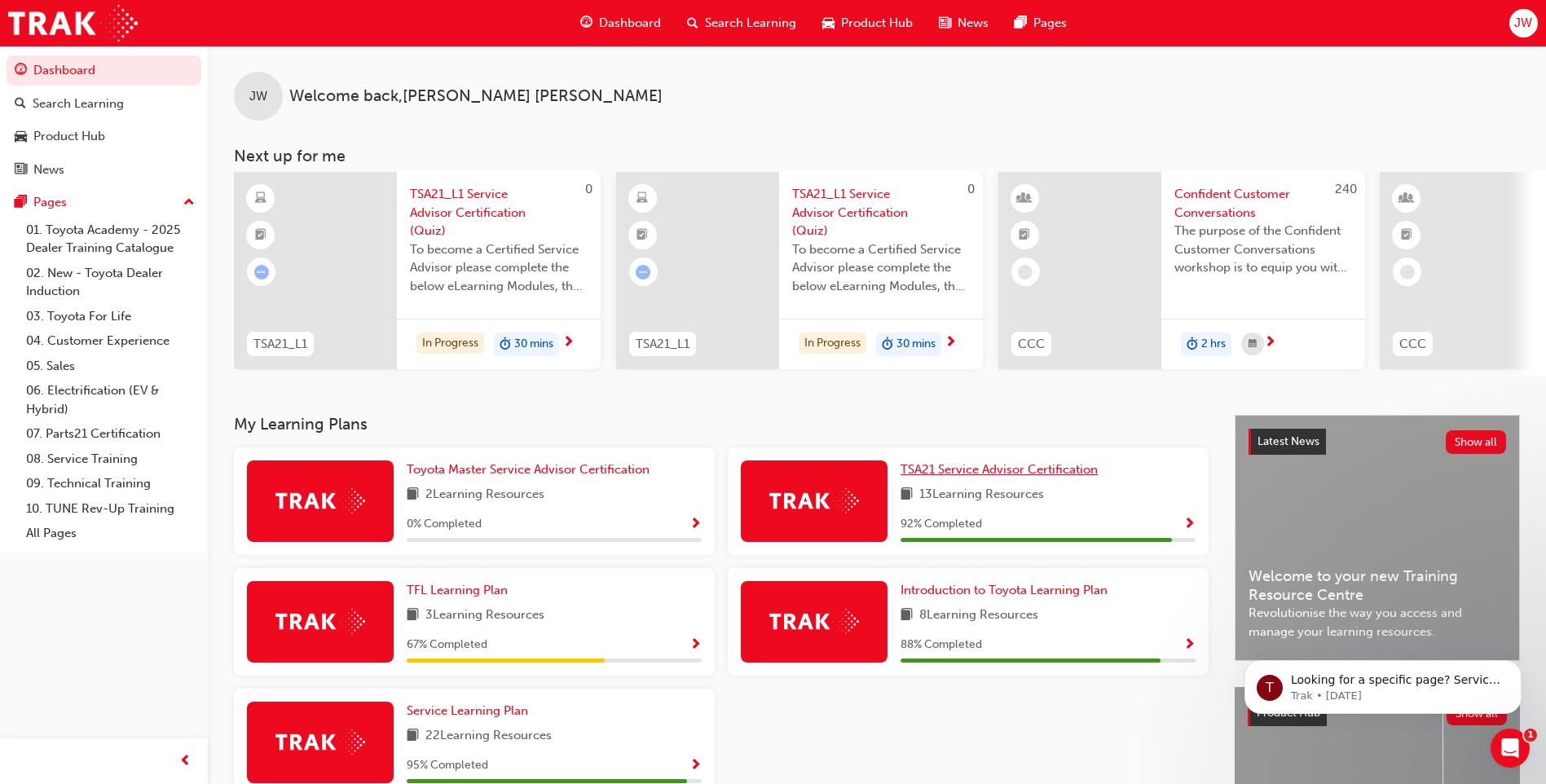
click at [999, 474] on span "TSA21 Service Advisor Certification" at bounding box center [999, 469] width 197 height 15
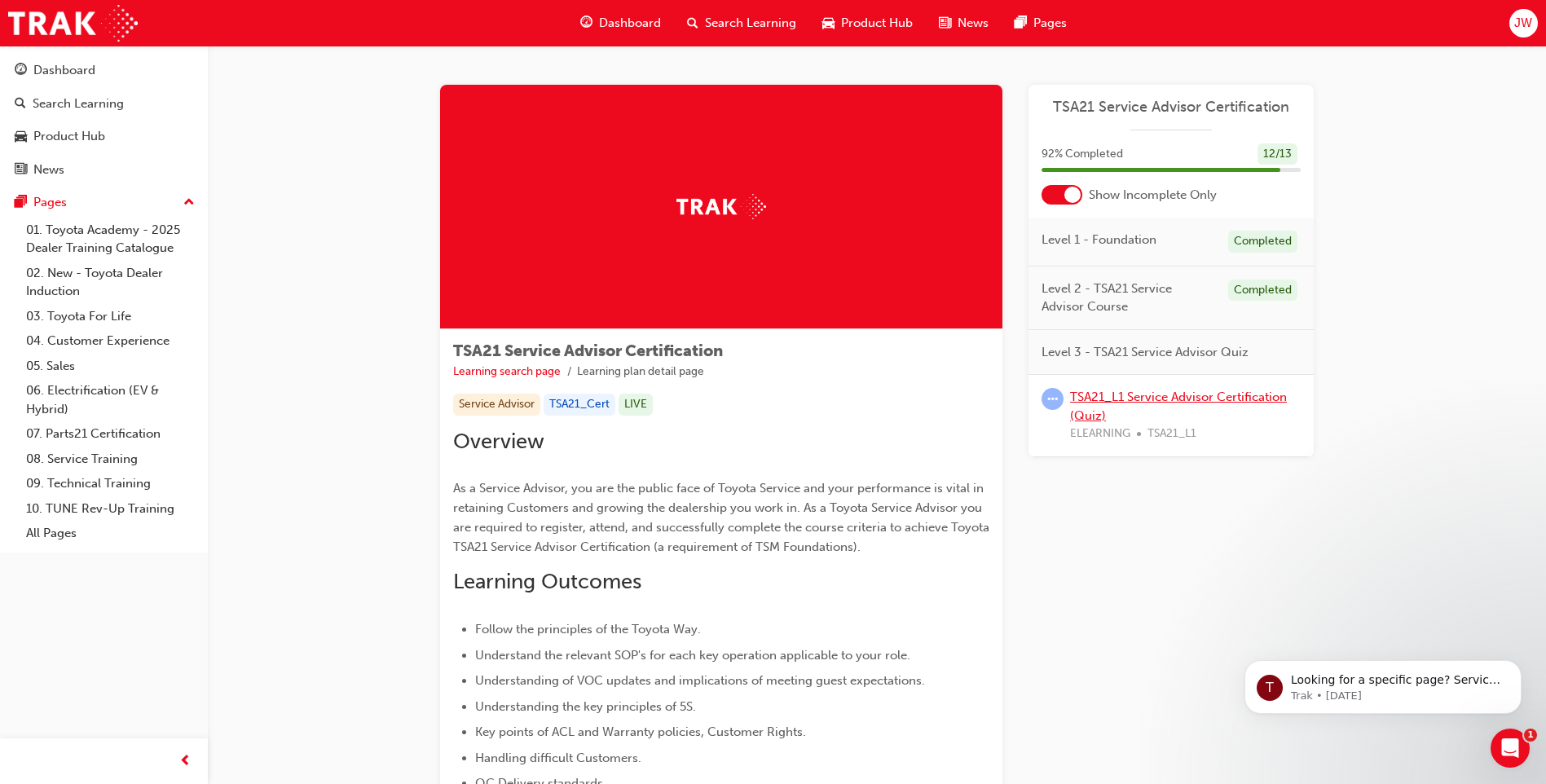
click at [1170, 393] on link "TSA21_L1 Service Advisor Certification (Quiz)" at bounding box center [1178, 406] width 217 height 34
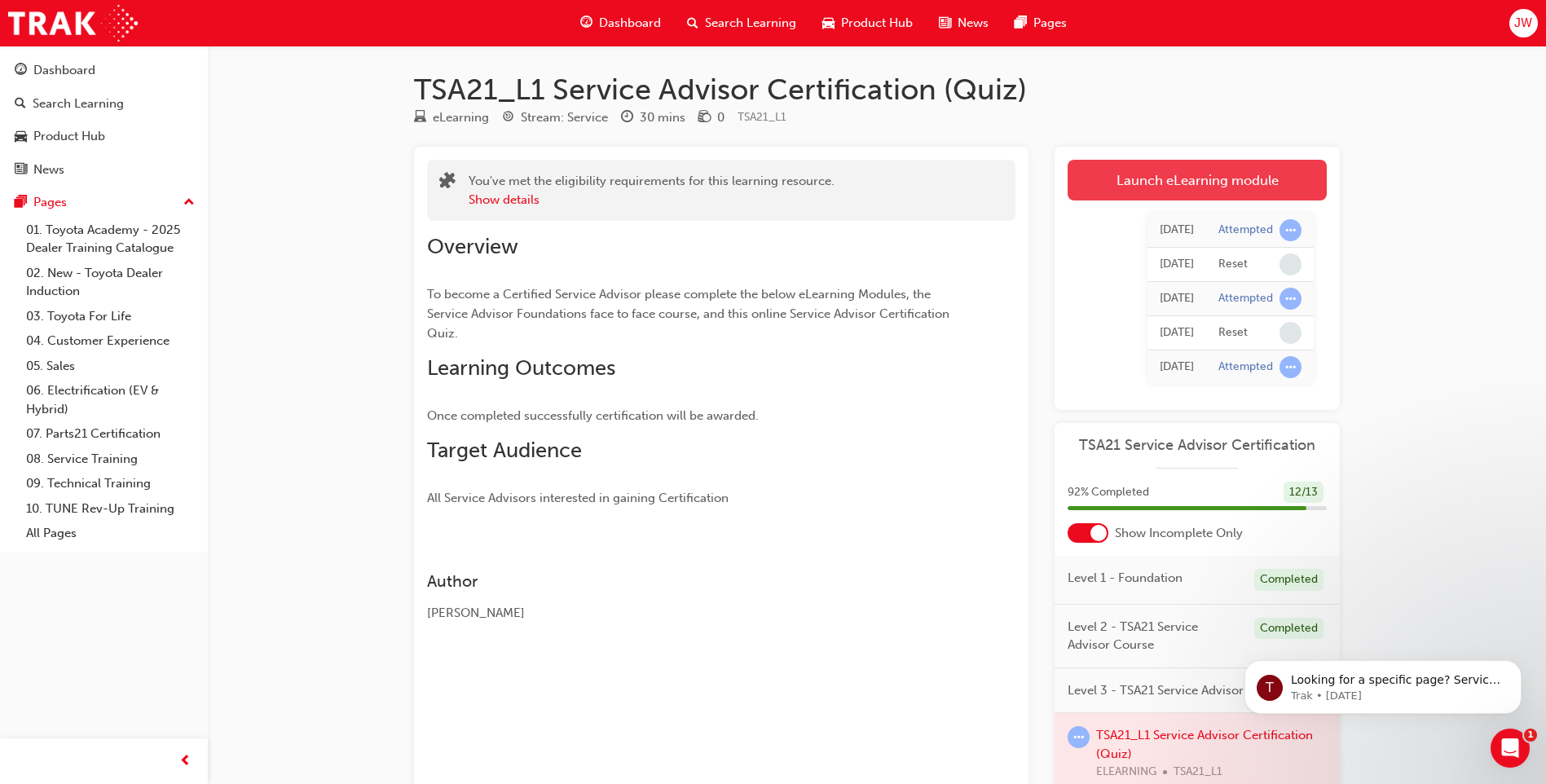
click at [1198, 185] on link "Launch eLearning module" at bounding box center [1198, 180] width 259 height 41
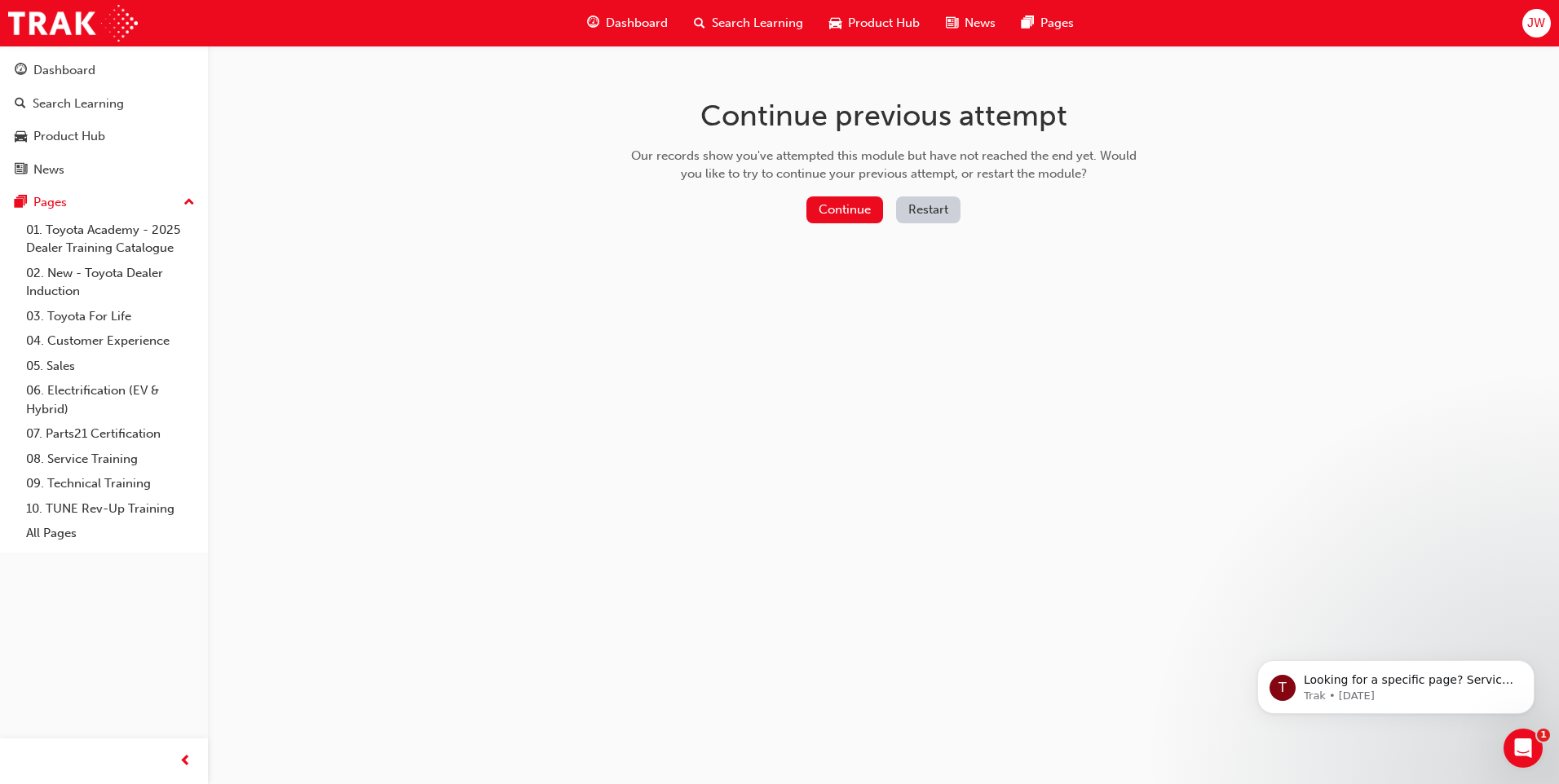
click at [948, 216] on button "Restart" at bounding box center [928, 210] width 64 height 27
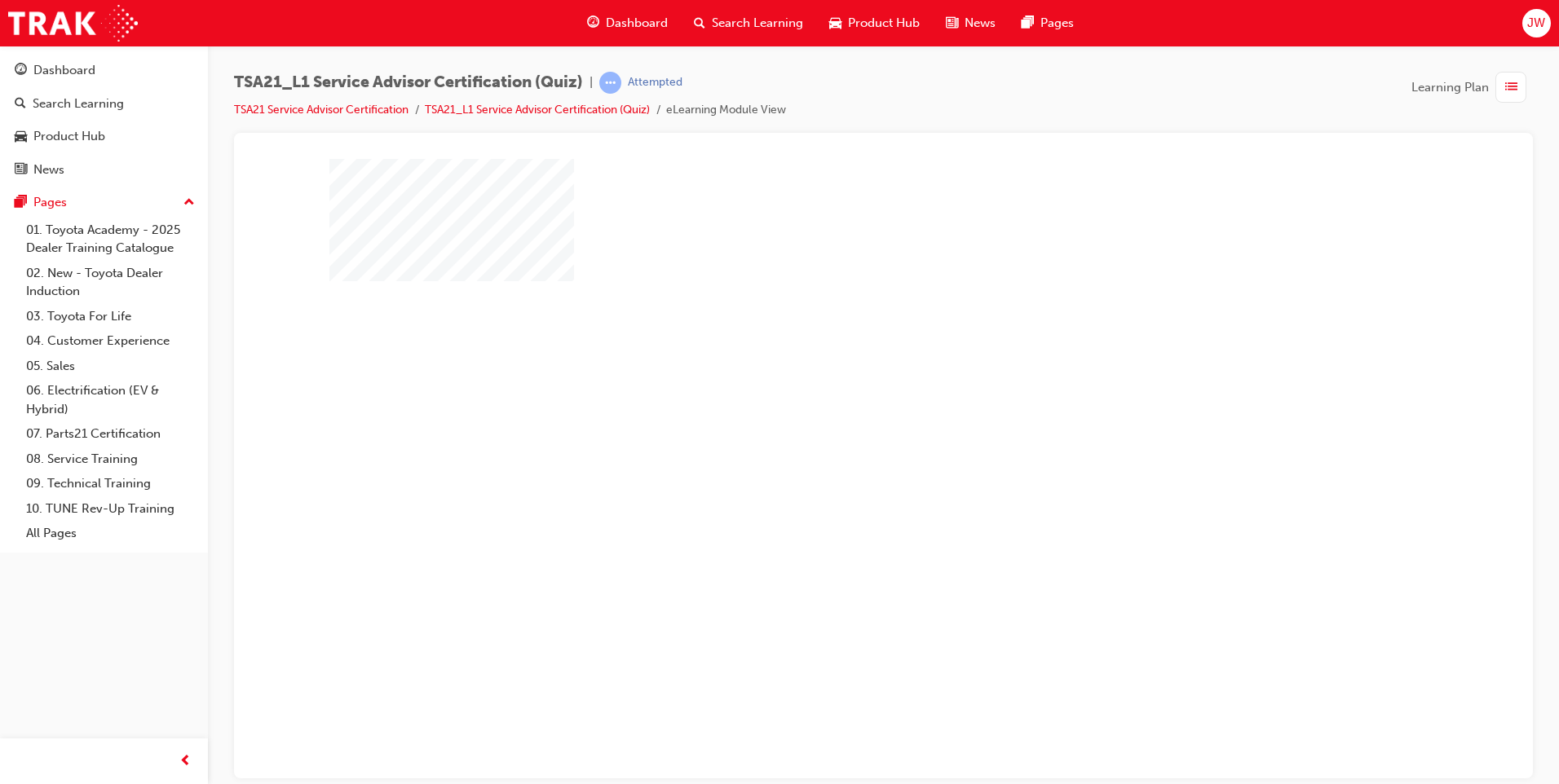
click at [837, 404] on div "play" at bounding box center [837, 404] width 0 height 0
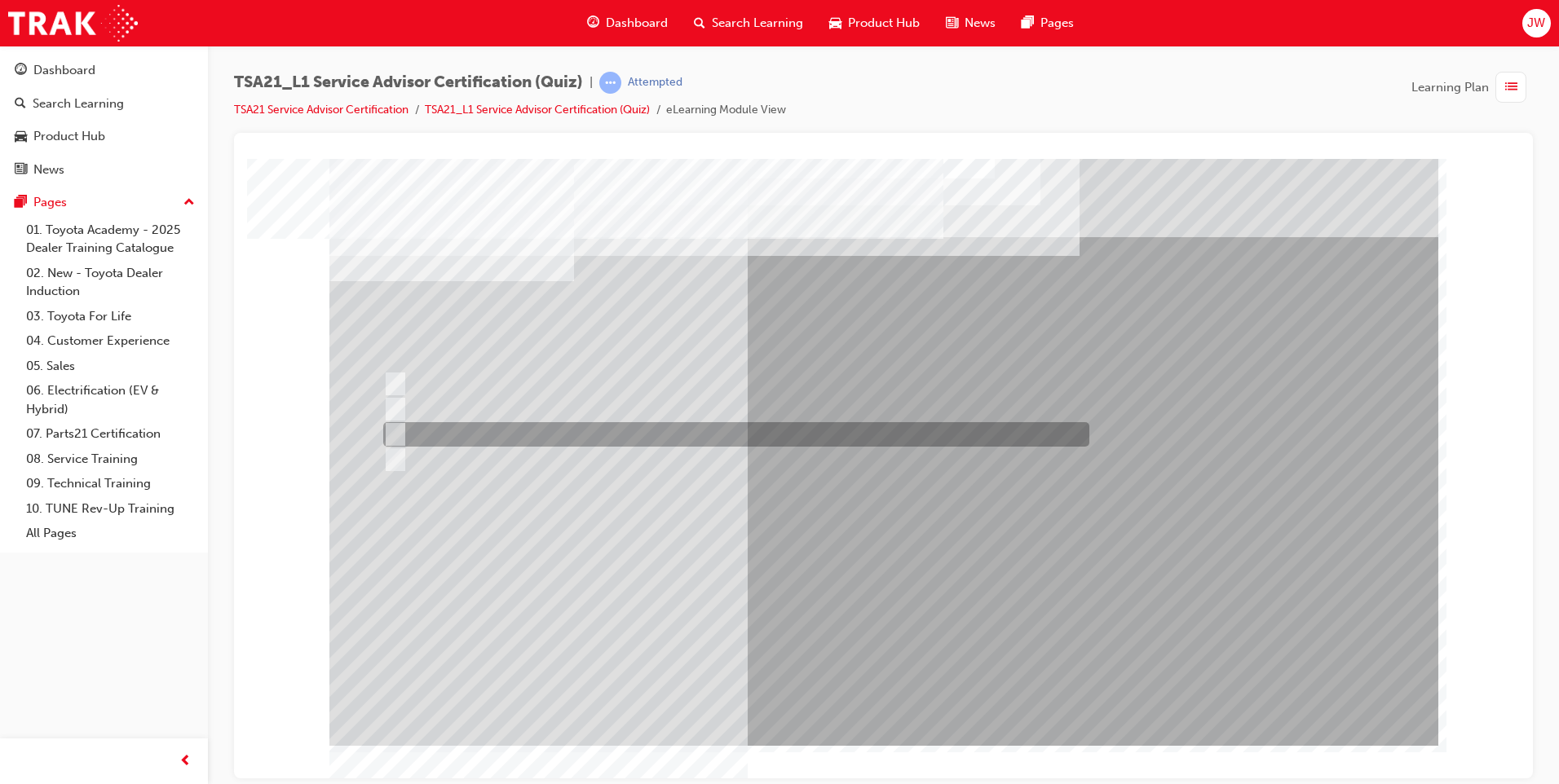
click at [397, 431] on input "To increase the number/rate of on-time arrivals." at bounding box center [392, 434] width 18 height 18
radio input "true"
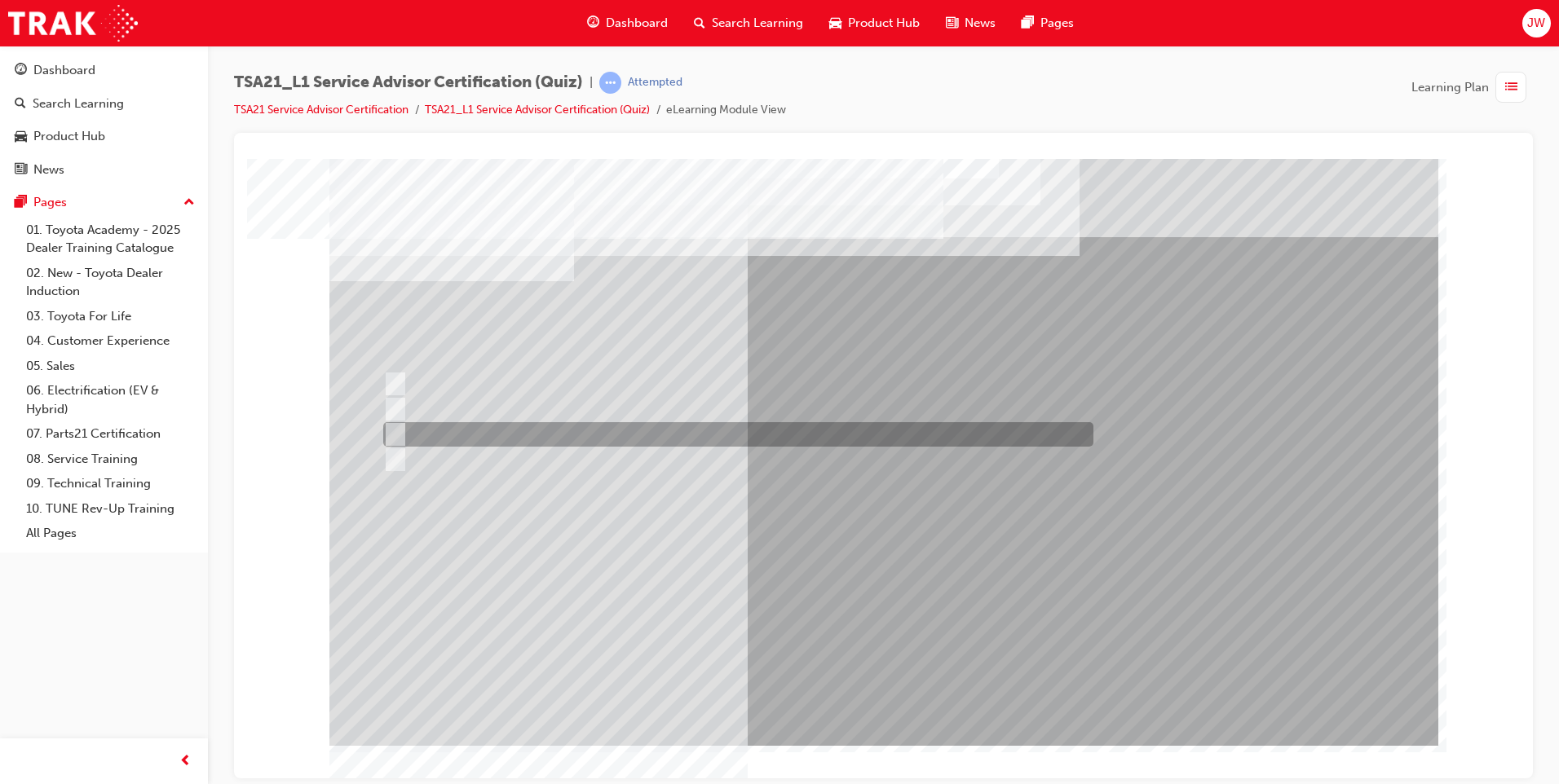
click at [397, 433] on input "Record the agreed appointment and delivery date/times." at bounding box center [392, 434] width 18 height 18
radio input "true"
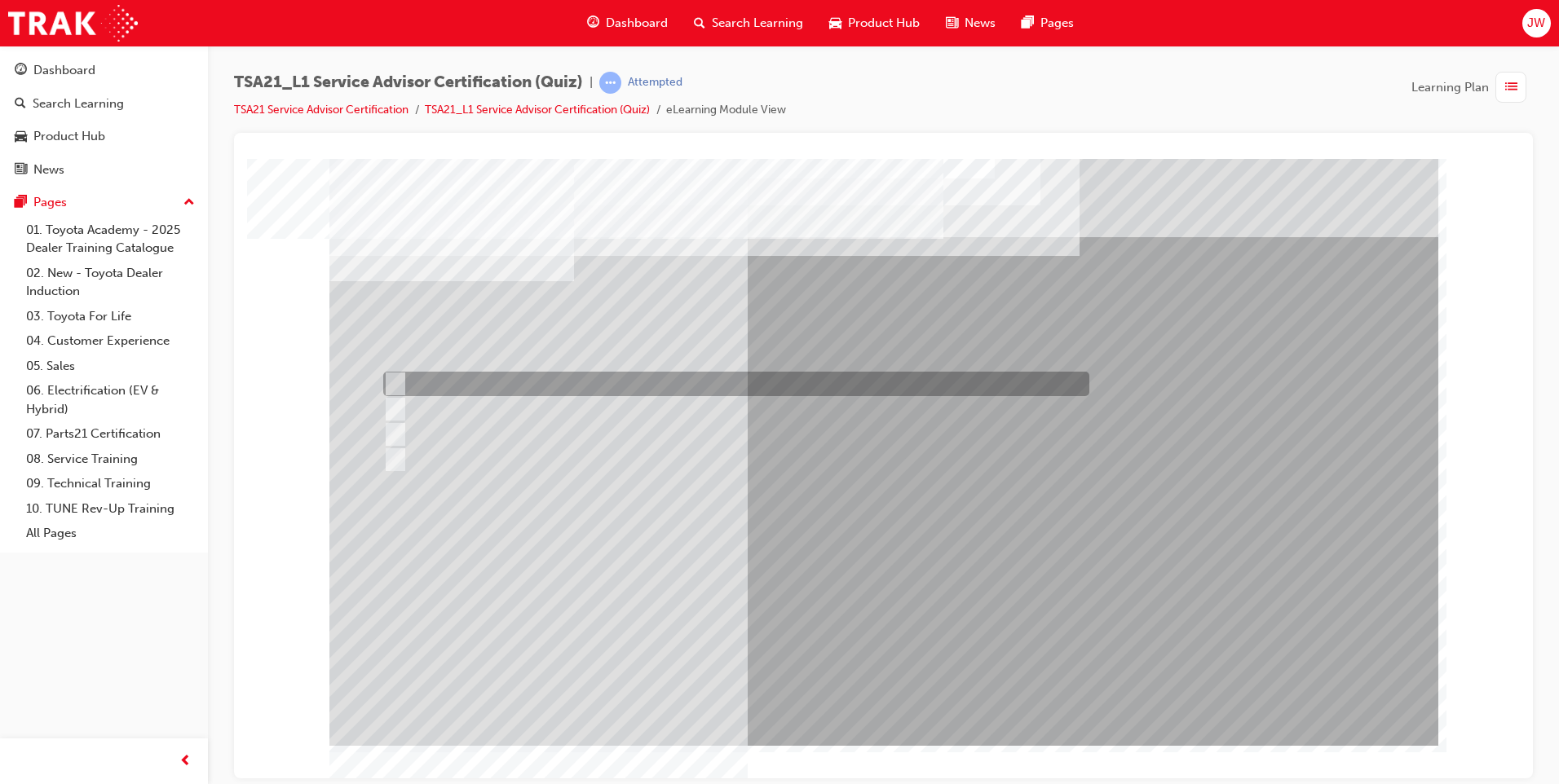
click at [400, 383] on div at bounding box center [732, 384] width 706 height 25
radio input "true"
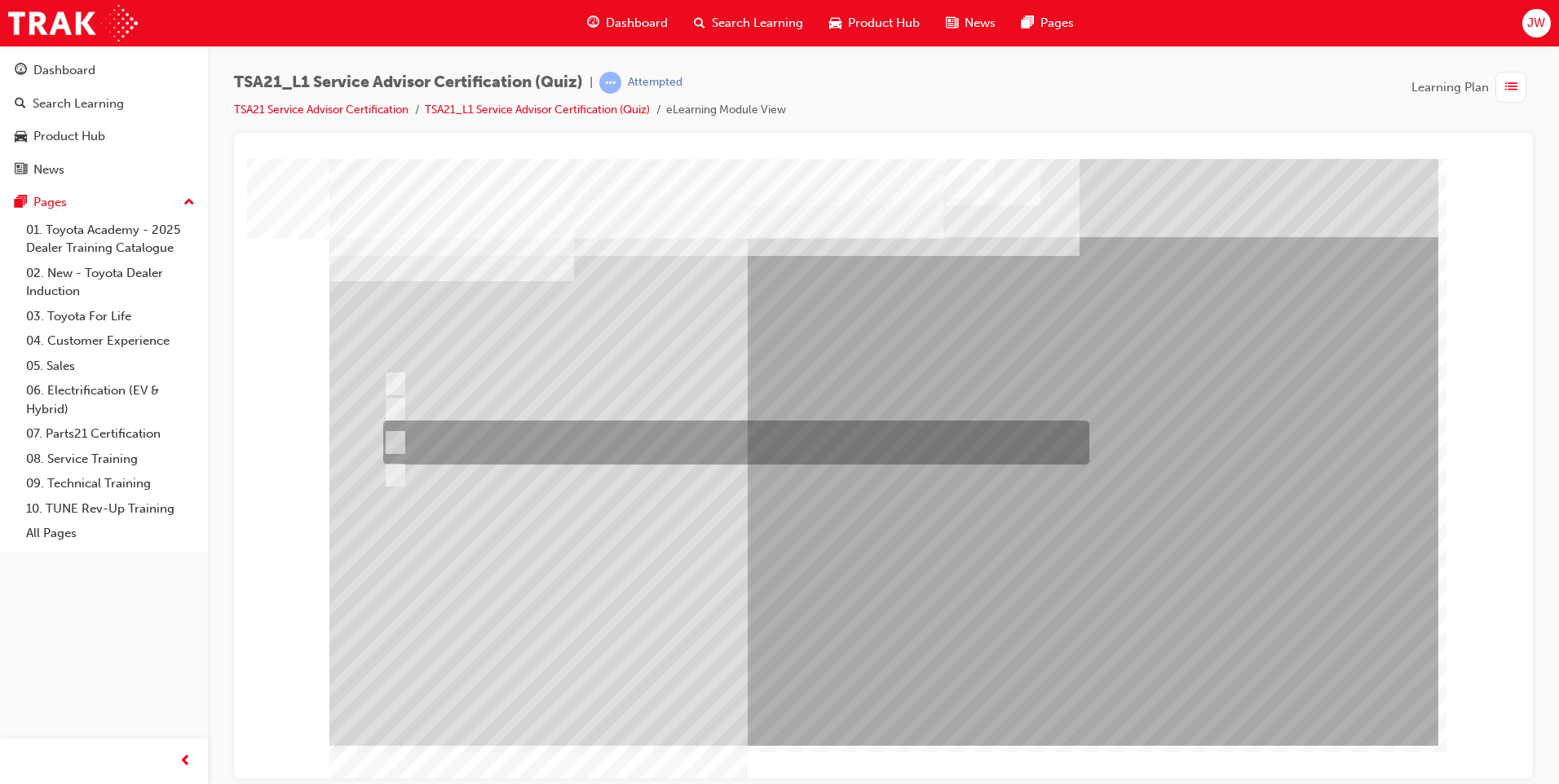
click at [395, 433] on input "Job details, appointment reception and delivery time, and who will be bringing\…" at bounding box center [392, 442] width 18 height 18
radio input "true"
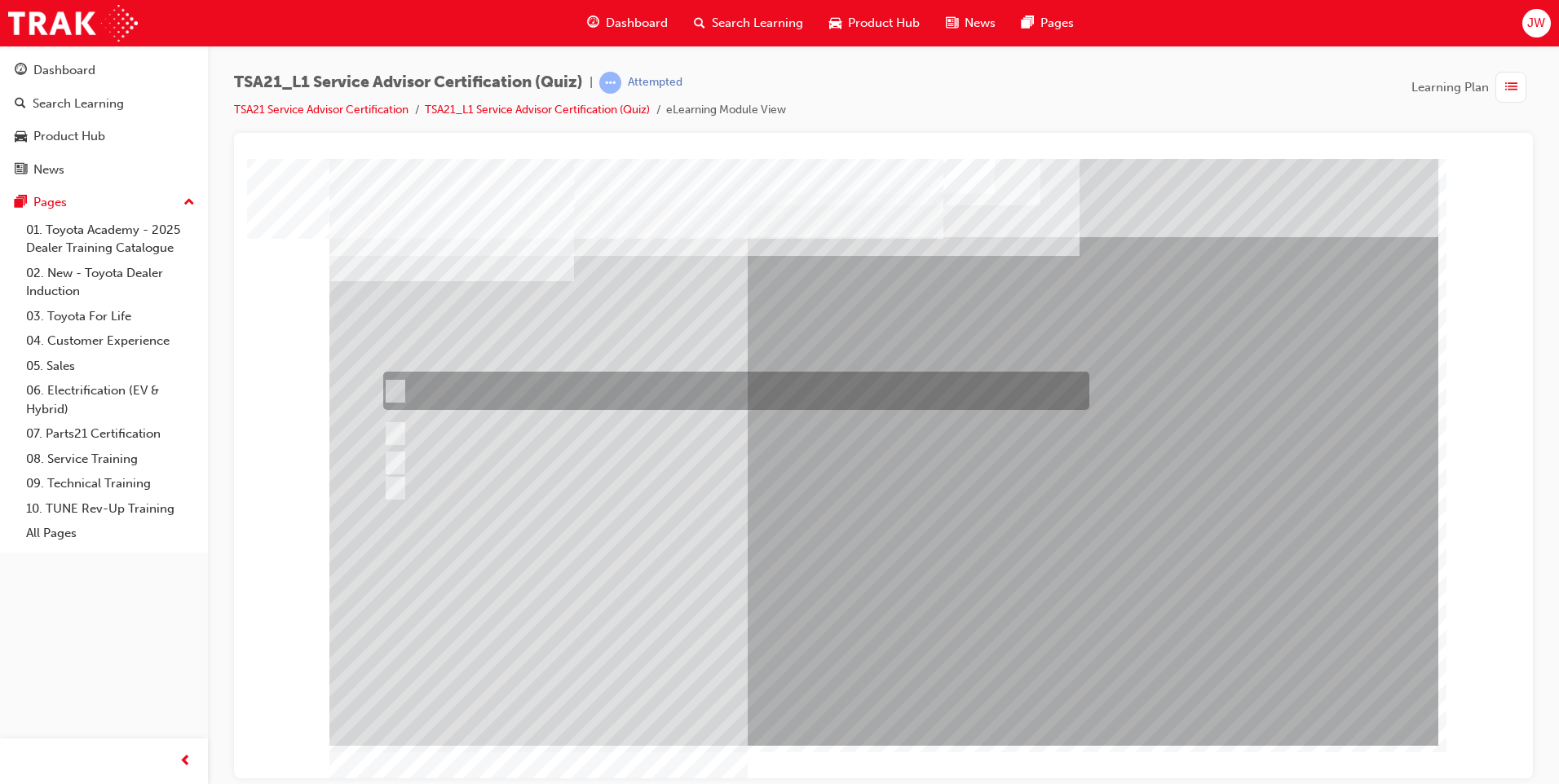
click at [398, 388] on input "If the concern is handled well in the initial stages the Guest is most likely t…" at bounding box center [392, 392] width 18 height 18
radio input "true"
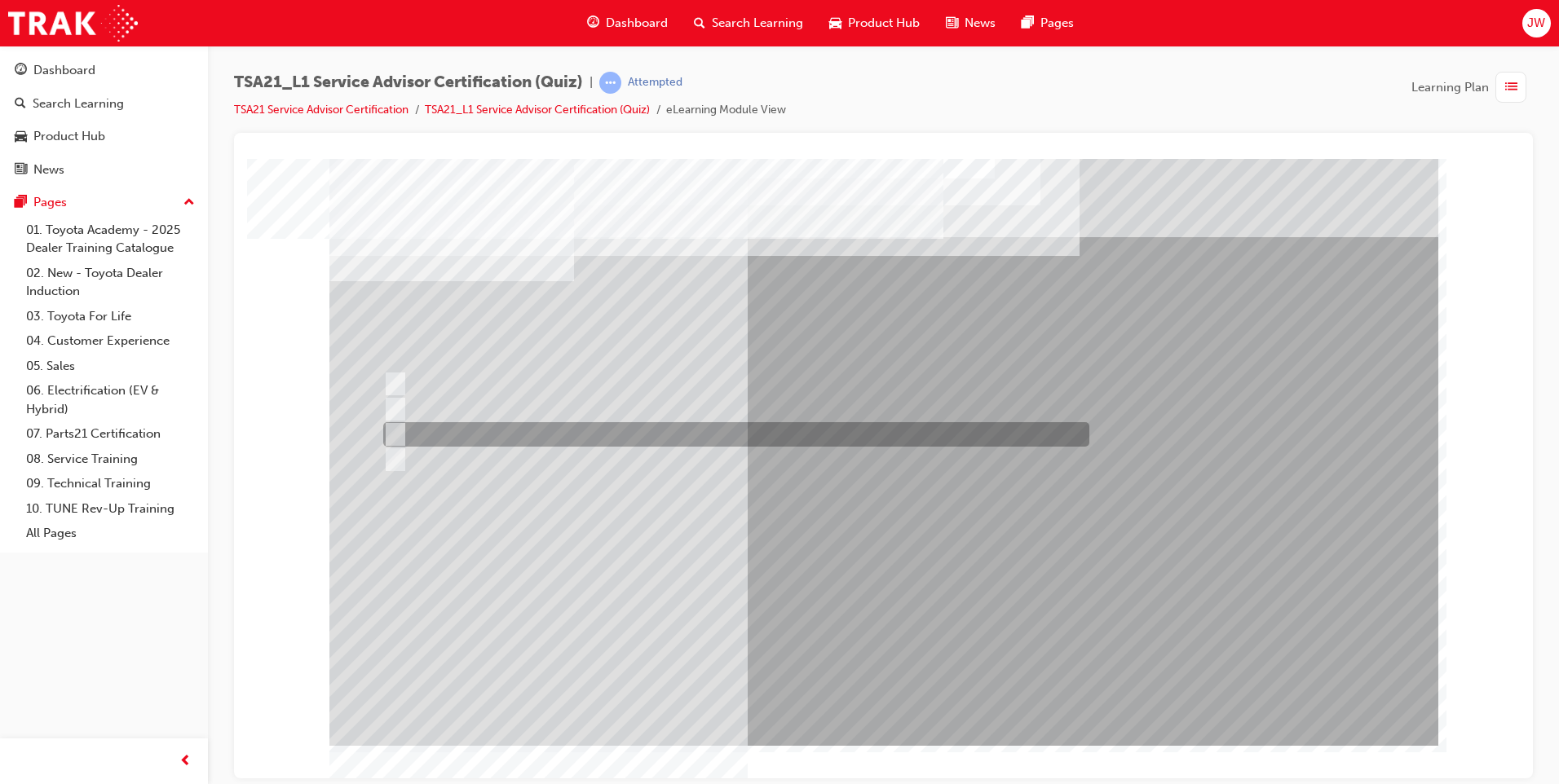
click at [392, 428] on input "Vehicle quality" at bounding box center [392, 434] width 18 height 18
radio input "true"
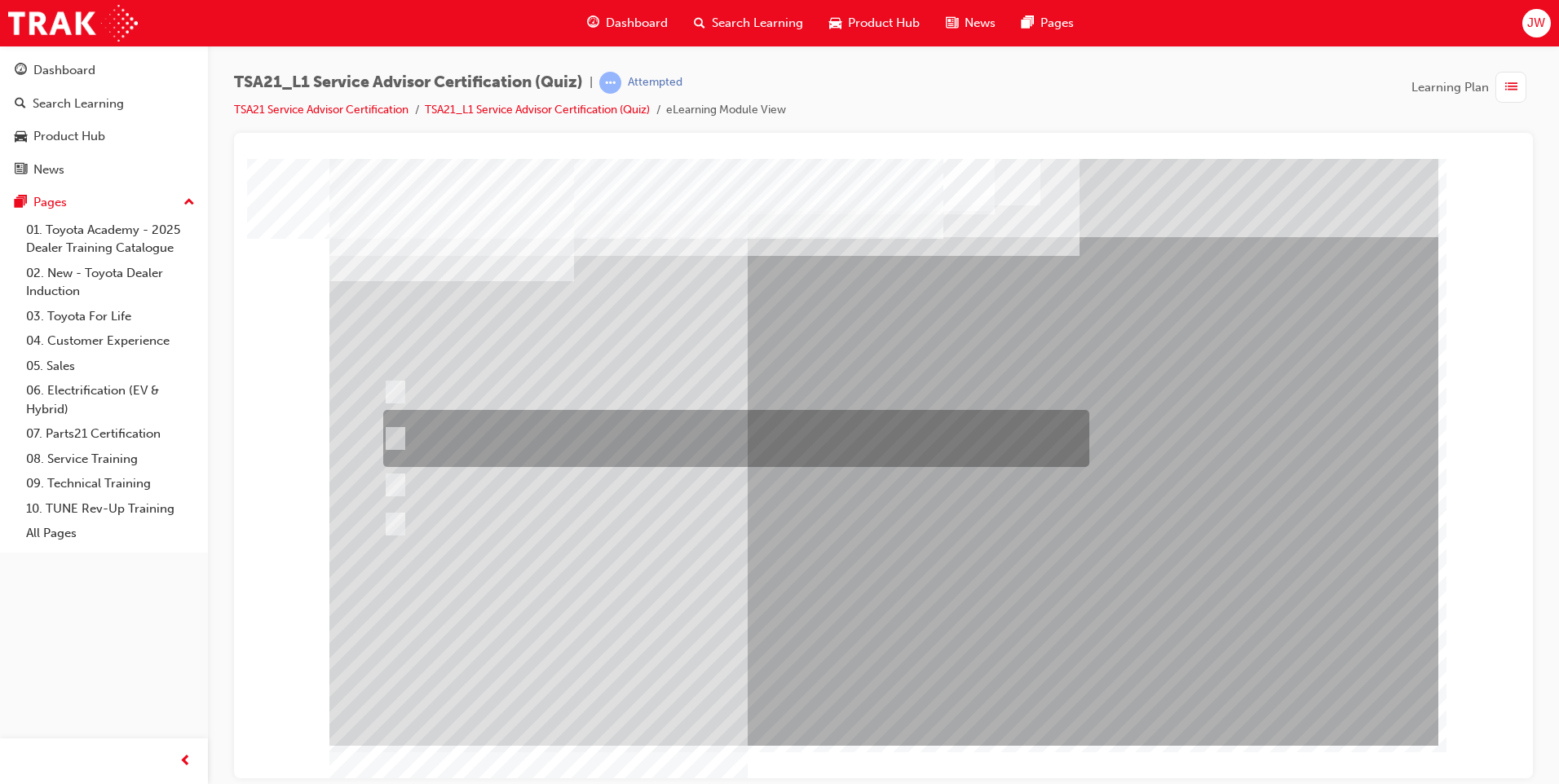
click at [395, 436] on input "Dealer Management sets the policy and procedures for Guest concern handling so …" at bounding box center [392, 438] width 18 height 18
radio input "true"
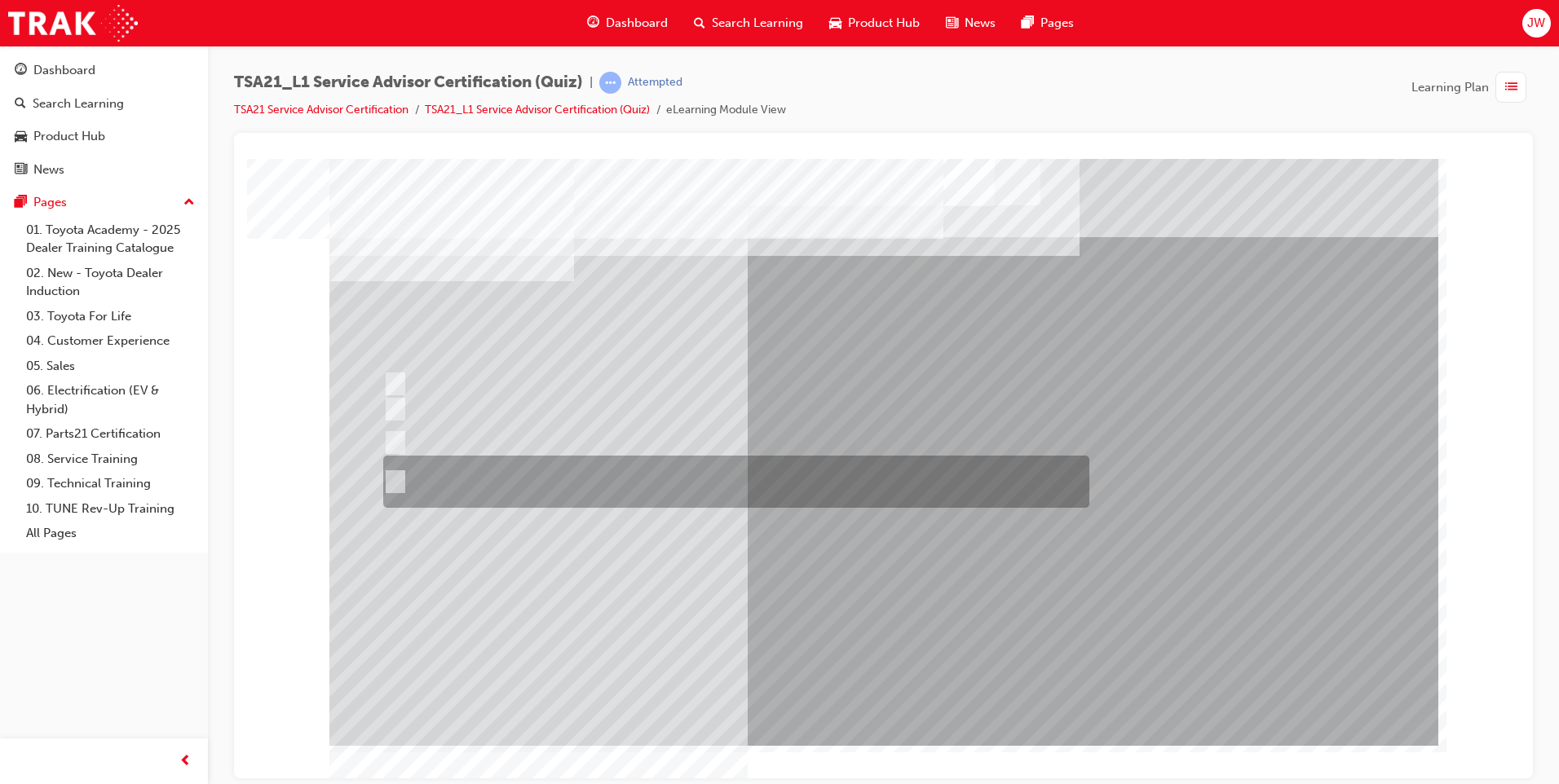
click at [395, 478] on input "Receive the concern, listen with your eyes and ears, establish the facts and\3f…" at bounding box center [392, 481] width 18 height 18
radio input "true"
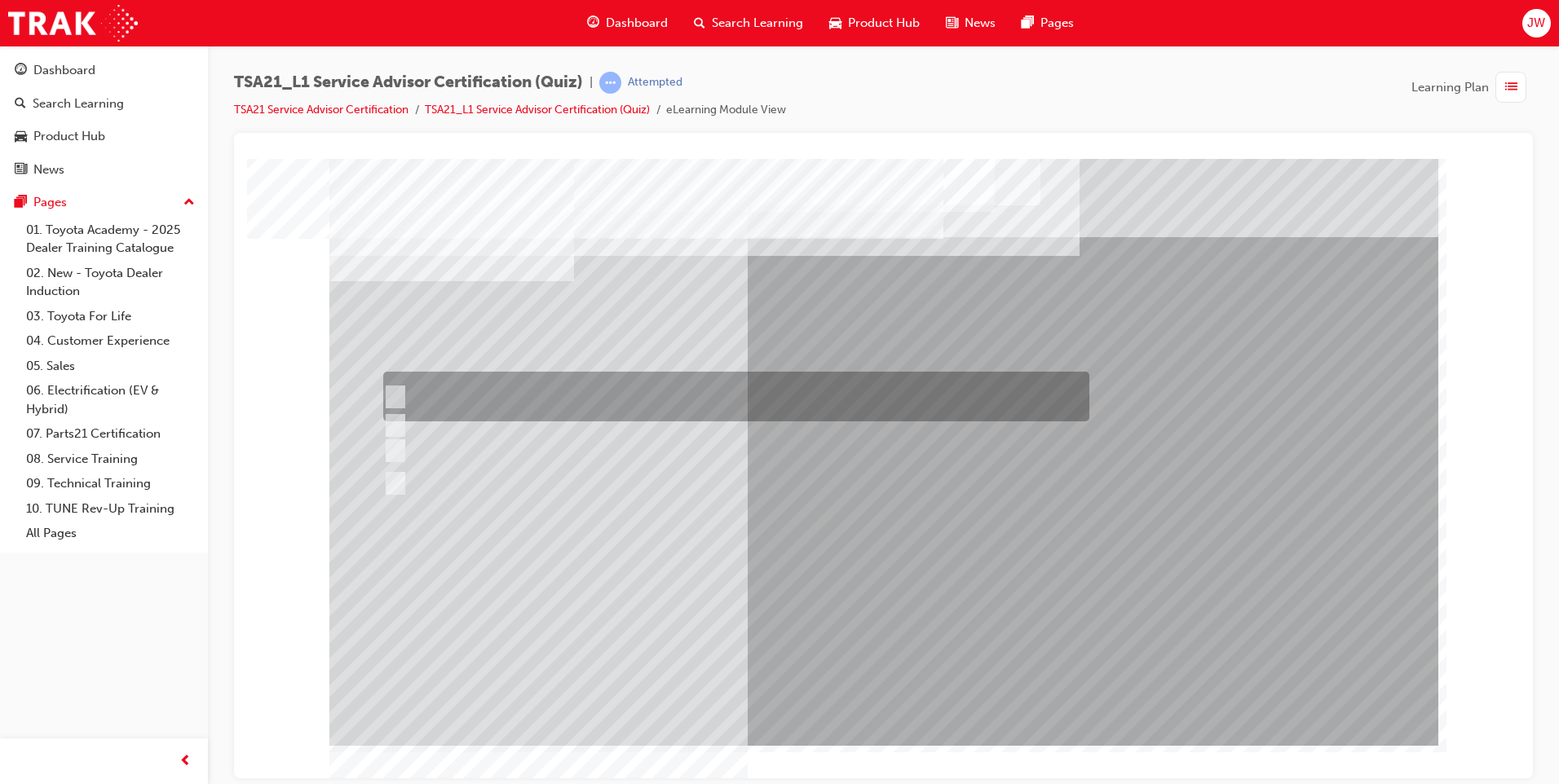
click at [394, 396] on input "Use a gesture such as smiling to acknowledge the other Guest and continue with …" at bounding box center [392, 396] width 18 height 18
radio input "true"
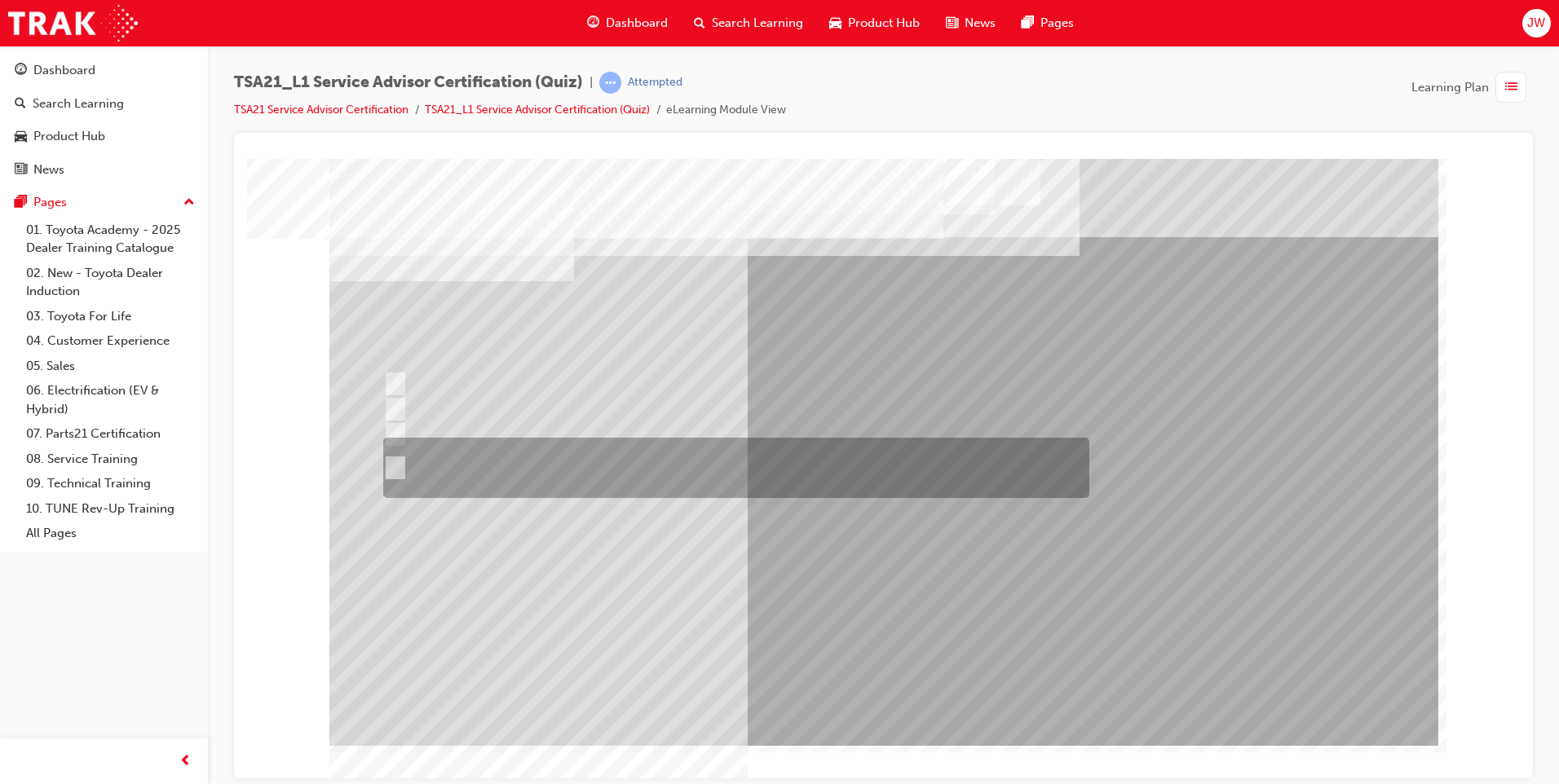
click at [387, 463] on input "The ability to speak quickly to Guests to shorten the reception waiting time\3f…" at bounding box center [392, 468] width 18 height 18
radio input "true"
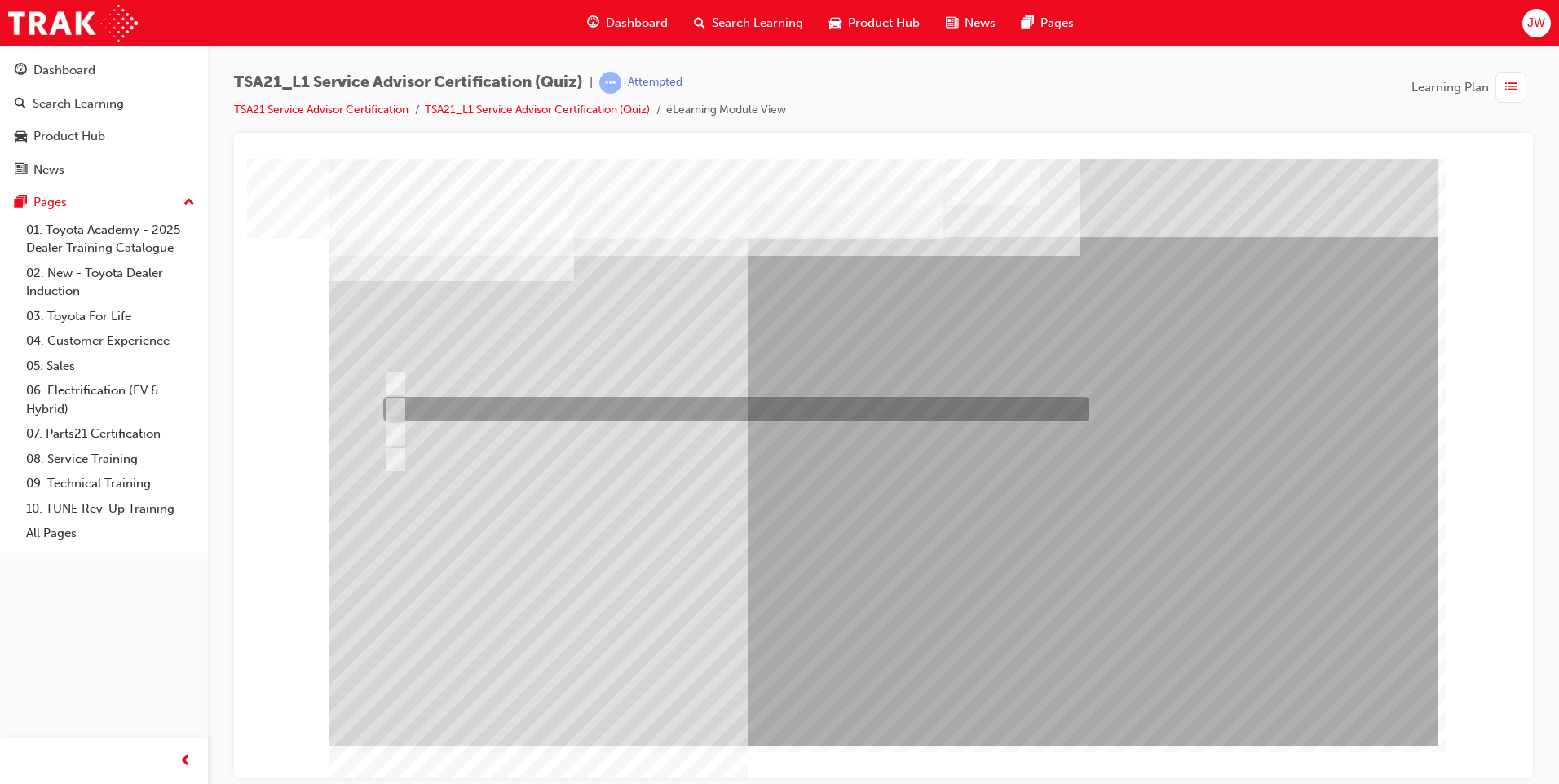
click at [399, 406] on input "Smile, Sell, Empathize, Reflect" at bounding box center [392, 409] width 18 height 18
radio input "true"
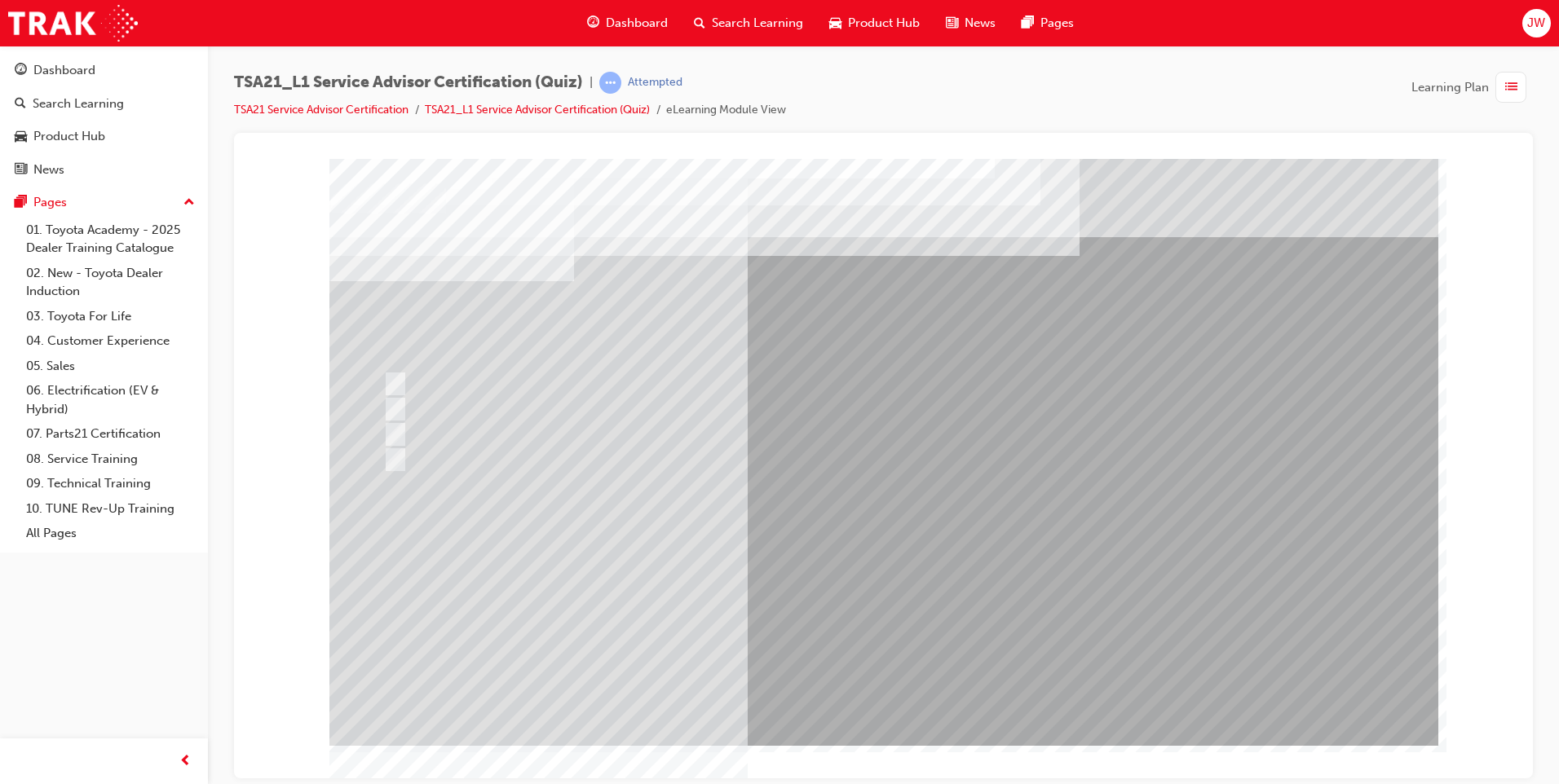
click at [633, 25] on span "Dashboard" at bounding box center [636, 23] width 62 height 19
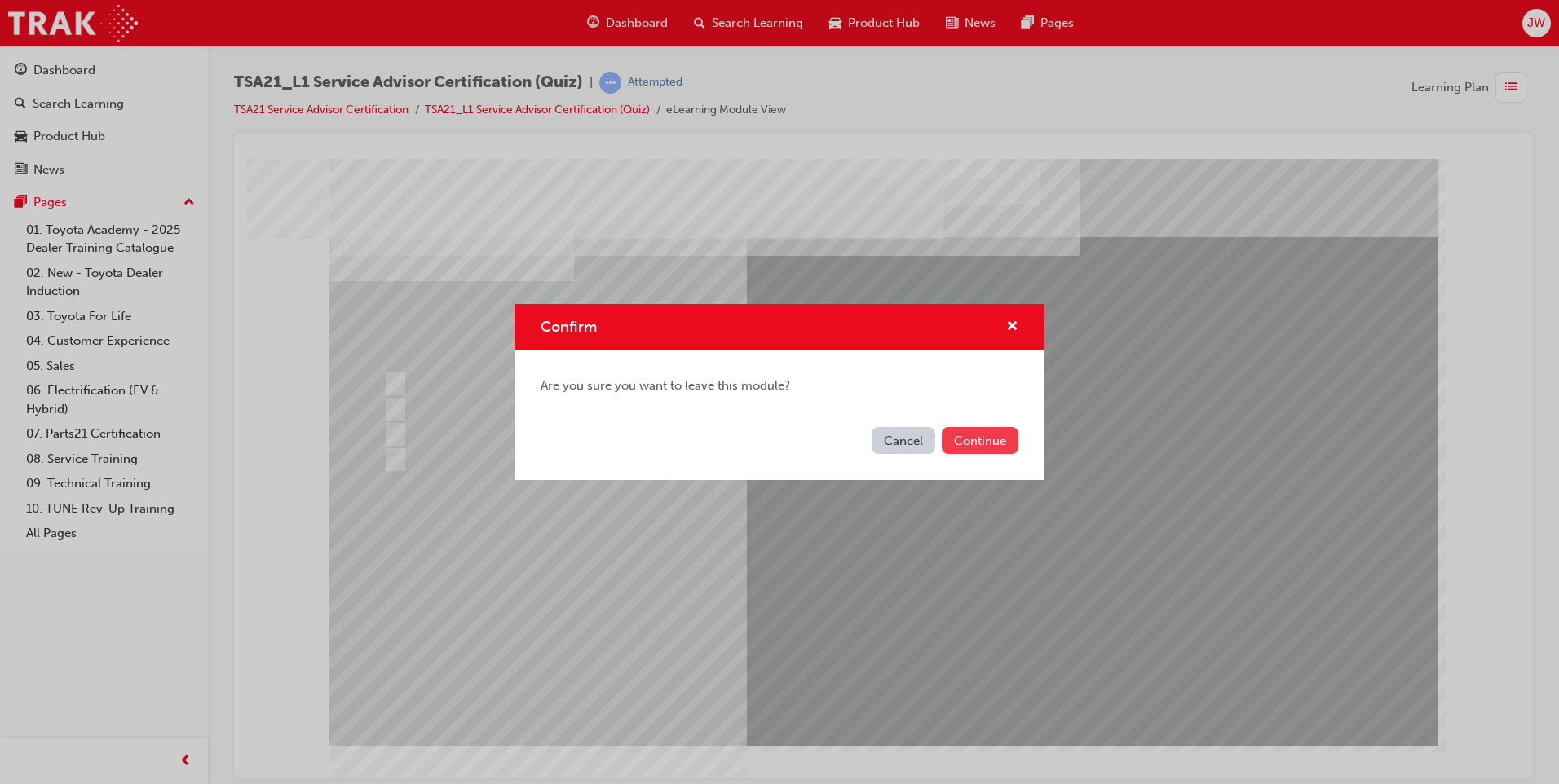
click at [977, 449] on button "Continue" at bounding box center [979, 440] width 76 height 27
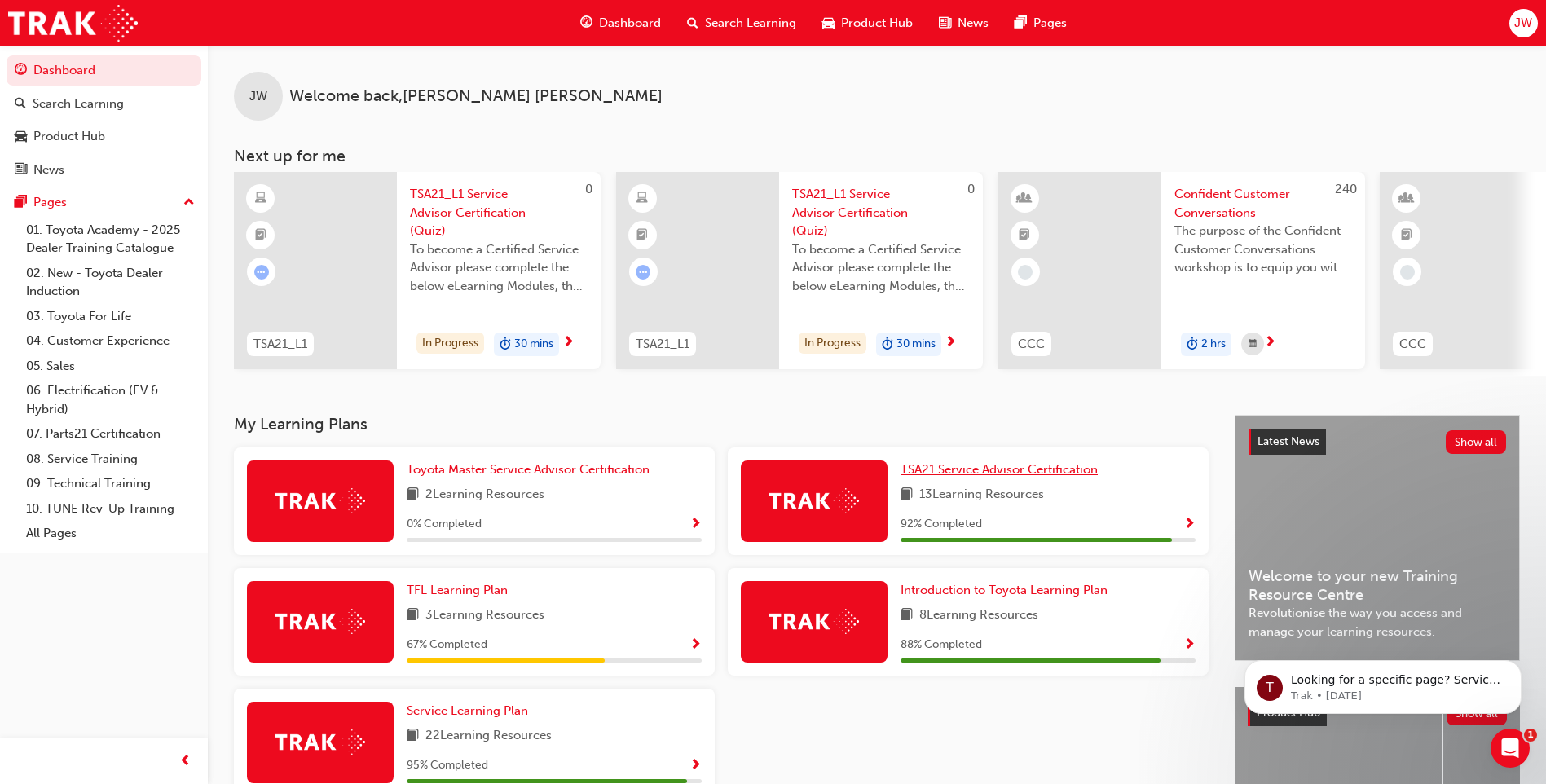
click at [1013, 475] on span "TSA21 Service Advisor Certification" at bounding box center [999, 469] width 197 height 15
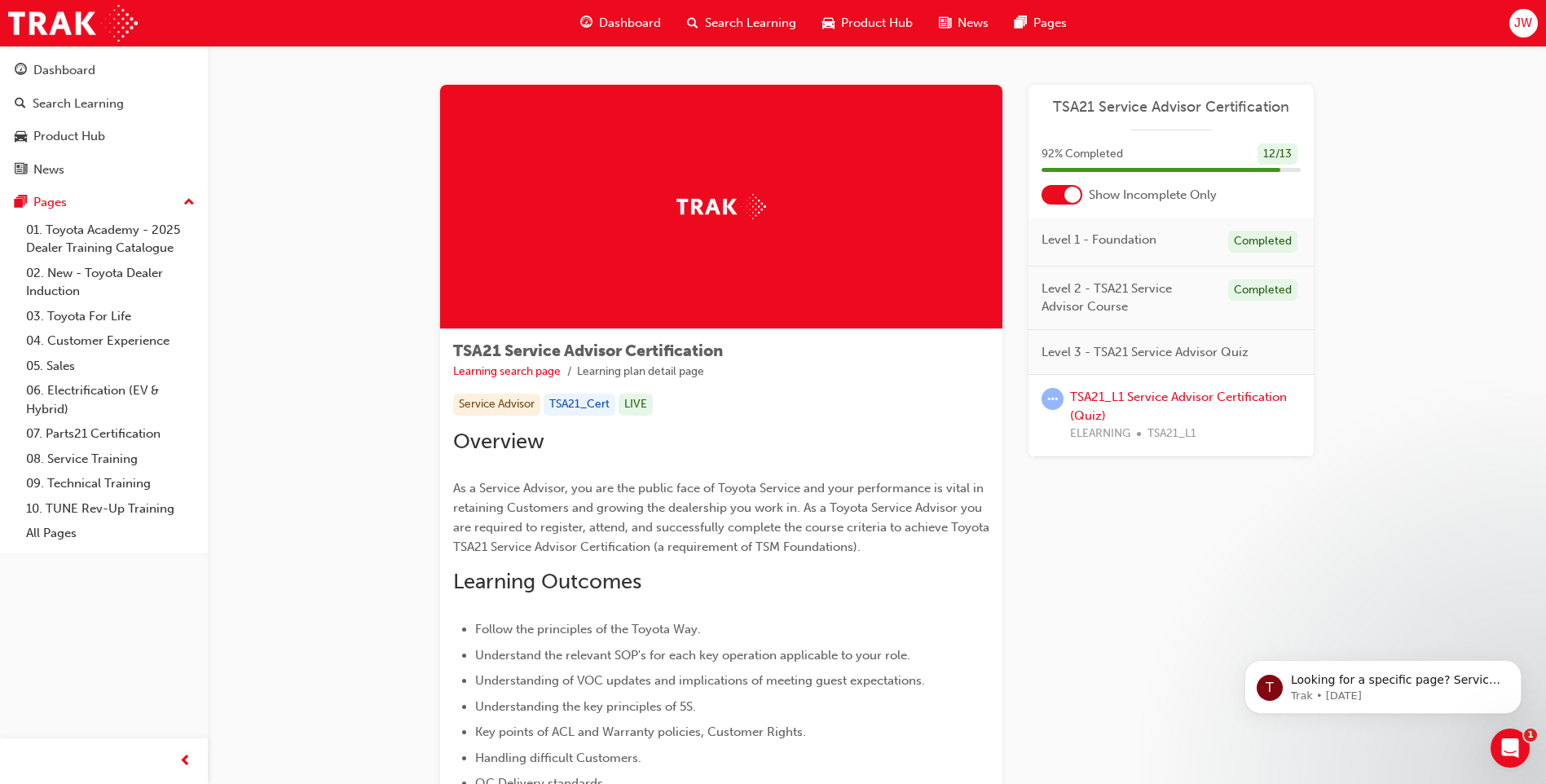
click at [1147, 405] on div "TSA21_L1 Service Advisor Certification (Quiz) ELEARNING TSA21_L1" at bounding box center [1185, 415] width 230 height 55
click at [1142, 401] on link "TSA21_L1 Service Advisor Certification (Quiz)" at bounding box center [1178, 406] width 217 height 34
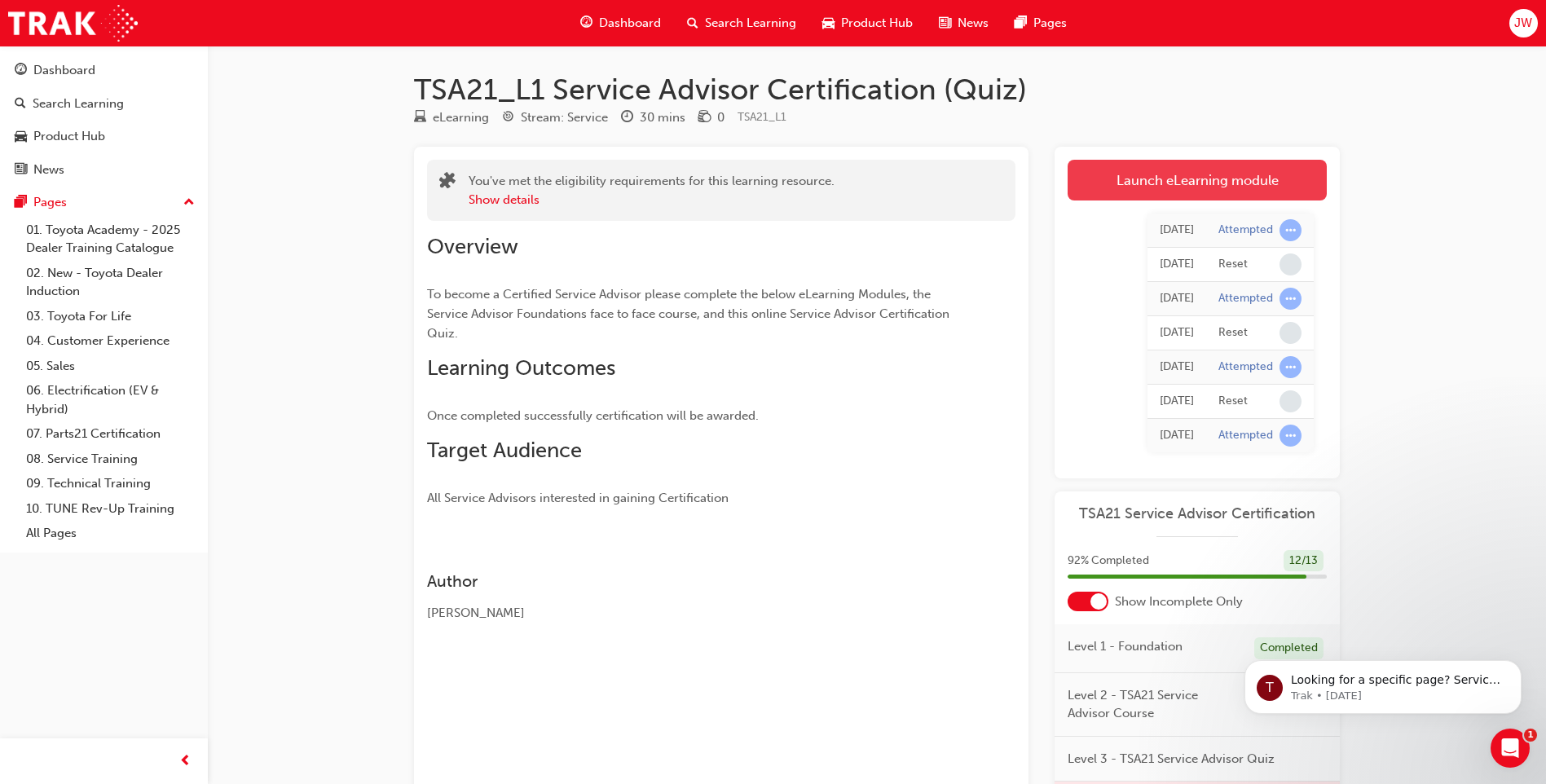
click at [1176, 183] on link "Launch eLearning module" at bounding box center [1198, 180] width 259 height 41
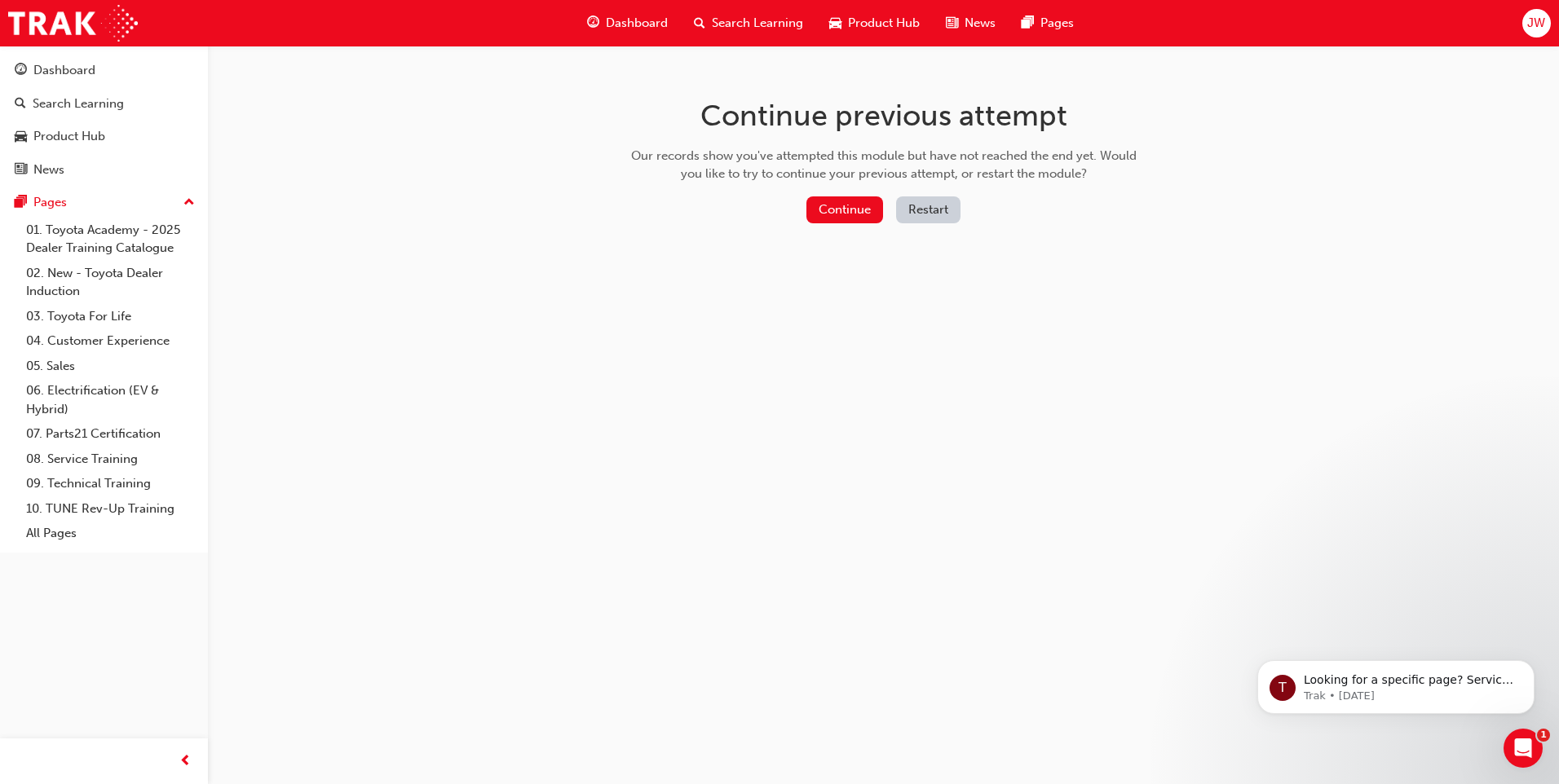
click at [933, 216] on button "Restart" at bounding box center [928, 210] width 64 height 27
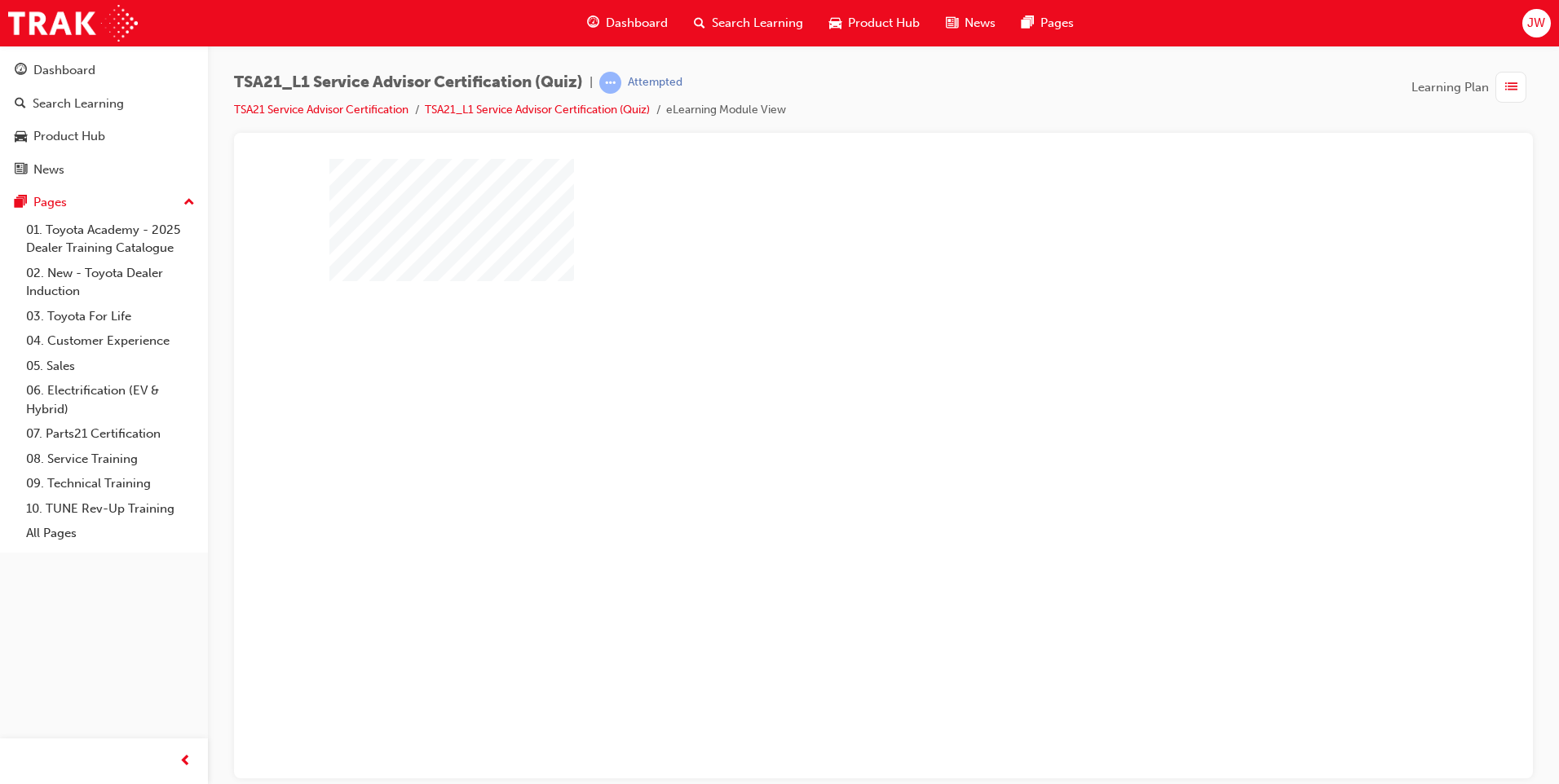
click at [837, 404] on div "play" at bounding box center [837, 404] width 0 height 0
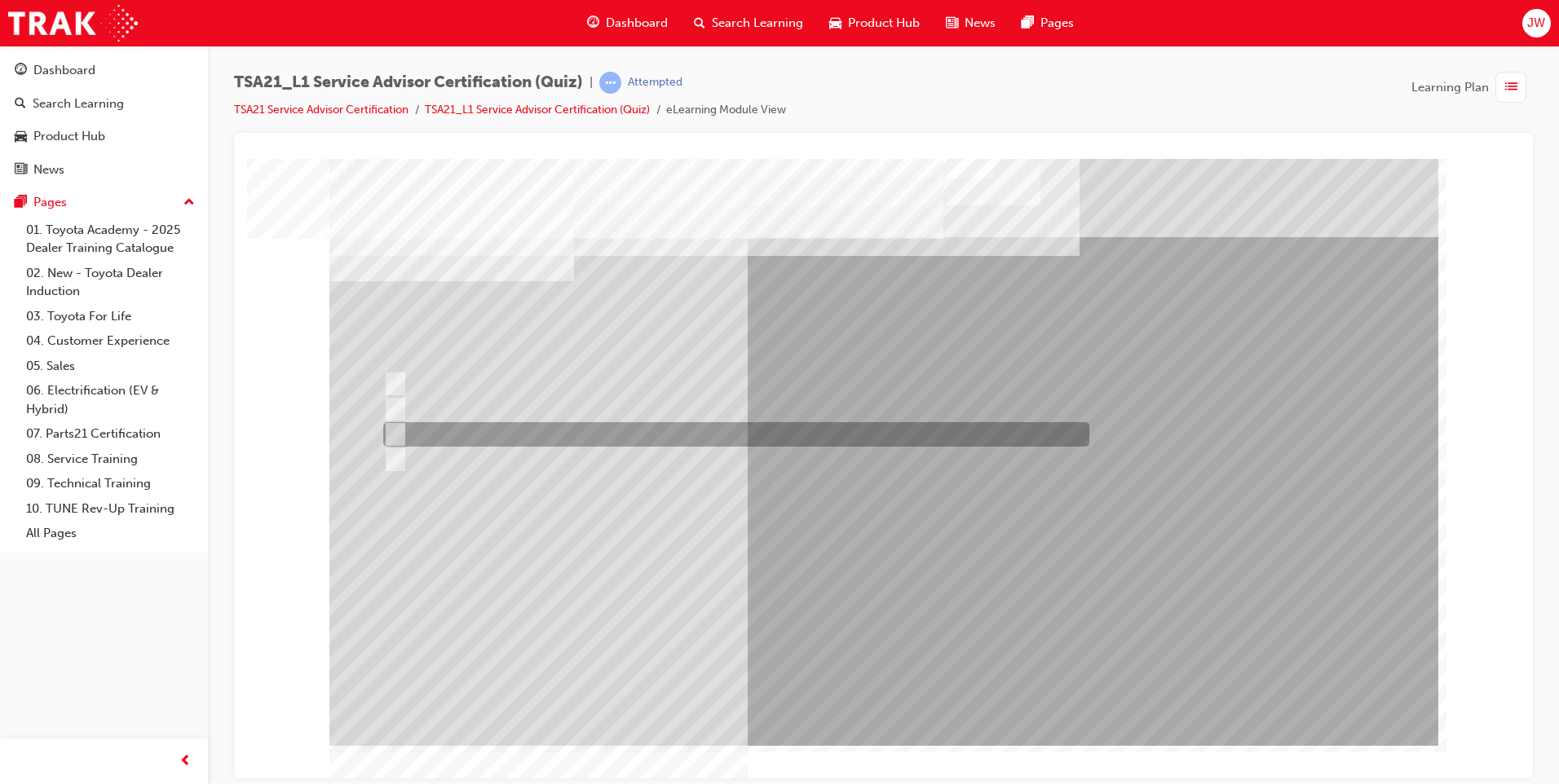
click at [401, 434] on input "To increase the number/rate of on-time arrivals." at bounding box center [392, 434] width 18 height 18
radio input "true"
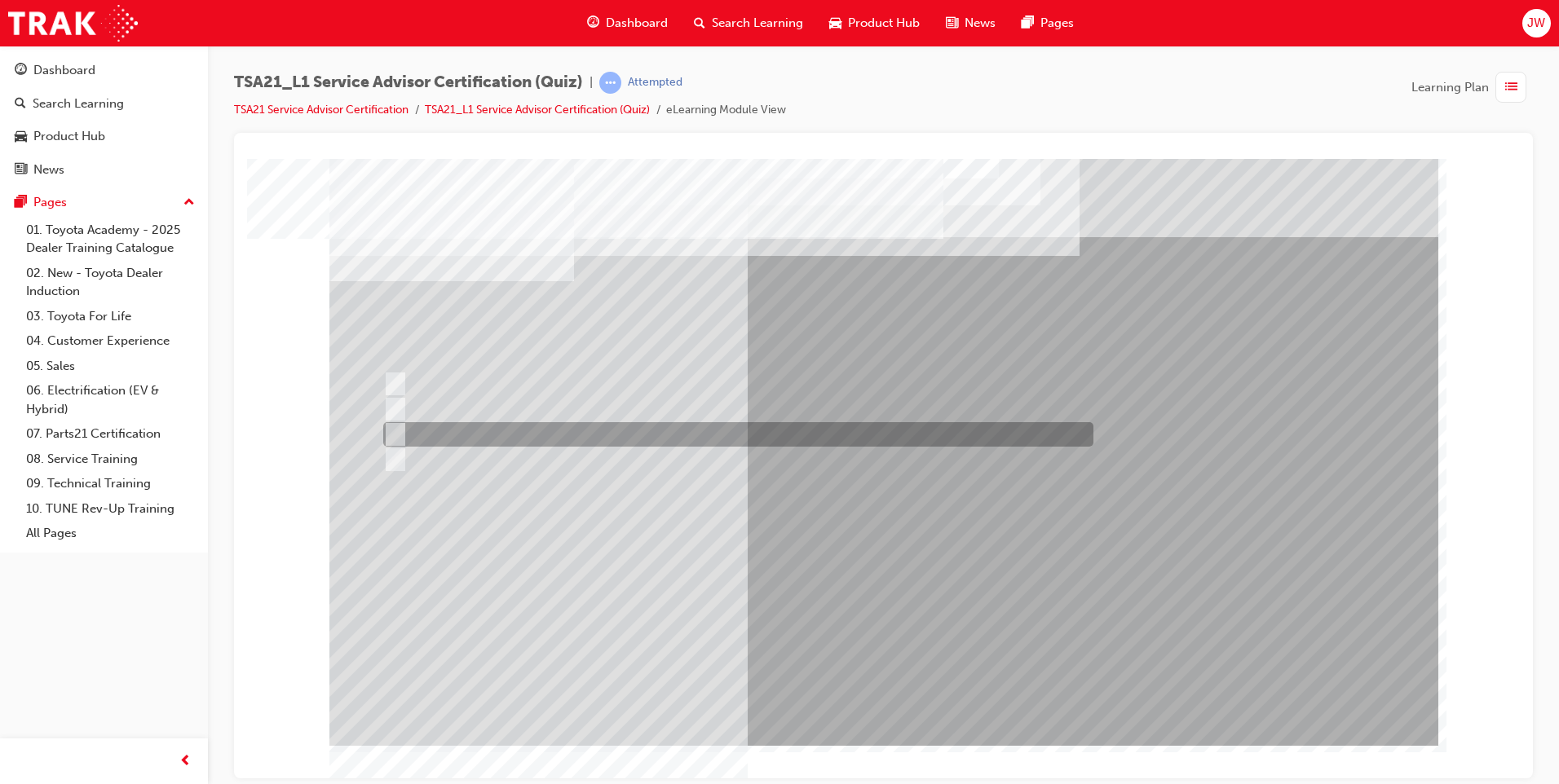
click at [396, 428] on input "Record the agreed appointment and delivery date/times." at bounding box center [392, 434] width 18 height 18
radio input "true"
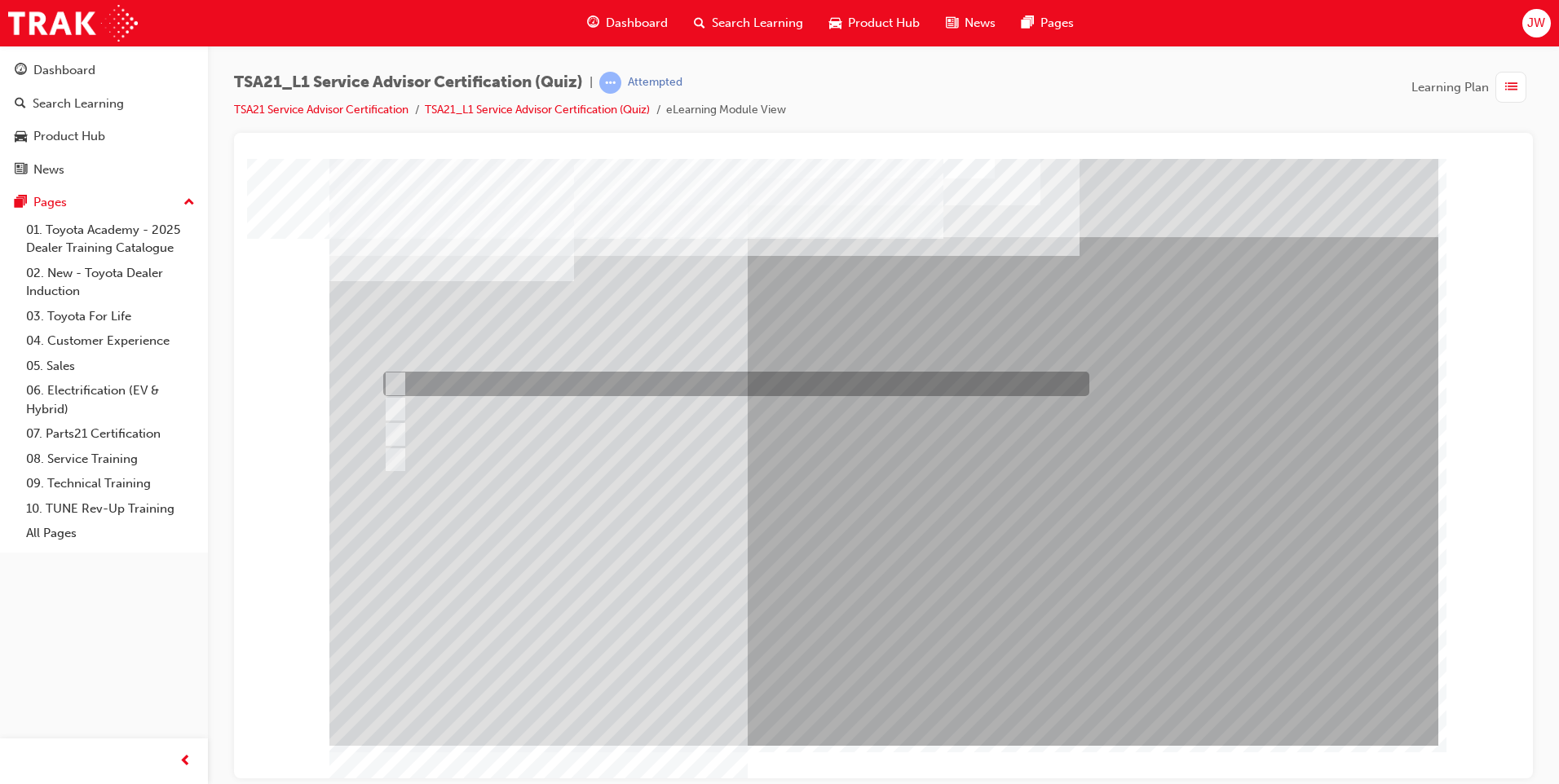
click at [396, 378] on input "Warranty and Service Book" at bounding box center [392, 384] width 18 height 18
radio input "true"
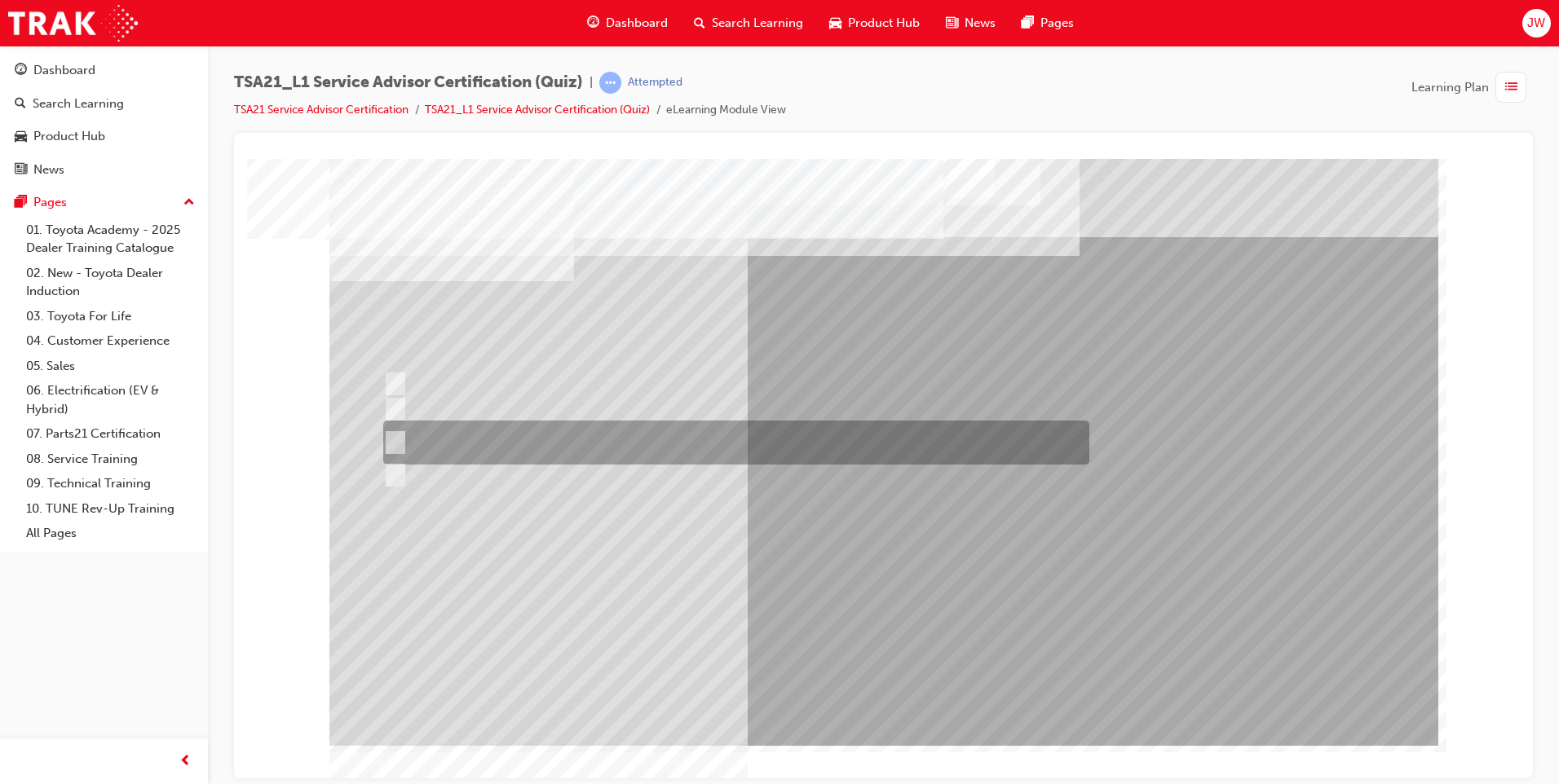
click at [400, 439] on input "Job details, appointment reception and delivery time, and who will be bringing\…" at bounding box center [392, 442] width 18 height 18
radio input "true"
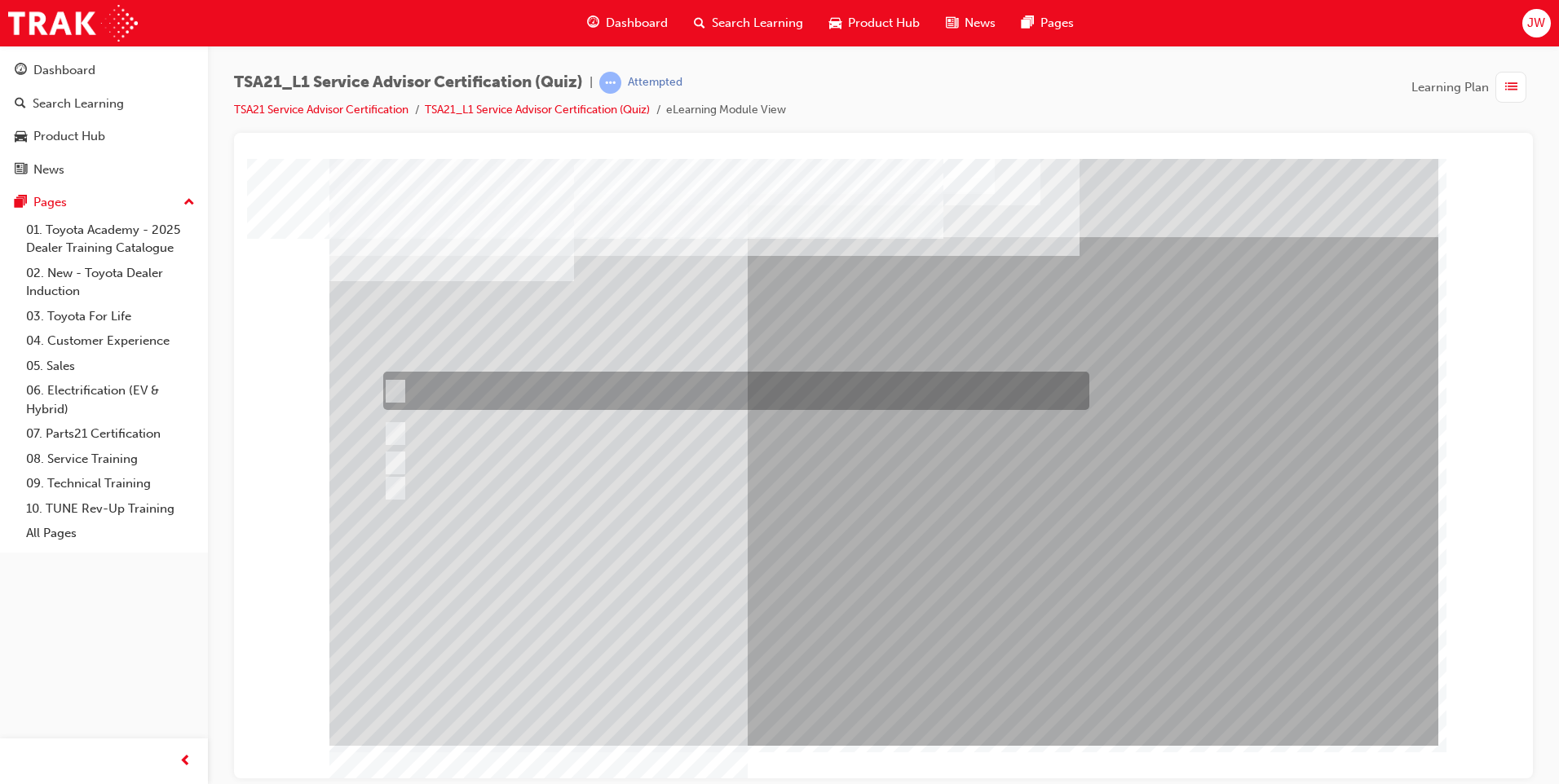
click at [399, 388] on input "If the concern is handled well in the initial stages the Guest is most likely t…" at bounding box center [392, 392] width 18 height 18
radio input "true"
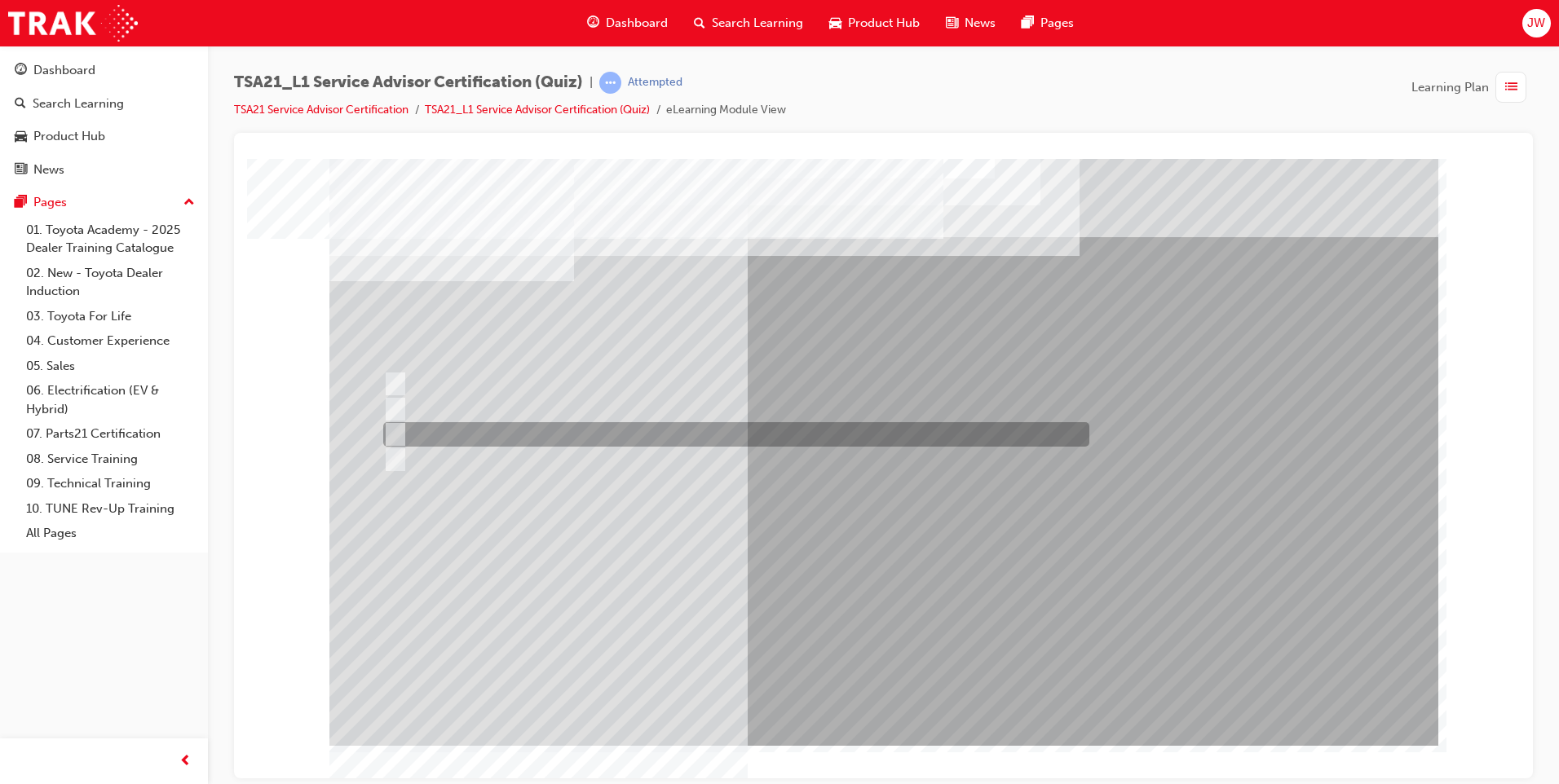
click at [397, 430] on input "Vehicle quality" at bounding box center [392, 434] width 18 height 18
radio input "true"
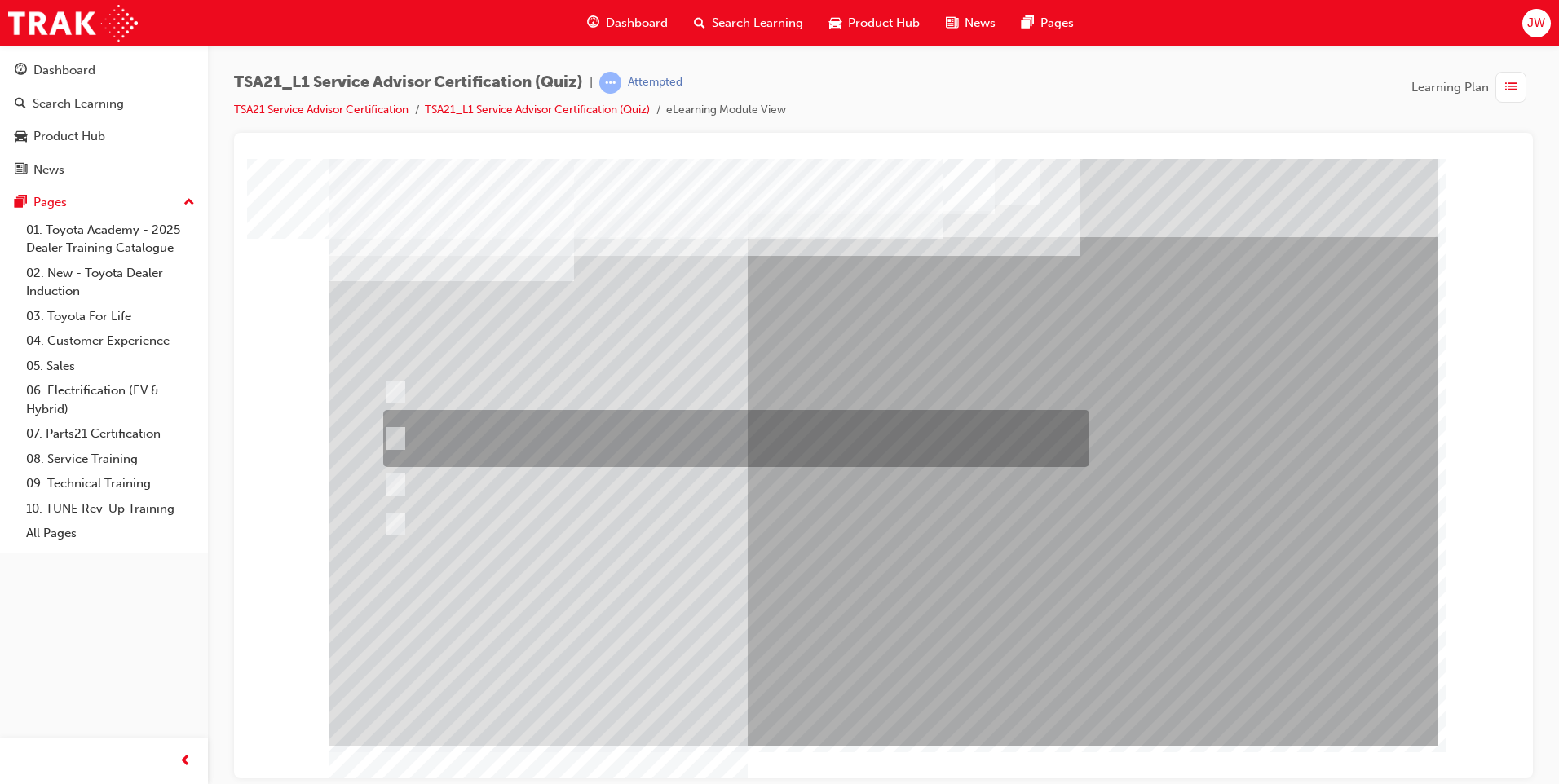
click at [404, 428] on div at bounding box center [732, 439] width 706 height 57
radio input "true"
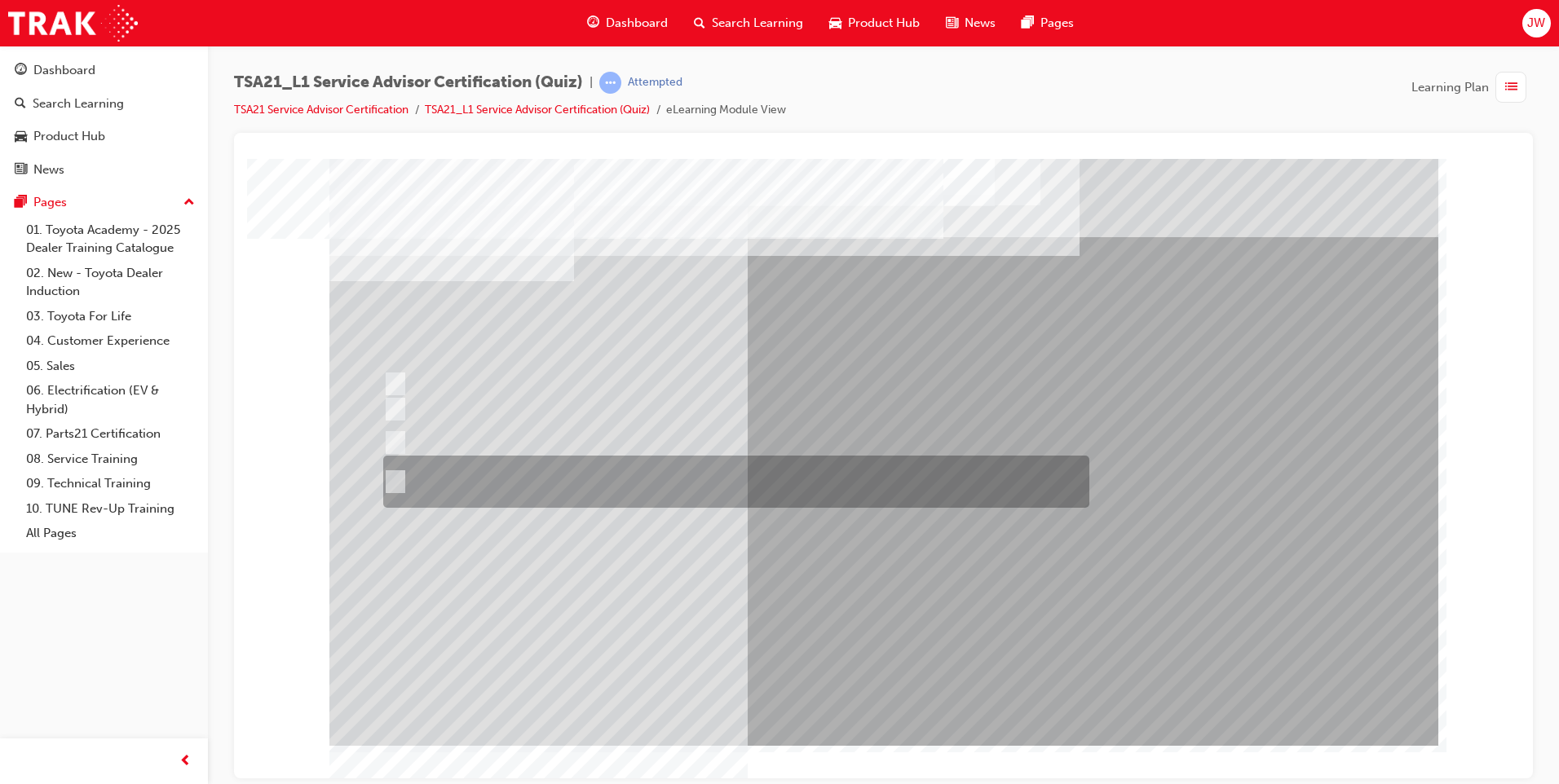
click at [397, 480] on input "Receive the concern, listen with your eyes and ears, establish the facts and\3f…" at bounding box center [392, 481] width 18 height 18
radio input "true"
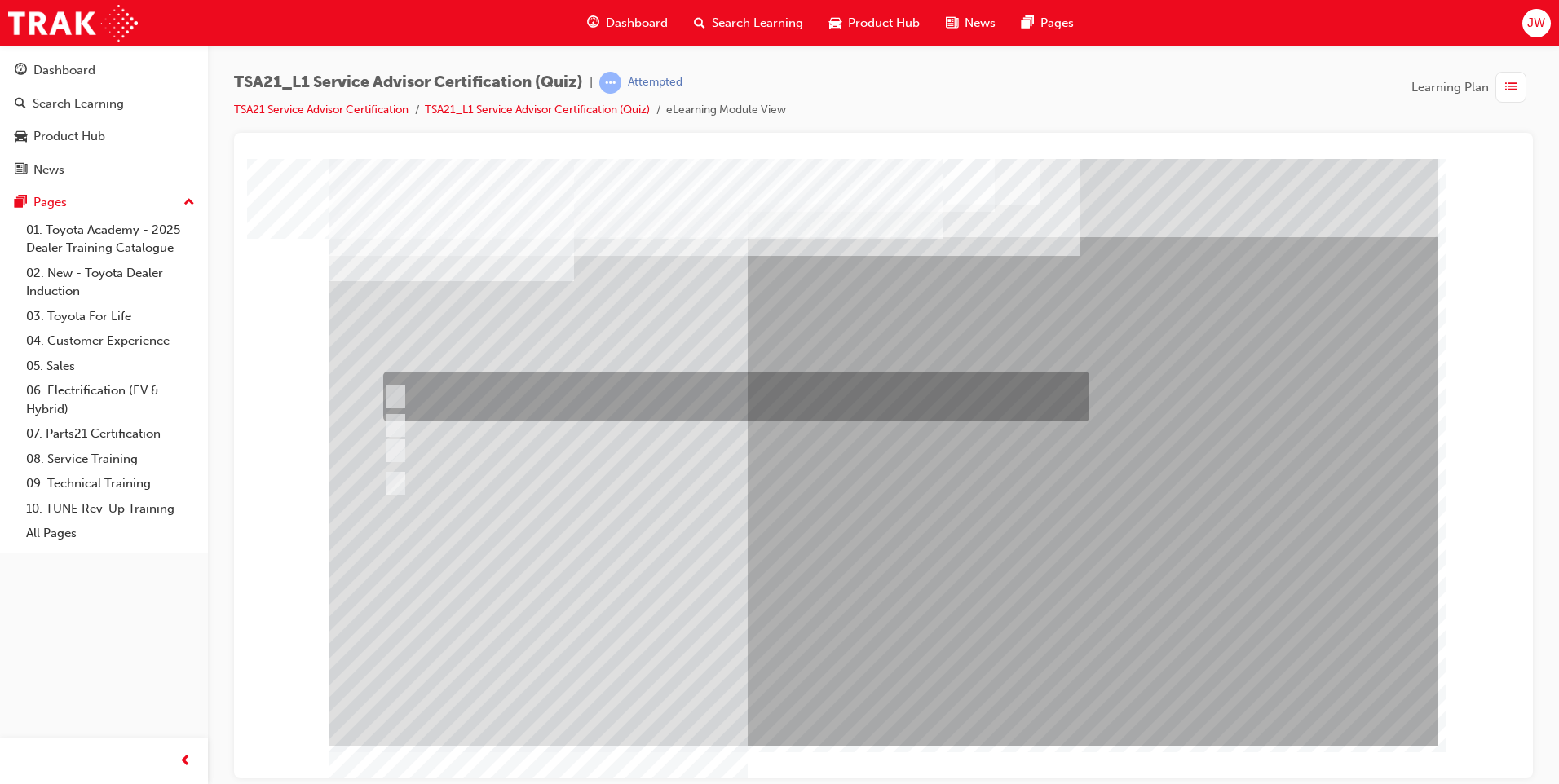
click at [395, 392] on input "Use a gesture such as smiling to acknowledge the other Guest and continue with …" at bounding box center [392, 396] width 18 height 18
radio input "true"
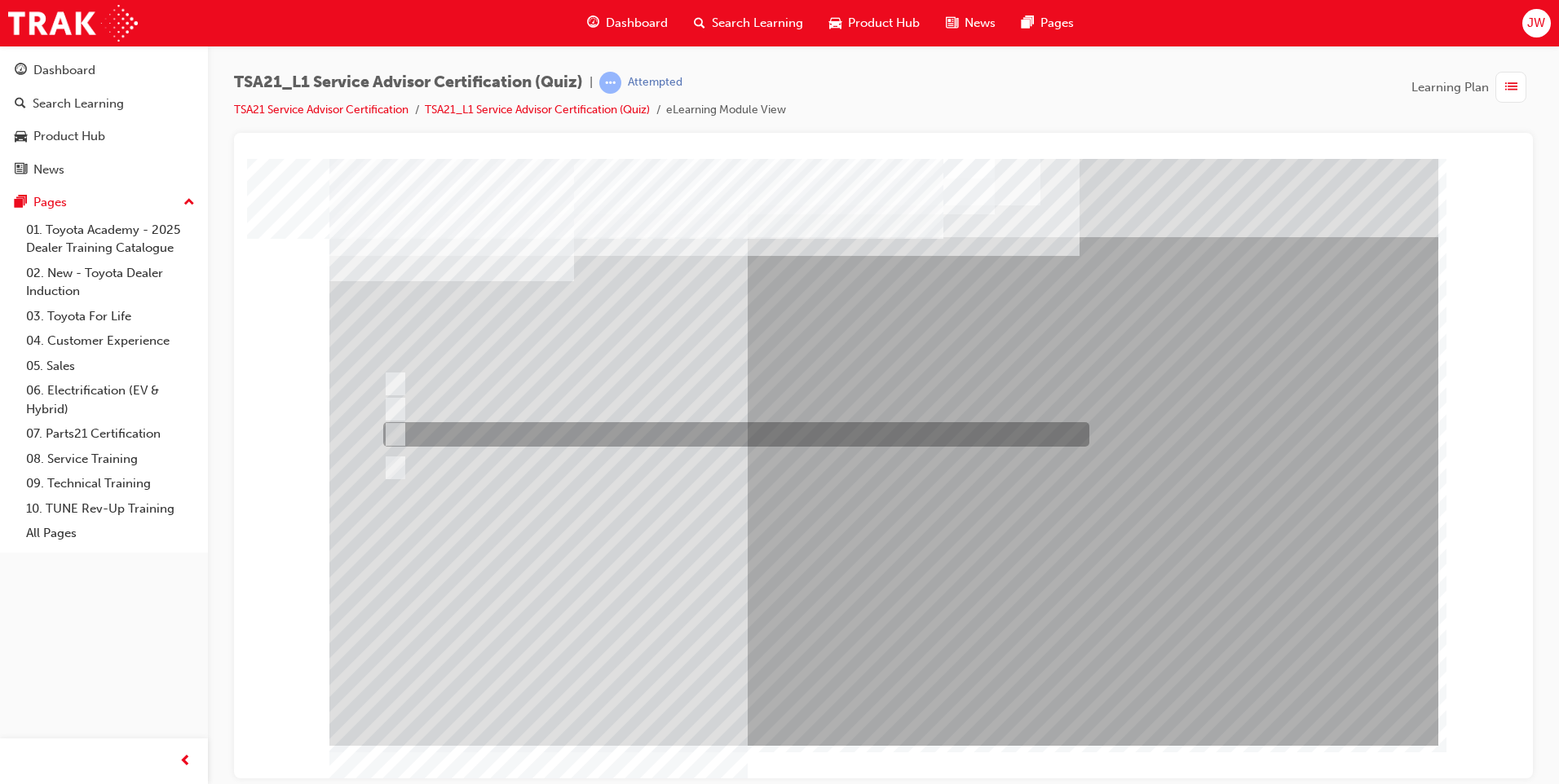
click at [399, 433] on input "The ability to relate to Guests." at bounding box center [392, 434] width 18 height 18
radio input "true"
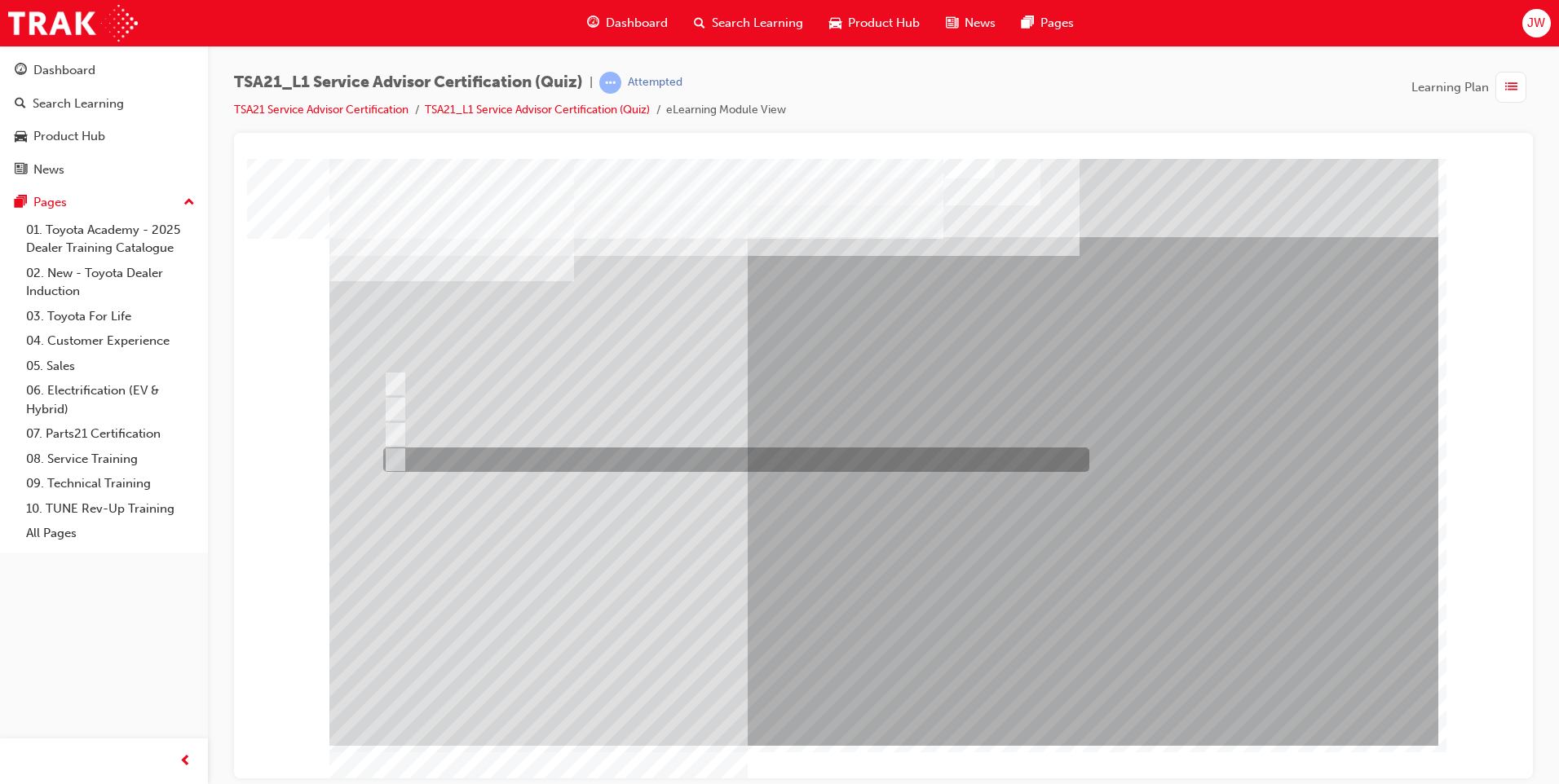
click at [392, 462] on input "Promote, Advise, Build Rapport, Satisfy" at bounding box center [392, 460] width 18 height 18
radio input "true"
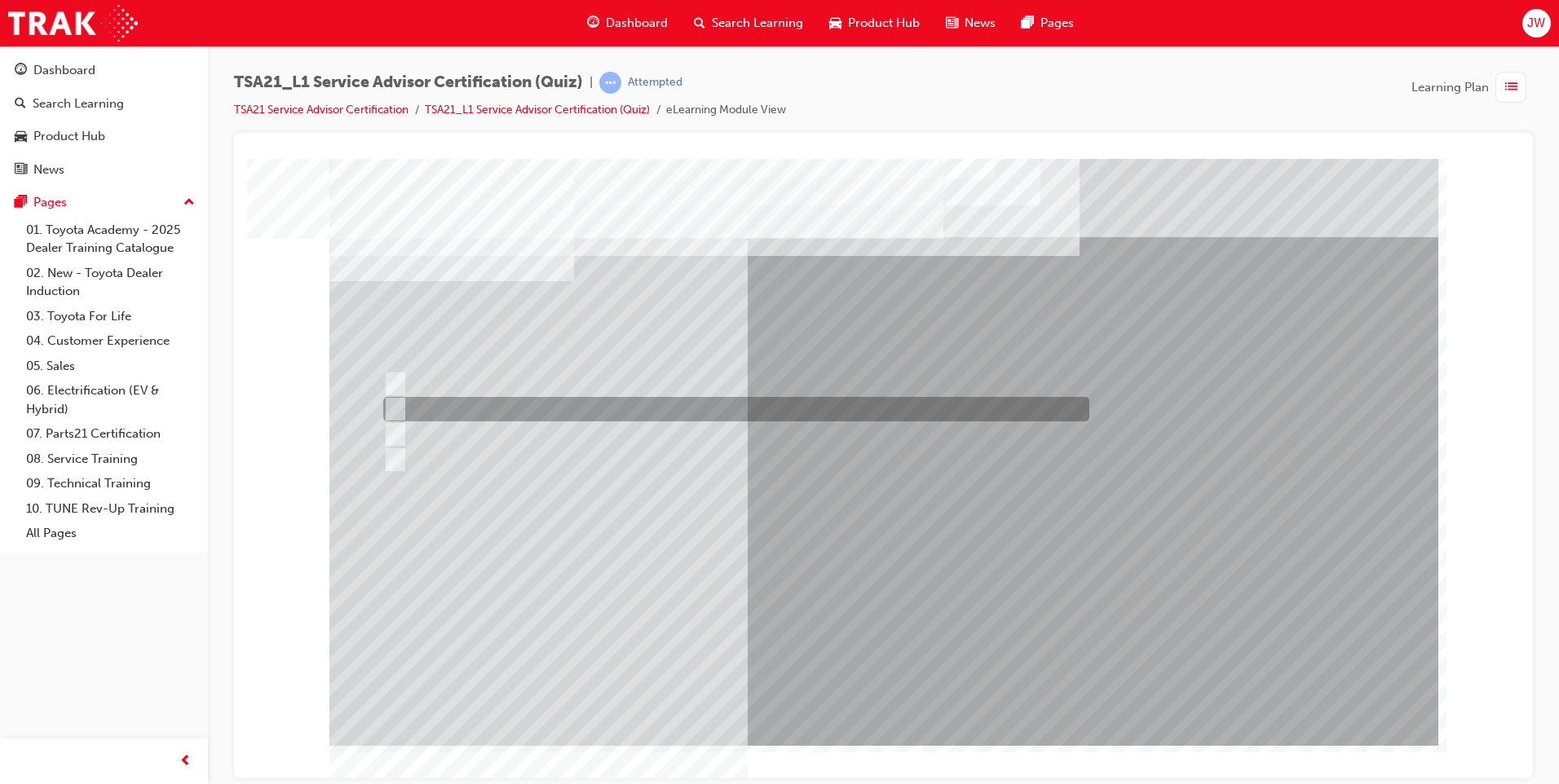
click at [393, 410] on input "By using reflecting statements, such as: “yes...Ok...I understand...please cont…" at bounding box center [392, 409] width 18 height 18
radio input "true"
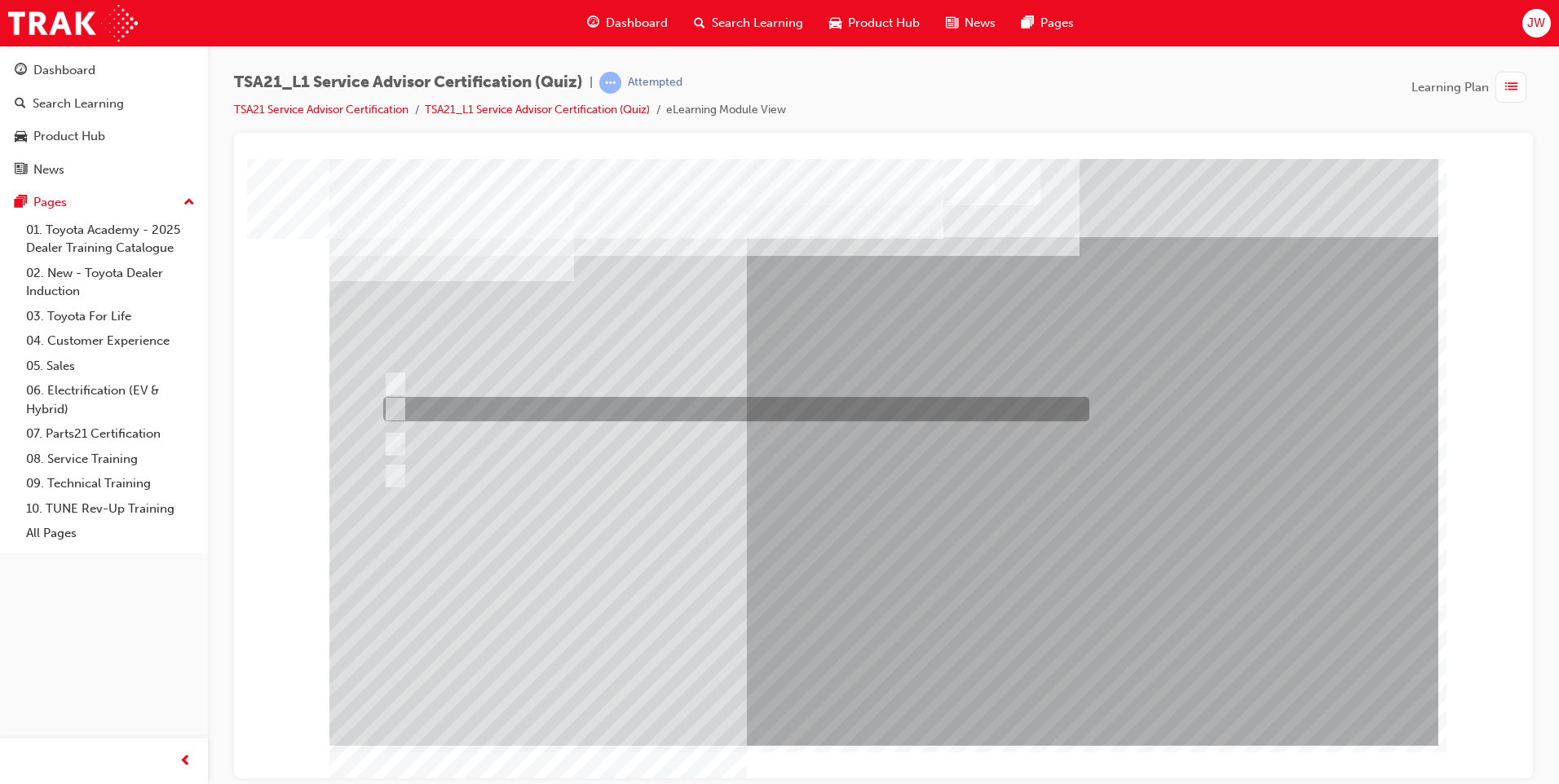
click at [395, 405] on input "Welcome me, use my name, explain the work and charges, be ready and thank me." at bounding box center [392, 409] width 18 height 18
radio input "true"
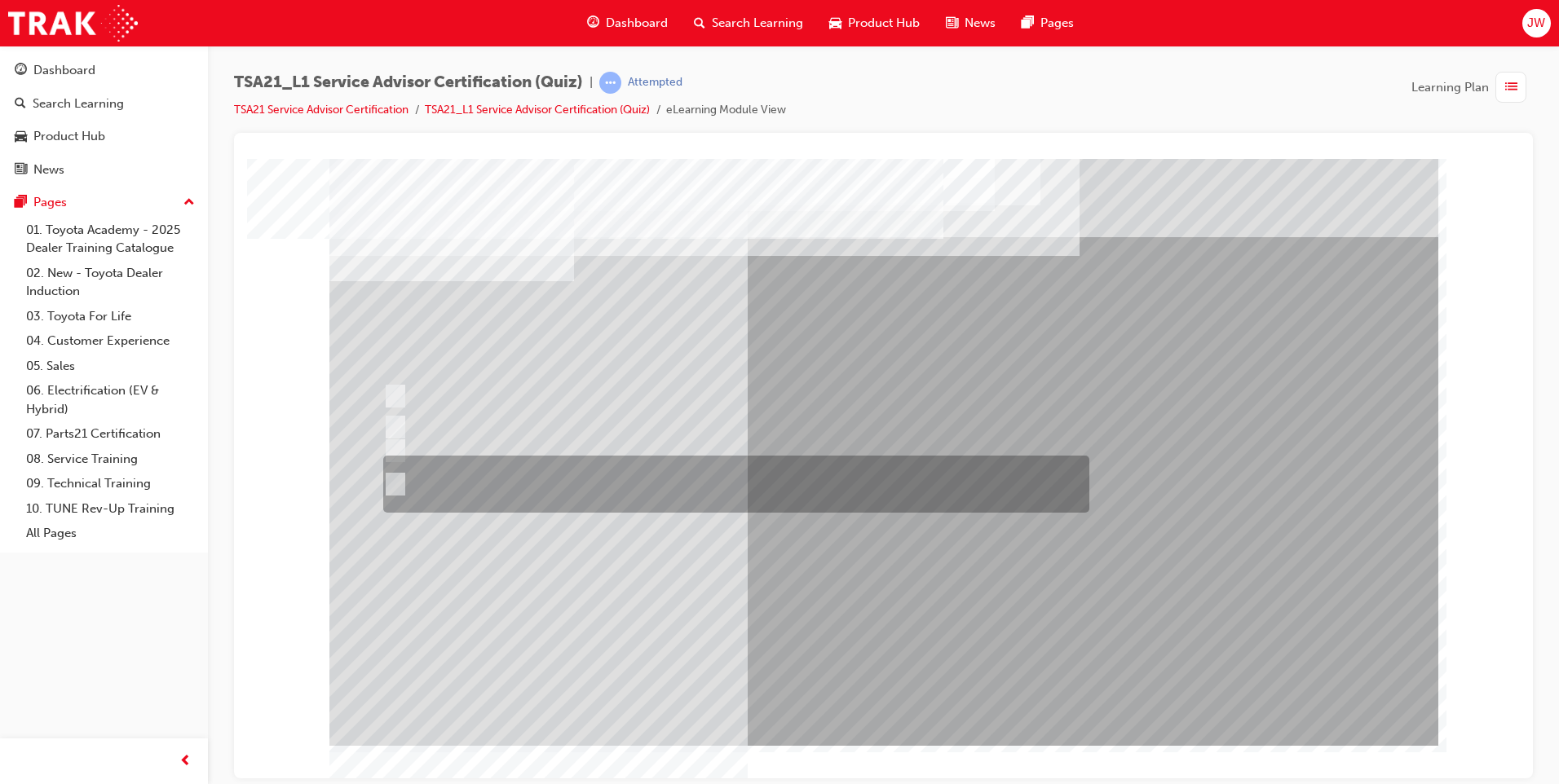
click at [398, 479] on input "Accompany the Guest to the vehicle, do a quick walk-around check to \3confirm v…" at bounding box center [392, 483] width 18 height 18
radio input "true"
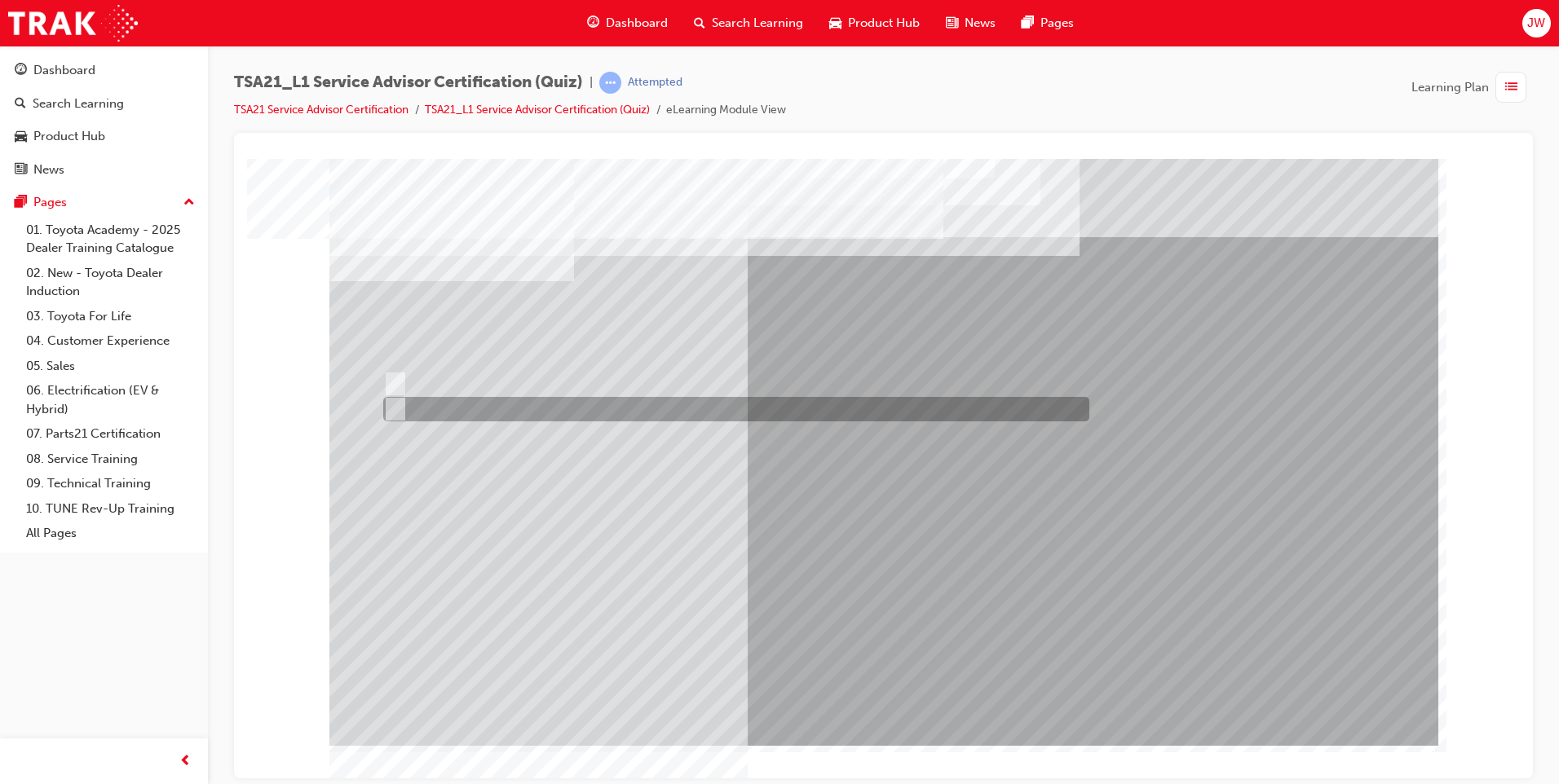
click at [392, 407] on input "True" at bounding box center [392, 409] width 18 height 18
radio input "true"
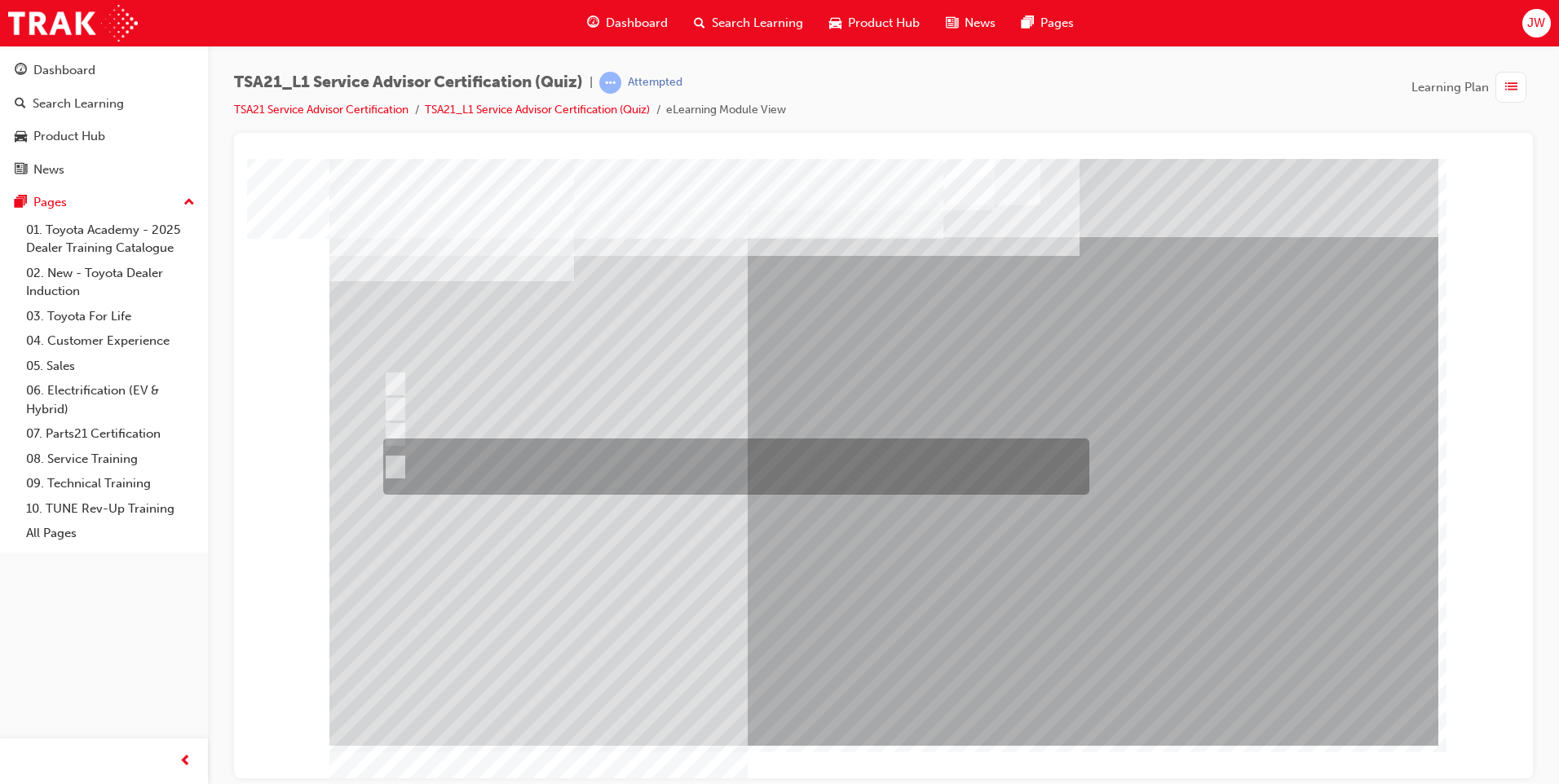
click at [401, 465] on div at bounding box center [732, 466] width 706 height 56
radio input "true"
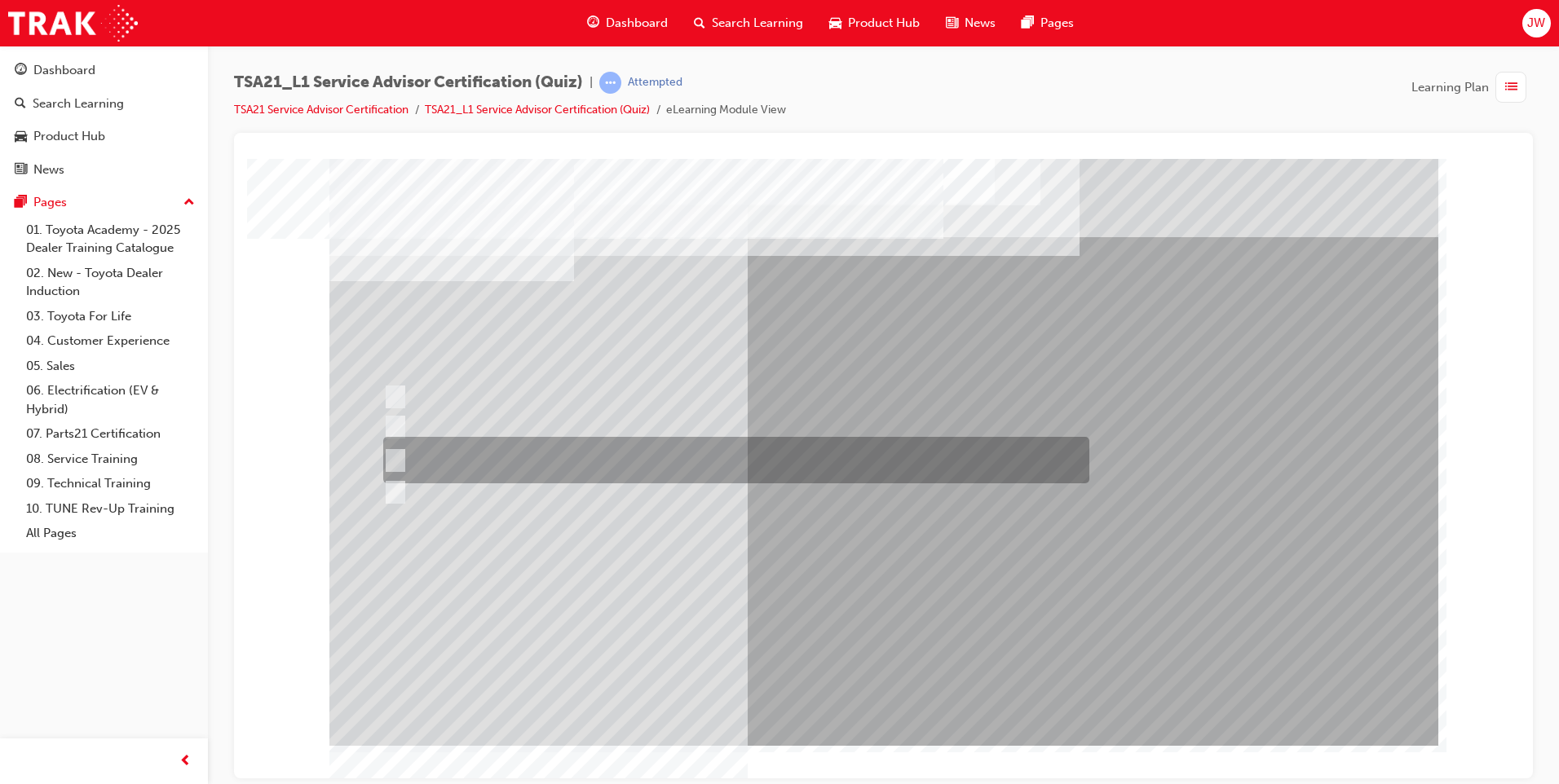
click at [401, 456] on input "Maintenance intervals, PSFU procedures, warranty policy & concern handling proc…" at bounding box center [392, 461] width 18 height 18
radio input "true"
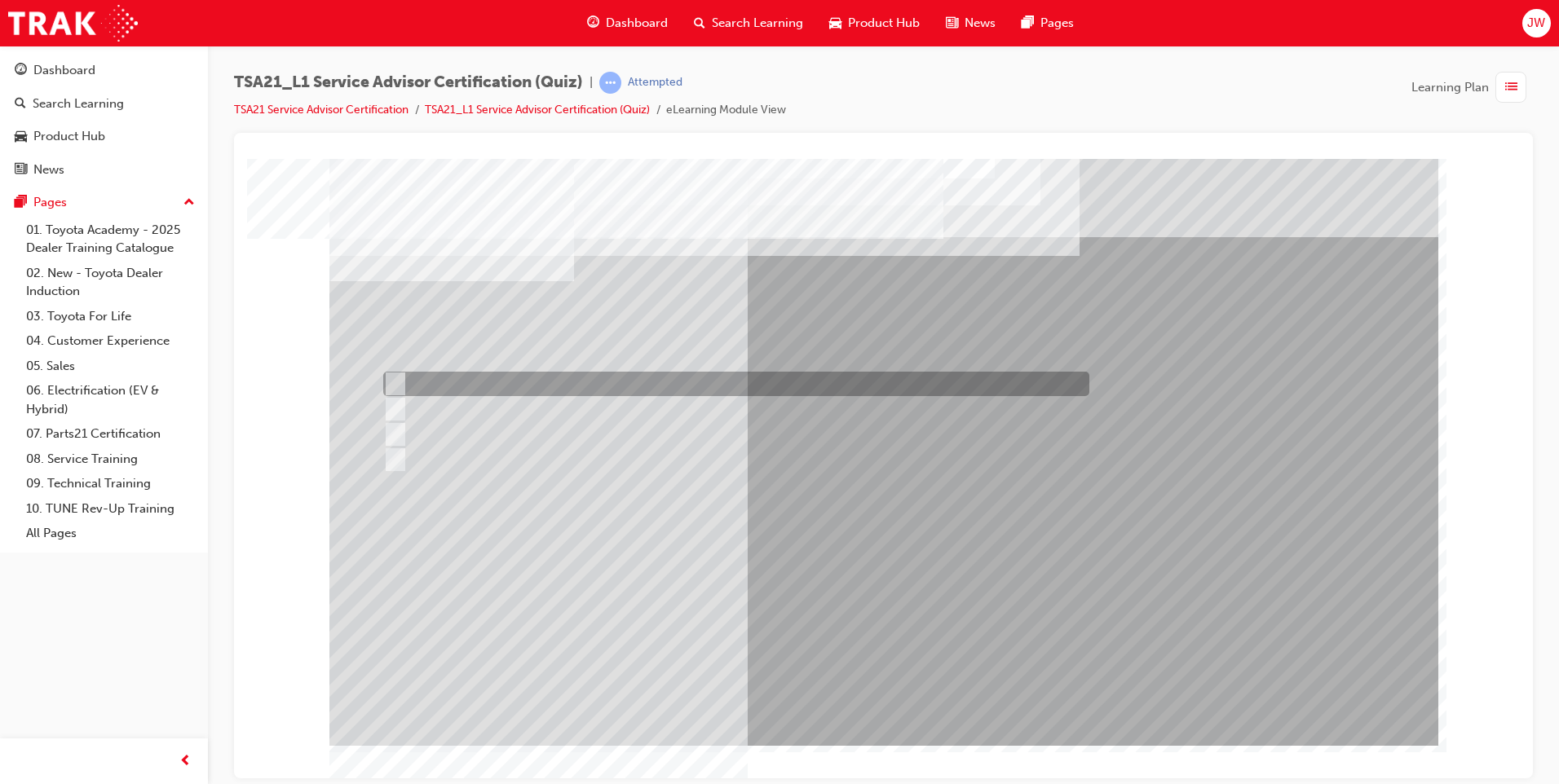
click at [395, 383] on input "Identify trends, declines in GSI or shifts in Guest expectations." at bounding box center [392, 384] width 18 height 18
radio input "true"
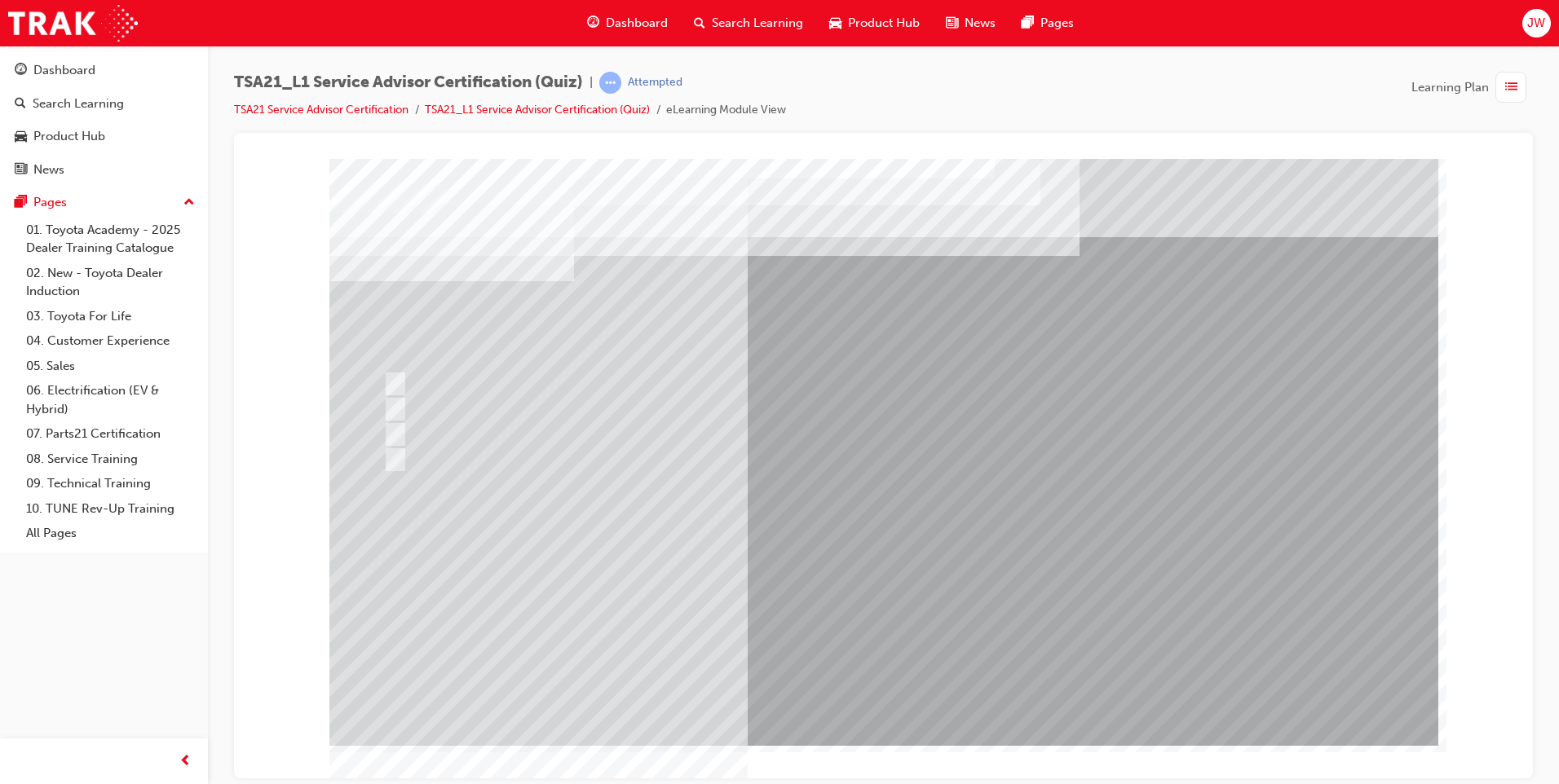
drag, startPoint x: 860, startPoint y: 676, endPoint x: 851, endPoint y: 675, distance: 9.1
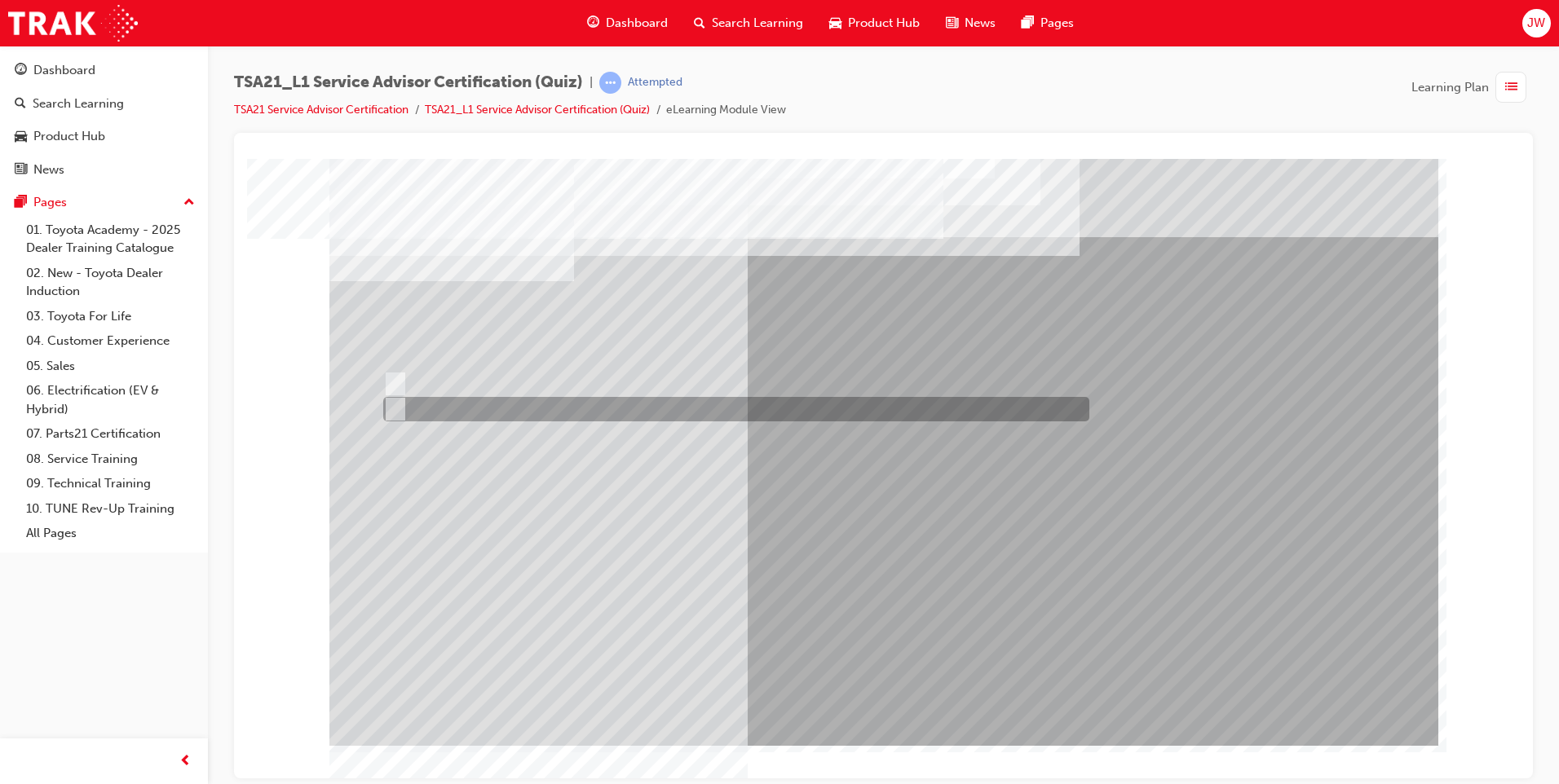
click at [395, 409] on input "True" at bounding box center [392, 409] width 18 height 18
radio input "true"
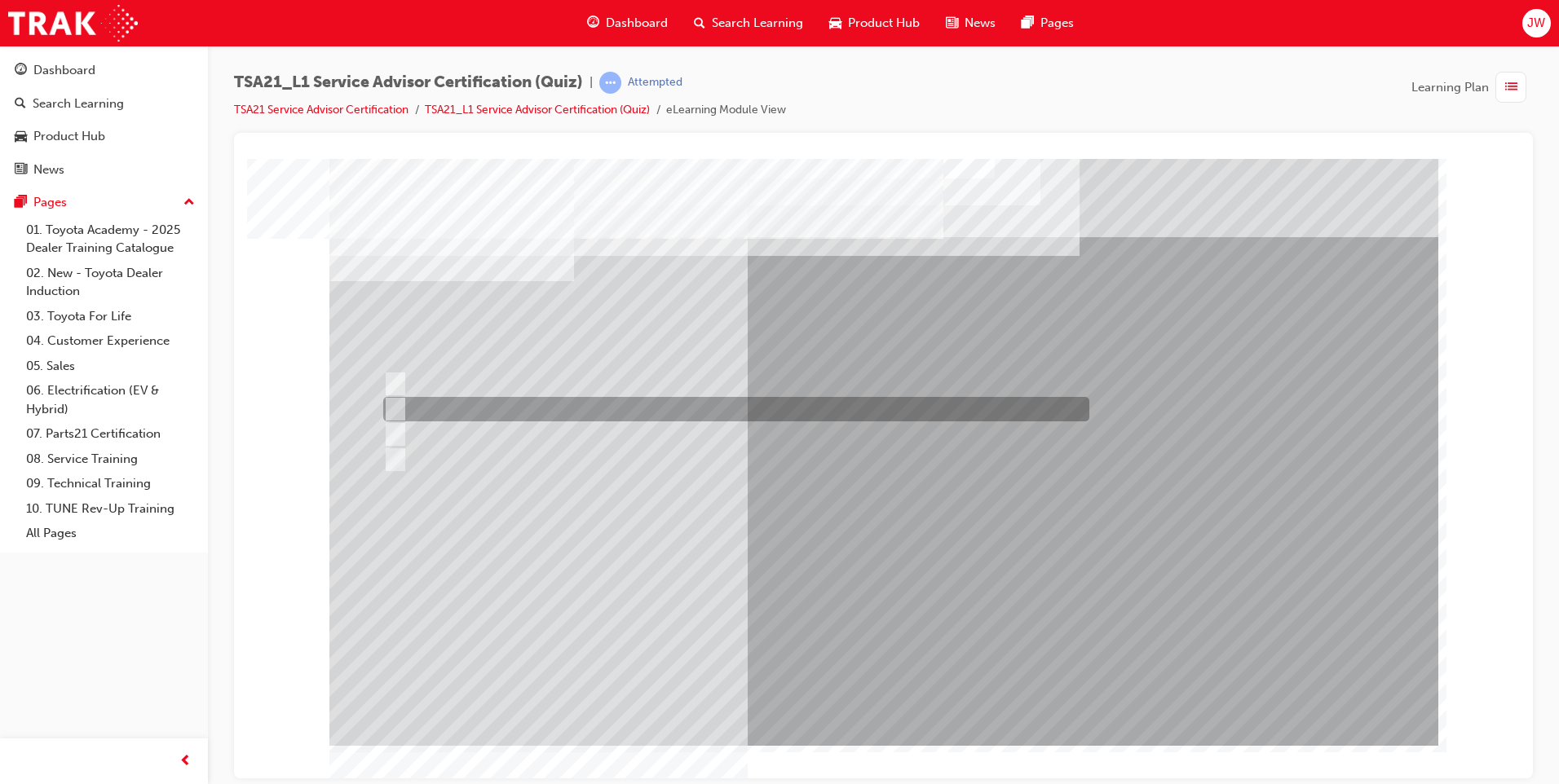
click at [401, 402] on input "Bottle necking during peak periods" at bounding box center [392, 409] width 18 height 18
radio input "true"
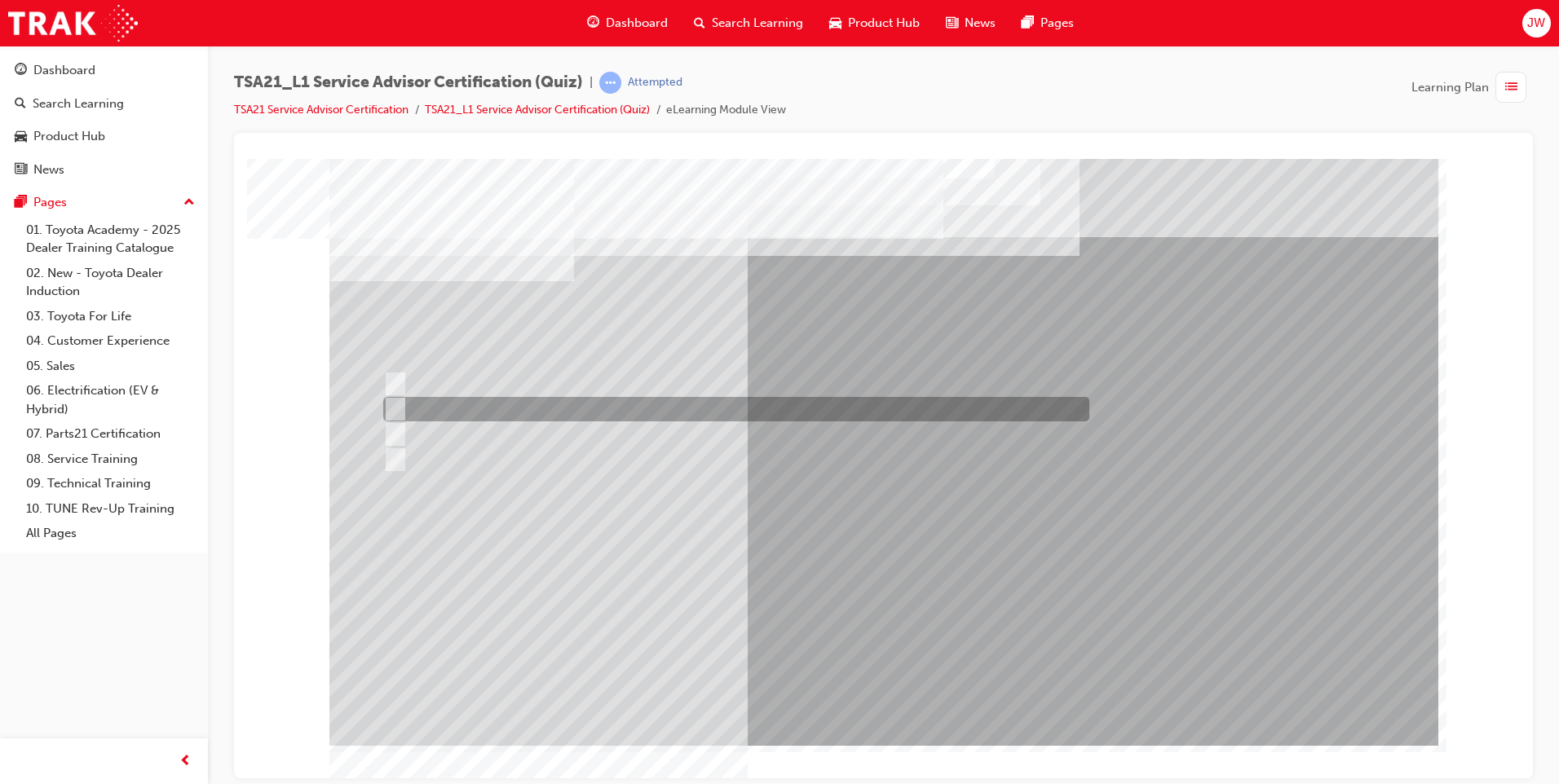
click at [397, 405] on input "To measure the total time the technician worked on the job." at bounding box center [392, 409] width 18 height 18
radio input "true"
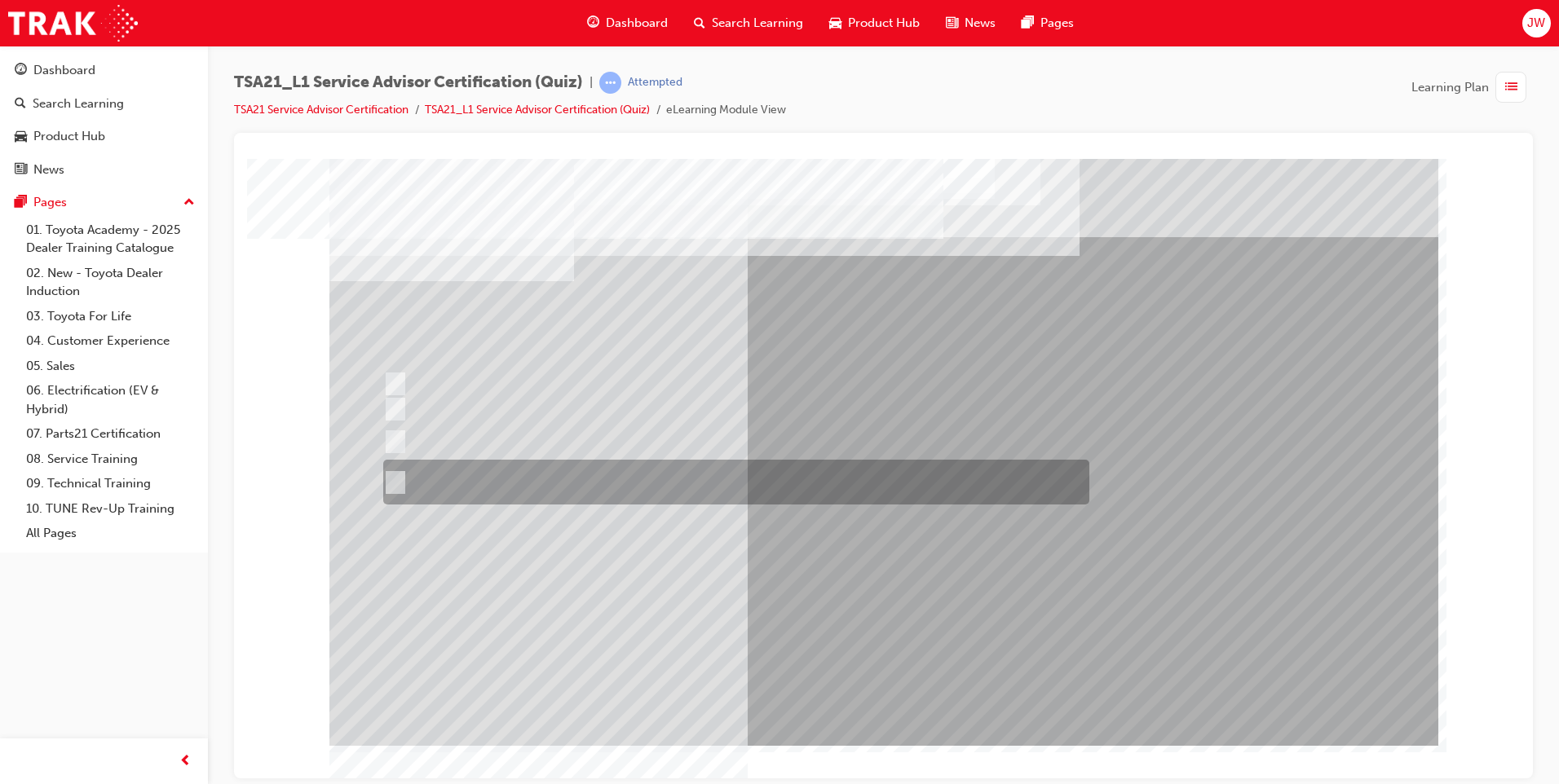
click at [397, 480] on input "The status of a technician’s work and their next planned job is available \3on …" at bounding box center [392, 482] width 18 height 18
radio input "true"
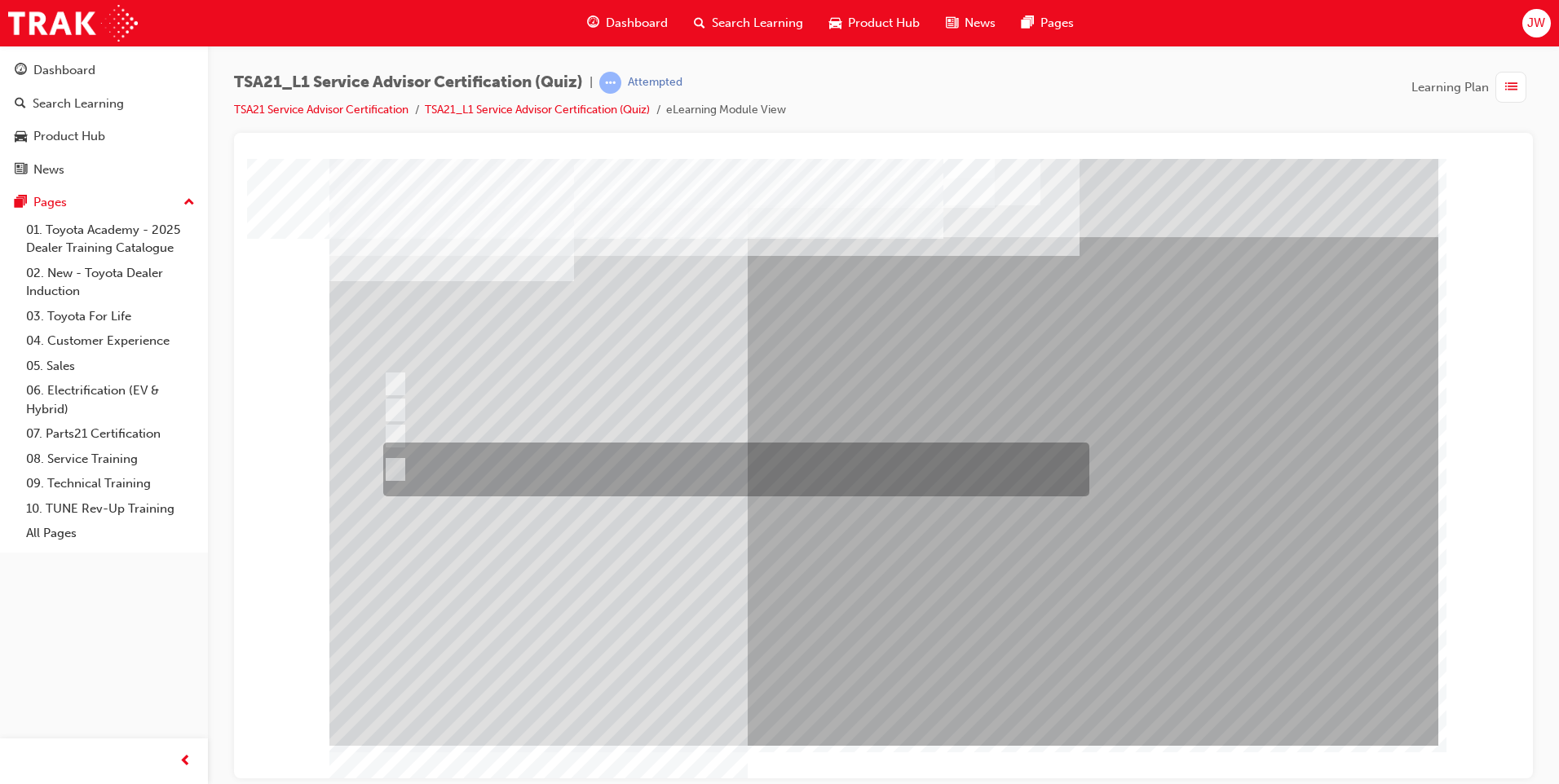
click at [399, 466] on input "To confirm that the Guest accepts responsibility for any damage to the \3vehicl…" at bounding box center [392, 470] width 18 height 18
radio input "true"
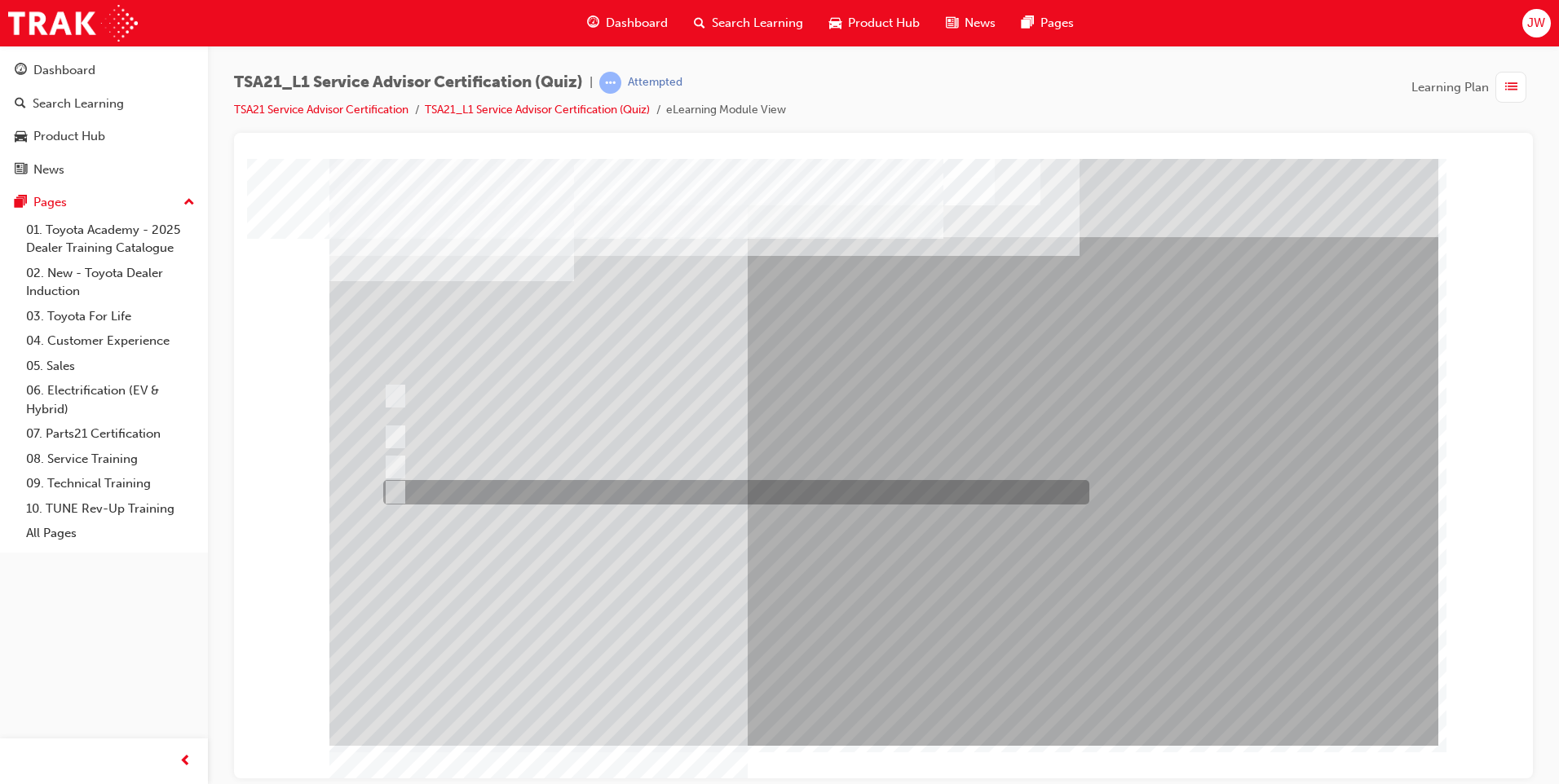
click at [394, 489] on input "The walk-around check should always be done with the Guest." at bounding box center [392, 492] width 18 height 18
radio input "true"
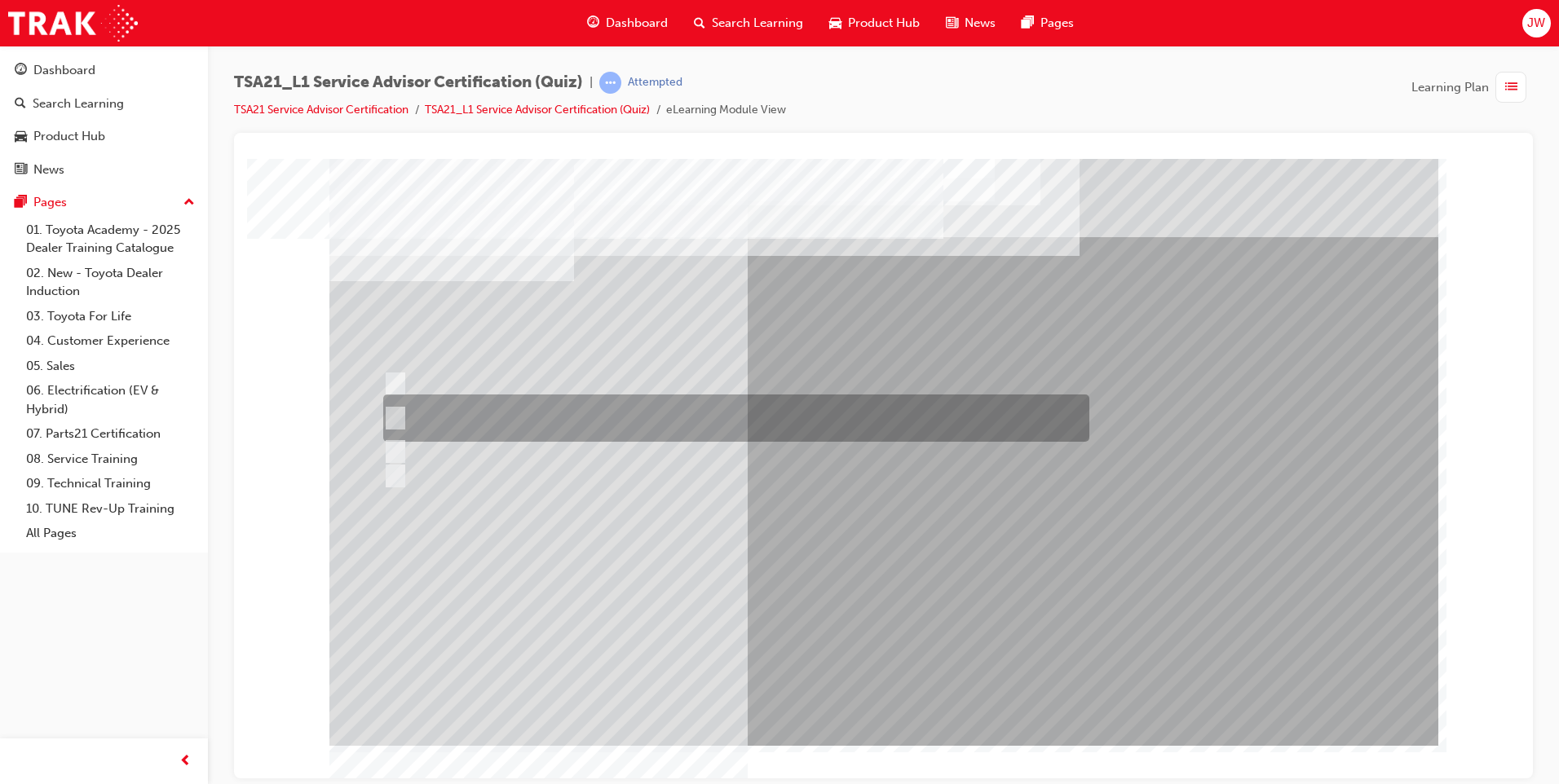
click at [398, 411] on input "Write the Guest’s exact words on the RO and explain that the fault will need to…" at bounding box center [392, 418] width 18 height 18
radio input "true"
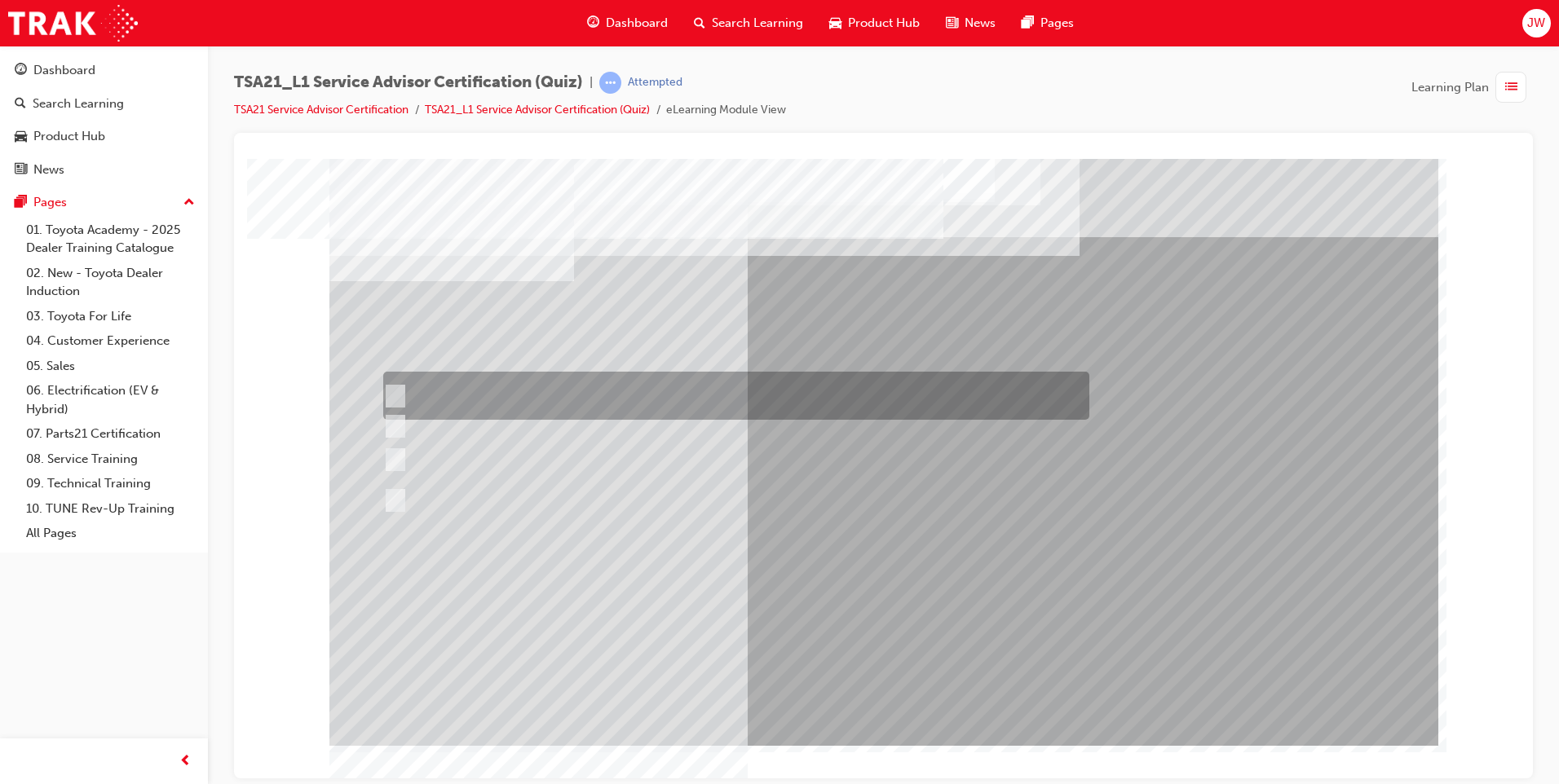
click at [396, 391] on input "Which service is required, how much the job will cost, how long it will take, a…" at bounding box center [392, 395] width 18 height 18
radio input "true"
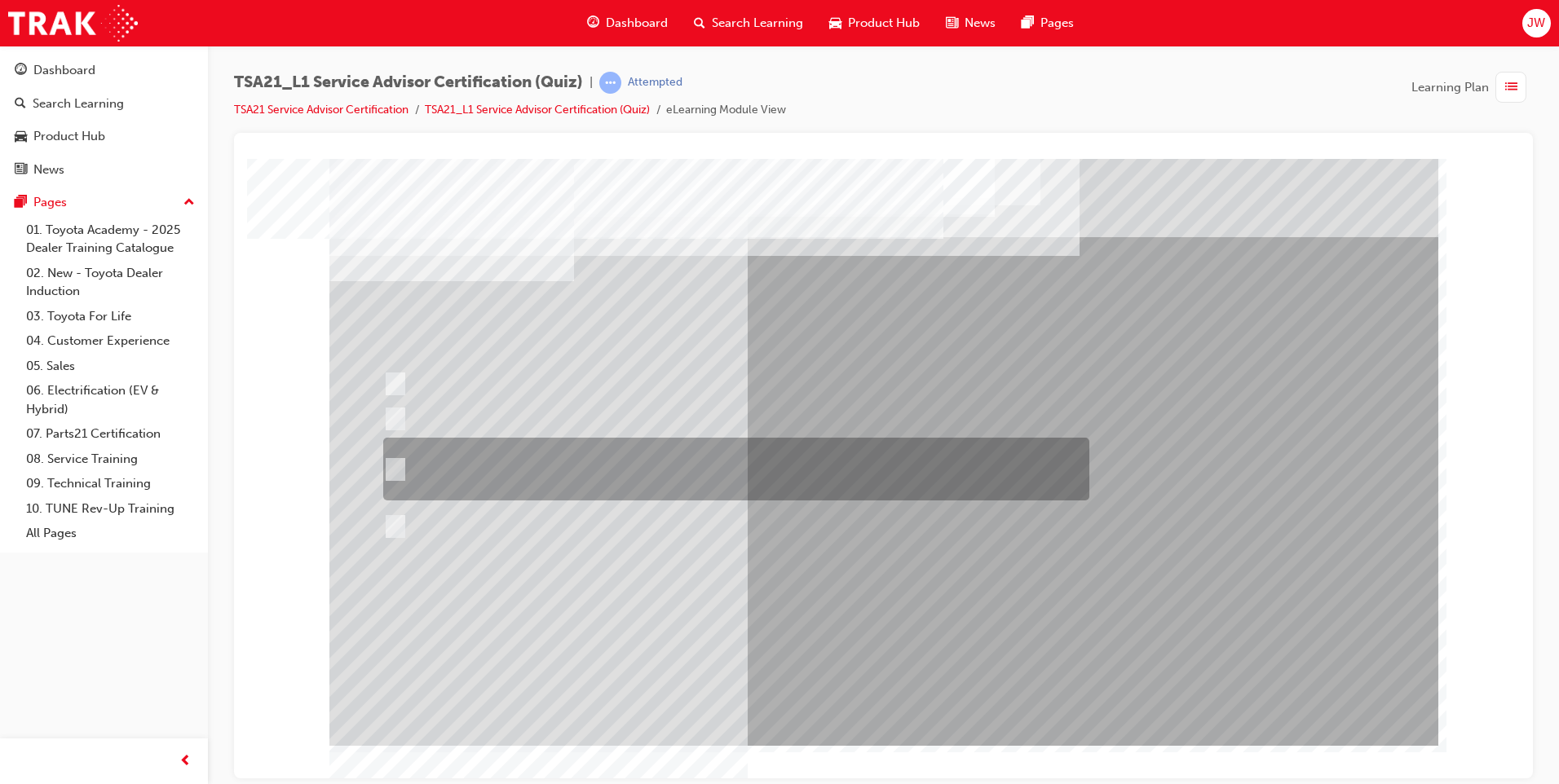
click at [396, 471] on input "Explain the costs for the maintenance, and then explain that the costs, \3parts…" at bounding box center [392, 470] width 18 height 18
radio input "true"
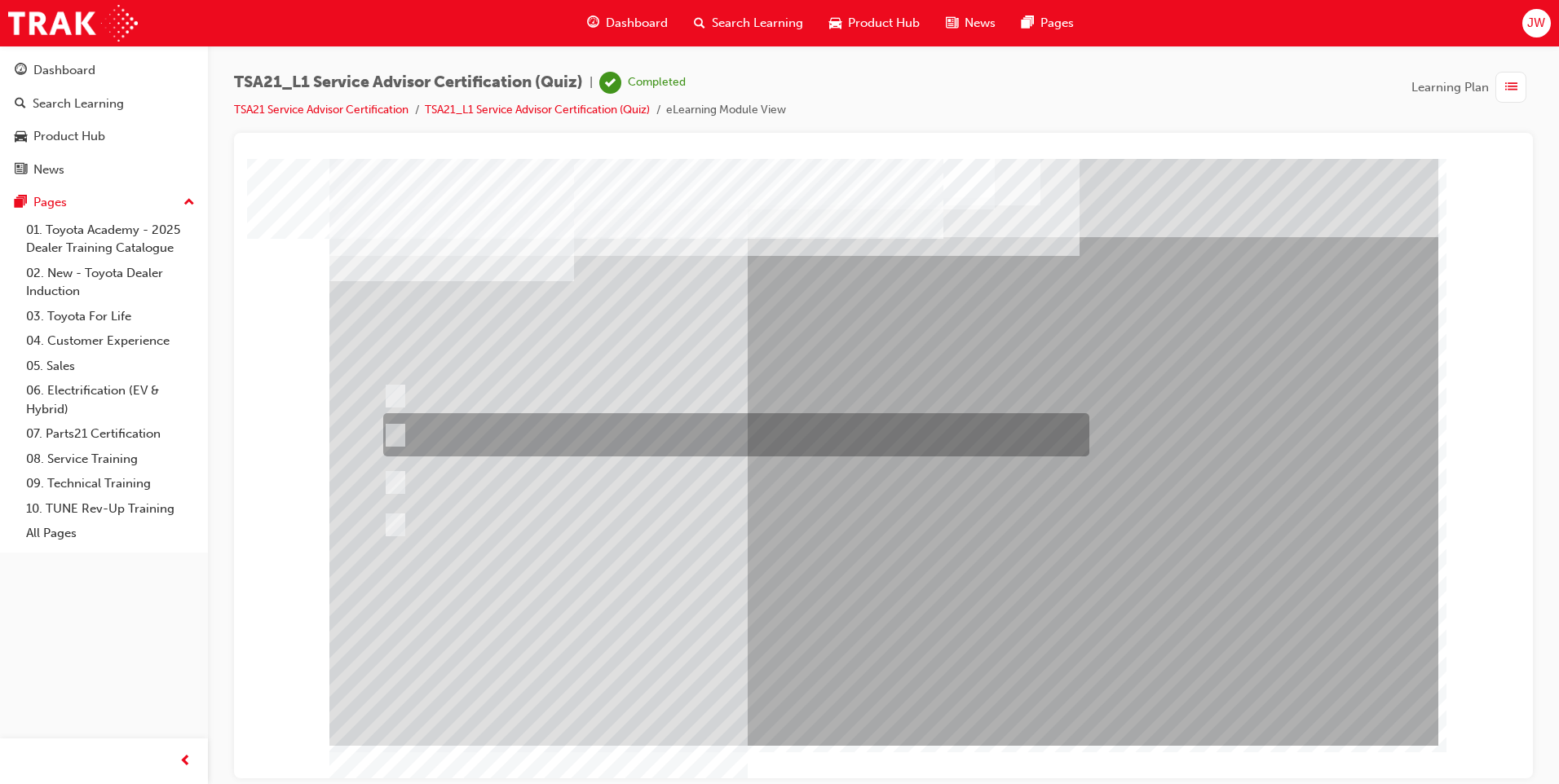
click at [396, 436] on input "Explain that the date requested is fully booked and then wait for the Guest to …" at bounding box center [392, 435] width 18 height 18
radio input "true"
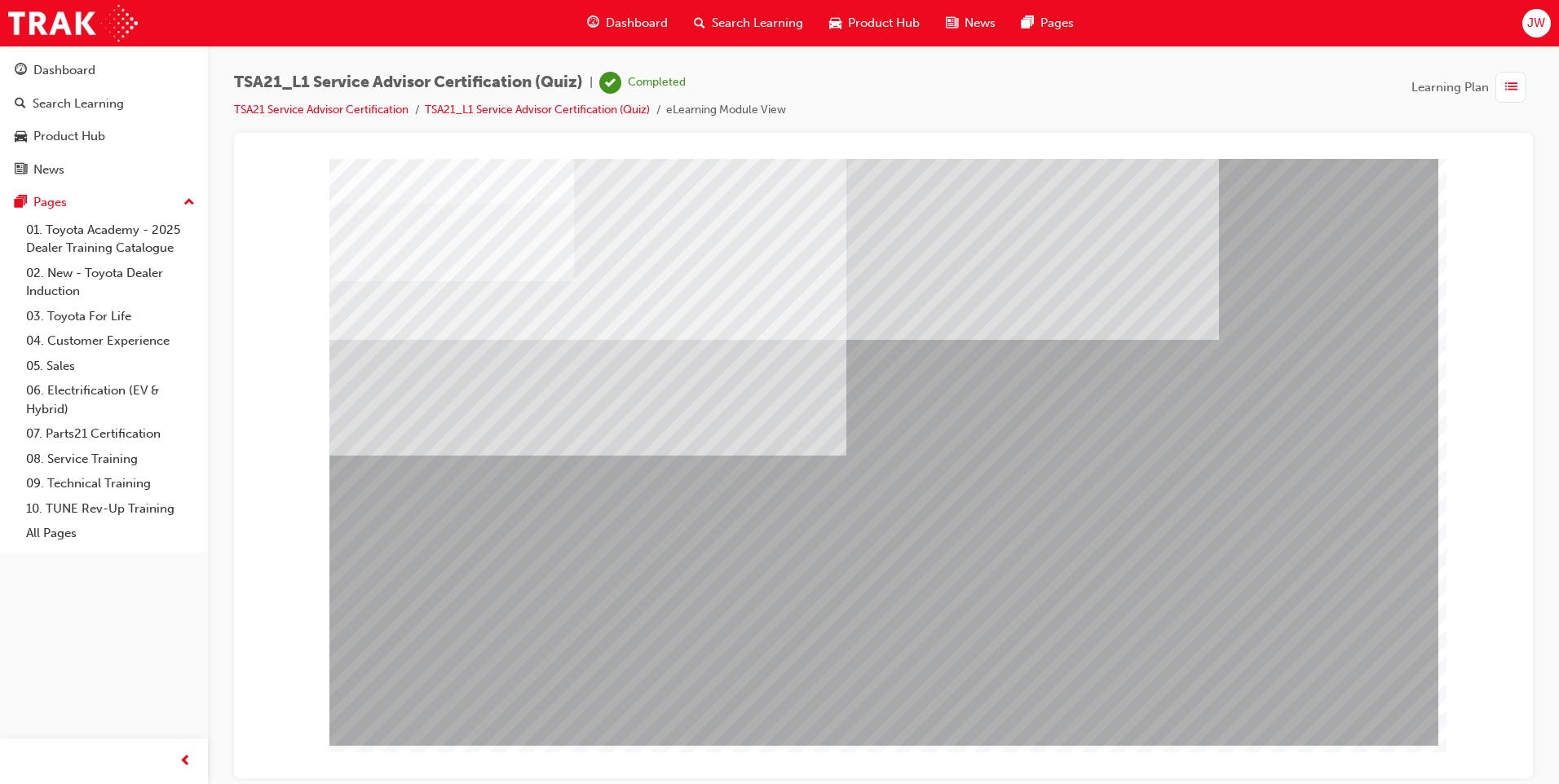
click at [312, 109] on link "TSA21 Service Advisor Certification" at bounding box center [321, 110] width 174 height 14
